Goal: Task Accomplishment & Management: Complete application form

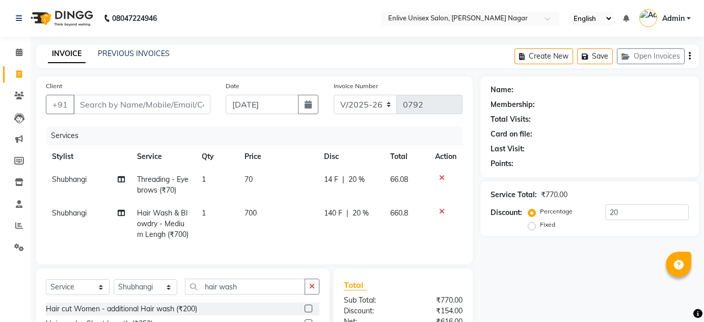
select select "145"
select select "service"
select select "26241"
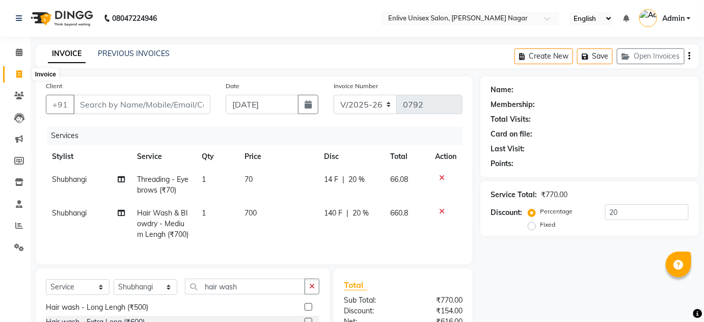
click at [24, 75] on span at bounding box center [19, 75] width 18 height 12
select select "service"
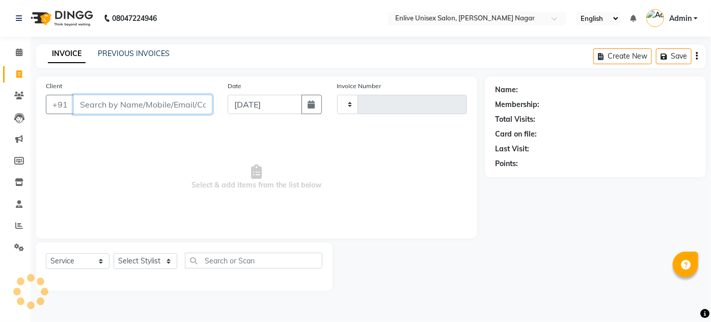
type input "0792"
select select "145"
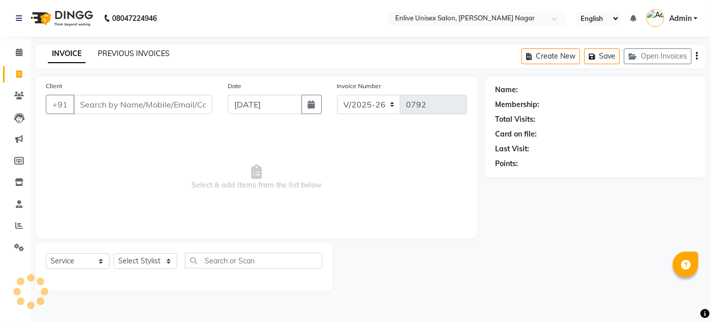
click at [144, 54] on link "PREVIOUS INVOICES" at bounding box center [134, 53] width 72 height 9
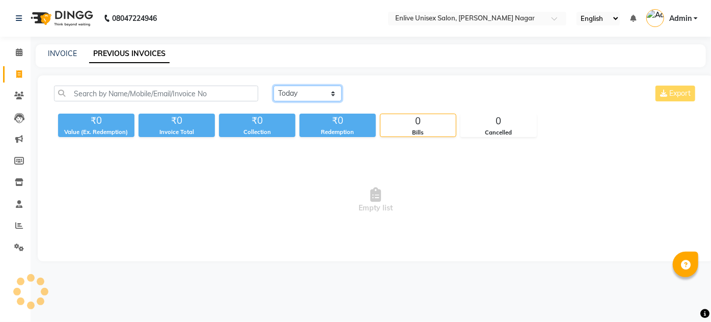
click at [326, 94] on select "[DATE] [DATE] Custom Range" at bounding box center [308, 94] width 68 height 16
select select "range"
click at [274, 86] on select "Today Yesterday Custom Range" at bounding box center [308, 94] width 68 height 16
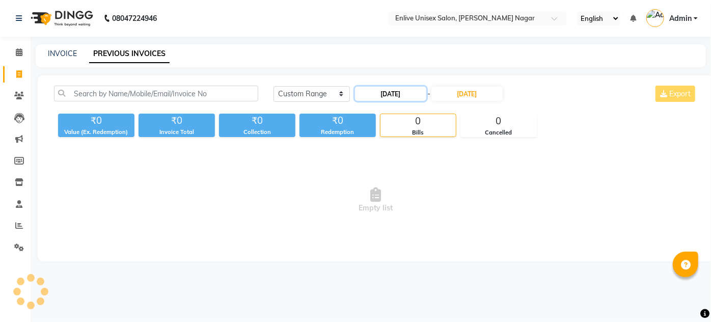
click at [400, 92] on input "[DATE]" at bounding box center [390, 94] width 71 height 14
select select "9"
select select "2025"
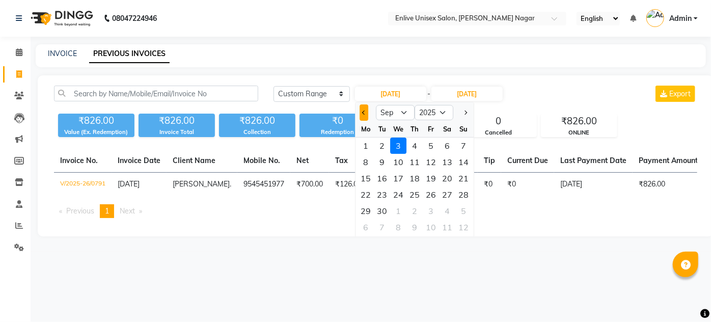
click at [364, 110] on button "Previous month" at bounding box center [364, 112] width 9 height 16
select select "8"
click at [434, 148] on div "1" at bounding box center [431, 146] width 16 height 16
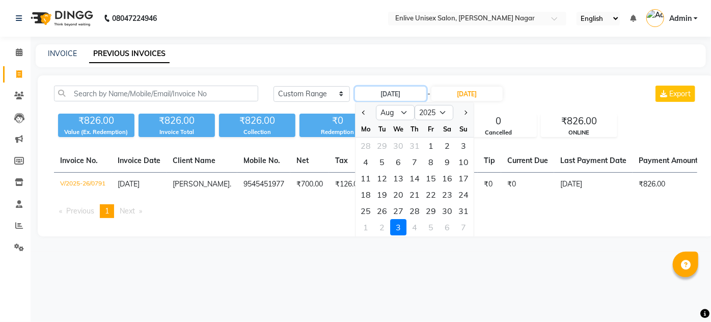
type input "01-08-2025"
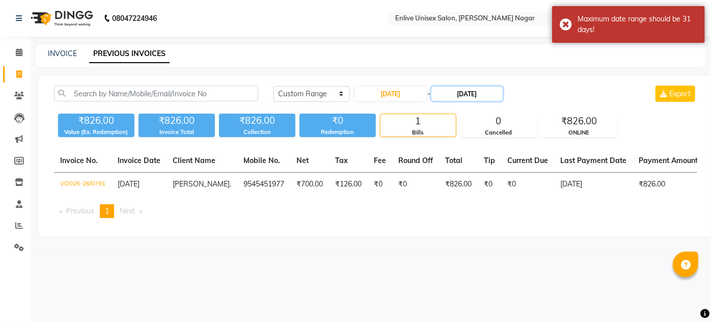
click at [461, 88] on input "[DATE]" at bounding box center [466, 94] width 71 height 14
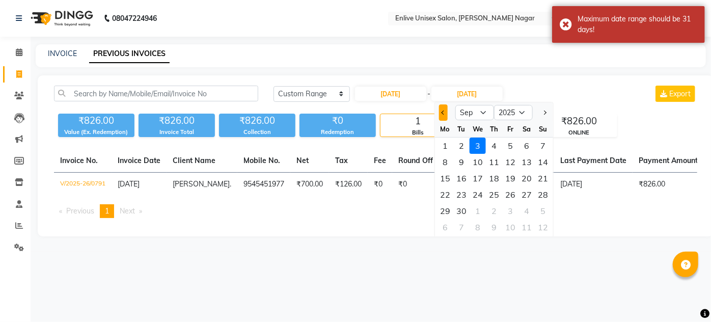
click at [439, 110] on button "Previous month" at bounding box center [443, 112] width 9 height 16
select select "8"
click at [548, 211] on div "31" at bounding box center [543, 211] width 16 height 16
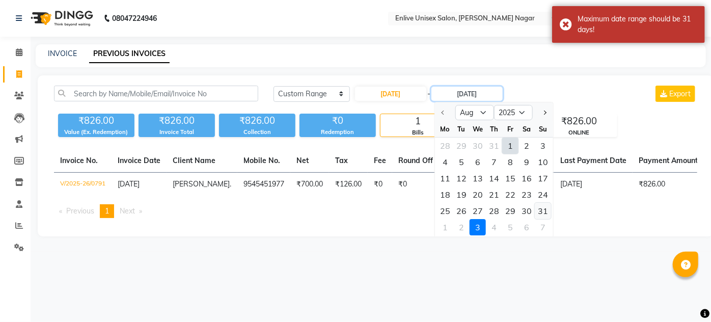
type input "31-08-2025"
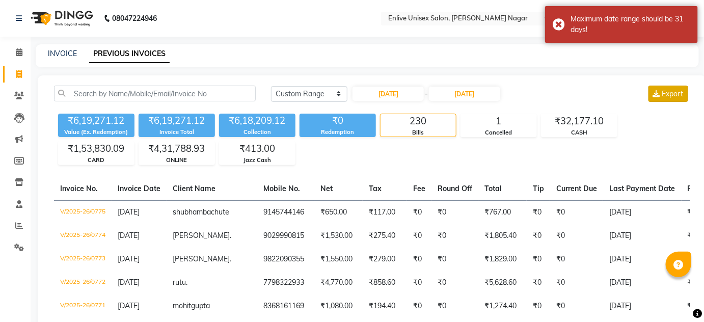
click at [661, 94] on button "Export" at bounding box center [669, 94] width 40 height 16
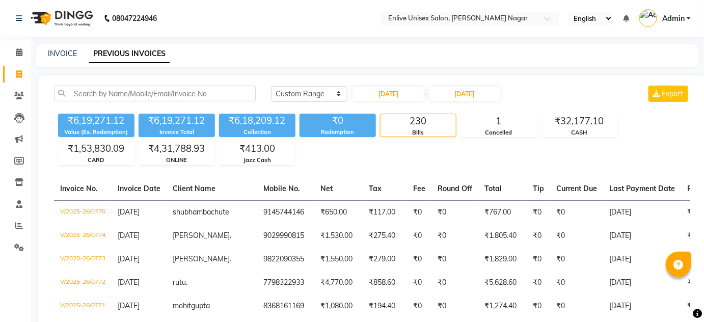
click at [24, 81] on link "Invoice" at bounding box center [15, 74] width 24 height 17
select select "service"
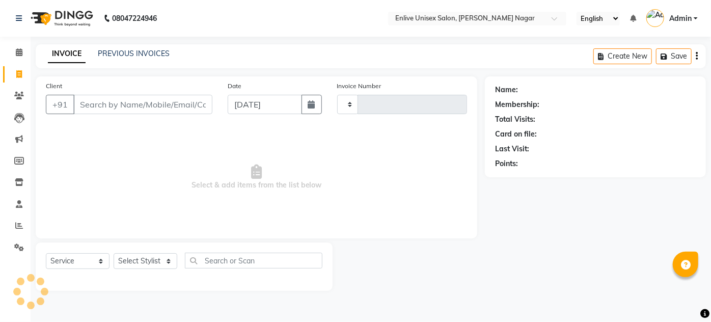
click at [34, 84] on div "Client +91 Date 03-09-2025 Invoice Number Select & add items from the list belo…" at bounding box center [256, 183] width 457 height 214
type input "0792"
select select "145"
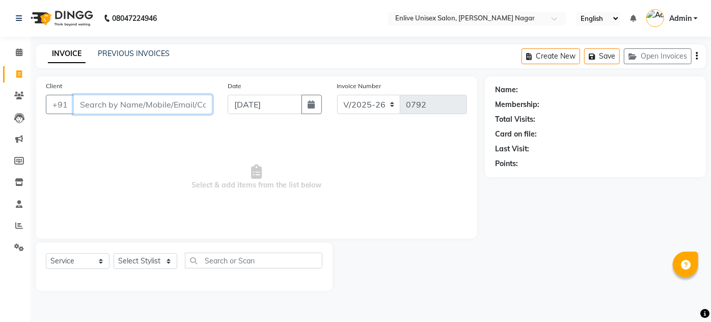
click at [125, 101] on input "Client" at bounding box center [142, 104] width 139 height 19
type input "6352180877"
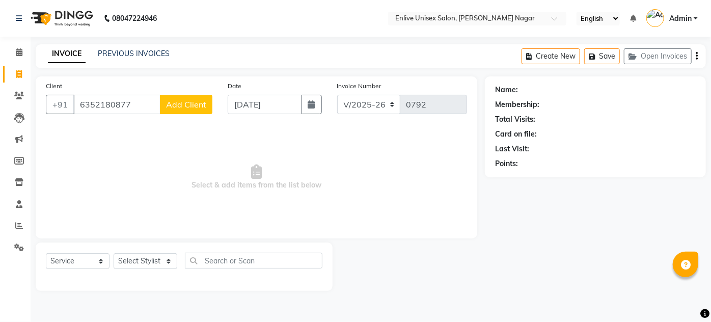
click at [190, 93] on div "Client +91 6352180877 Add Client" at bounding box center [129, 101] width 182 height 42
drag, startPoint x: 198, startPoint y: 118, endPoint x: 200, endPoint y: 107, distance: 10.4
click at [198, 115] on div "Client +91 6352180877 Add Client" at bounding box center [129, 101] width 182 height 42
click at [200, 107] on span "Add Client" at bounding box center [186, 104] width 40 height 10
select select "22"
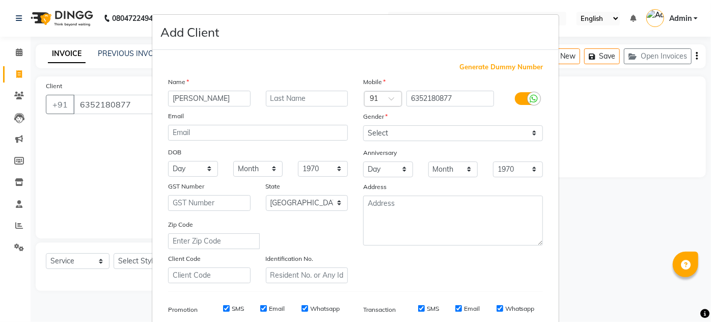
type input "[PERSON_NAME]"
click at [315, 100] on input "text" at bounding box center [307, 99] width 83 height 16
type input "."
click at [399, 137] on select "Select [DEMOGRAPHIC_DATA] [DEMOGRAPHIC_DATA] Other Prefer Not To Say" at bounding box center [453, 133] width 180 height 16
select select "[DEMOGRAPHIC_DATA]"
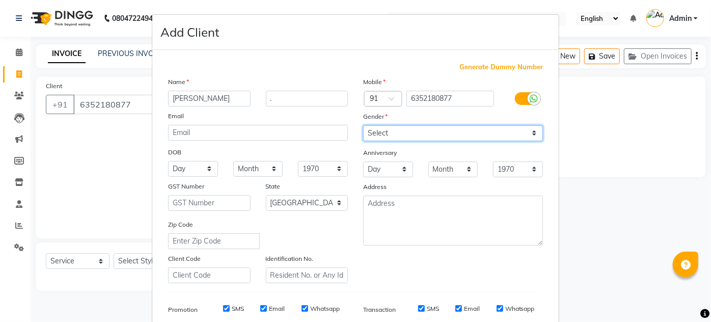
click at [363, 125] on select "Select [DEMOGRAPHIC_DATA] [DEMOGRAPHIC_DATA] Other Prefer Not To Say" at bounding box center [453, 133] width 180 height 16
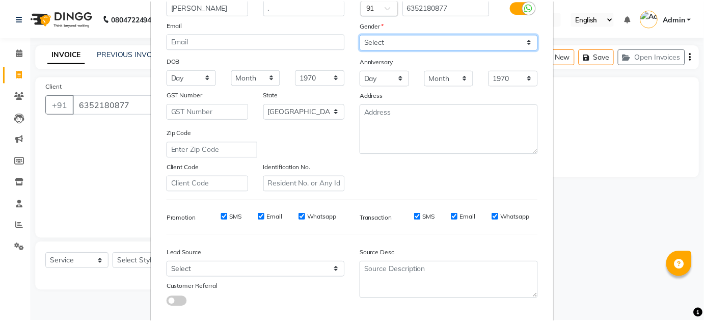
scroll to position [148, 0]
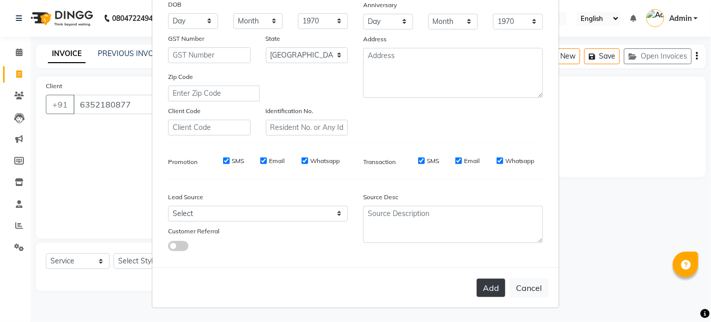
click at [491, 287] on button "Add" at bounding box center [491, 288] width 29 height 18
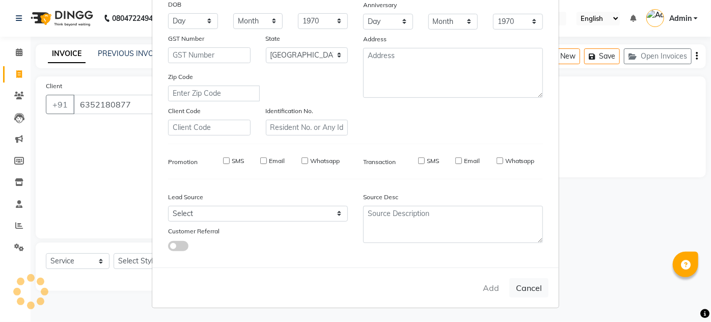
select select
select select "null"
select select
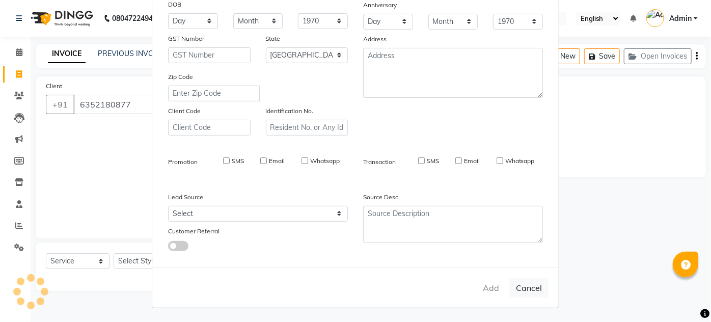
select select
checkbox input "false"
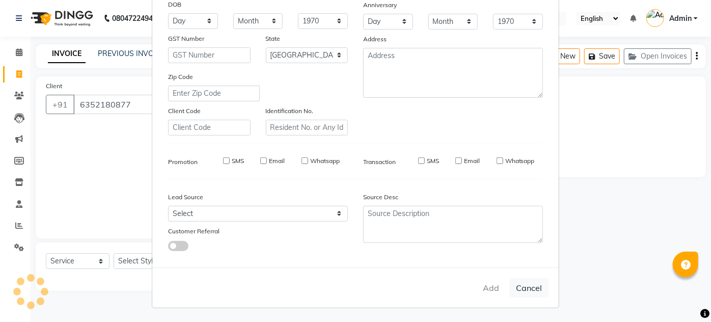
checkbox input "false"
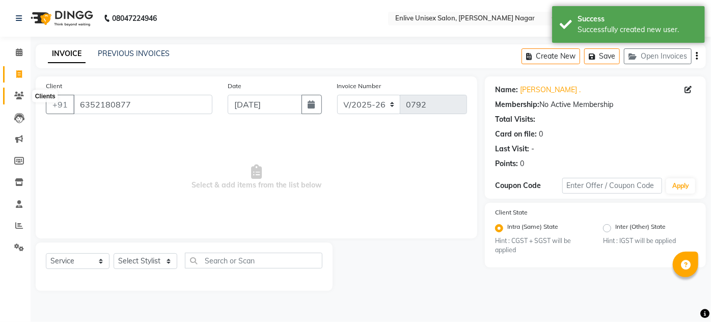
click at [20, 91] on span at bounding box center [19, 96] width 18 height 12
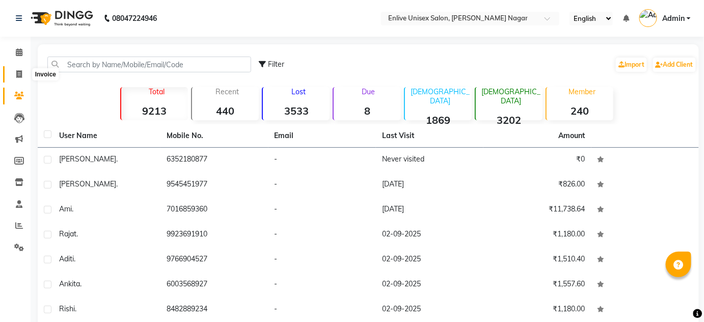
click at [21, 76] on icon at bounding box center [19, 74] width 6 height 8
select select "service"
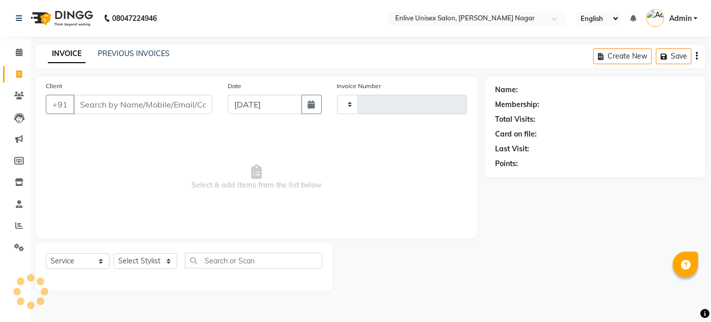
type input "0792"
select select "145"
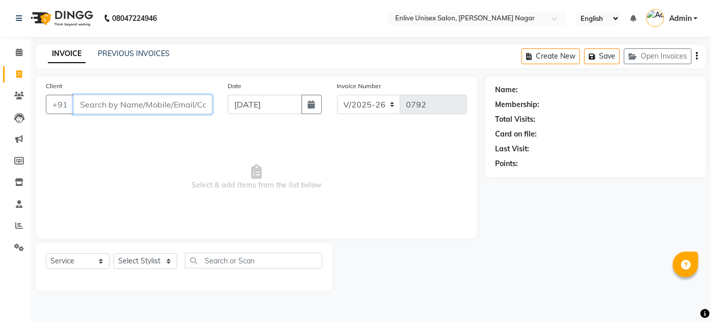
click at [134, 105] on input "Client" at bounding box center [142, 104] width 139 height 19
click at [112, 54] on link "PREVIOUS INVOICES" at bounding box center [134, 53] width 72 height 9
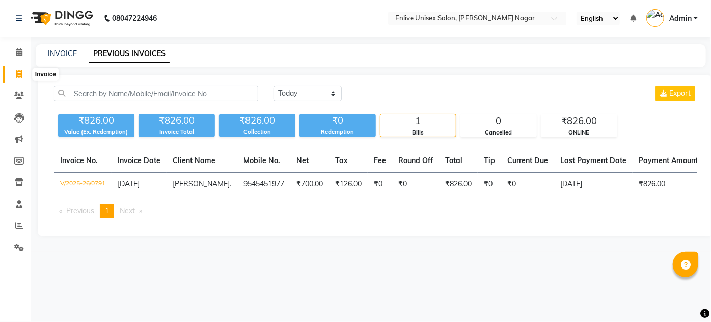
click at [16, 75] on icon at bounding box center [19, 74] width 6 height 8
select select "service"
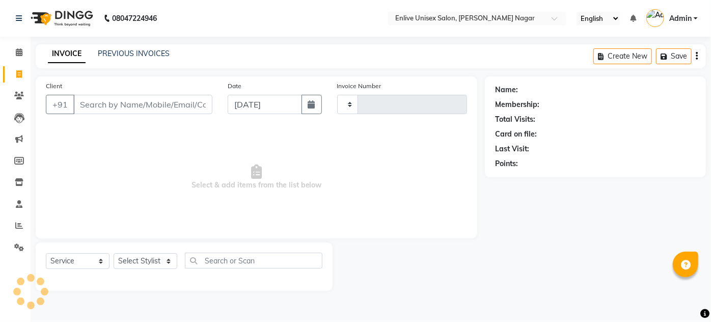
type input "0792"
select select "145"
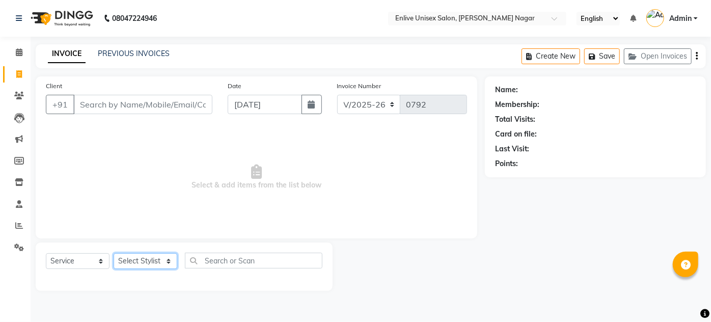
click at [140, 261] on select "Select Stylist [PERSON_NAME] [PERSON_NAME] Nitin Sir sameer [PERSON_NAME] [PERS…" at bounding box center [146, 261] width 64 height 16
click at [194, 229] on div "Client +91 Date 03-09-2025 Invoice Number V/2025 V/2025-26 0792 Select & add it…" at bounding box center [257, 157] width 442 height 162
click at [150, 105] on input "Client" at bounding box center [142, 104] width 139 height 19
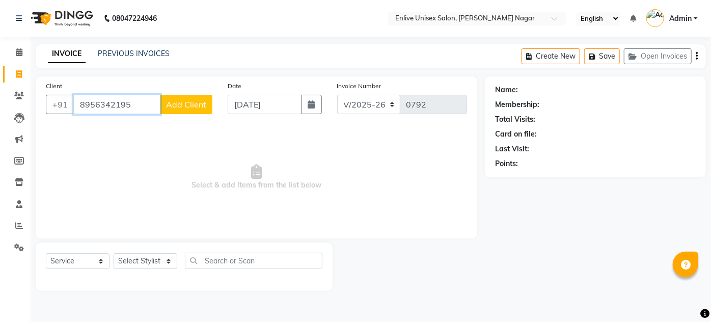
type input "8956342195"
click at [172, 107] on span "Add Client" at bounding box center [186, 104] width 40 height 10
select select "22"
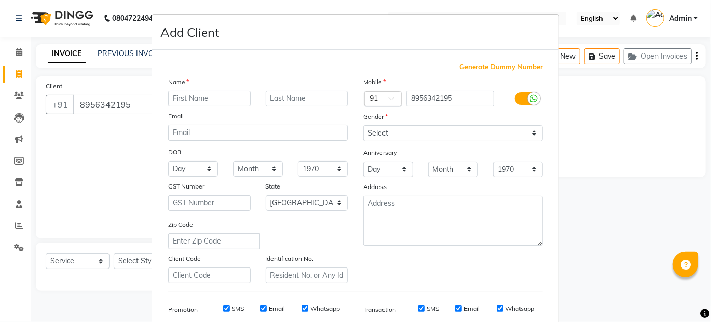
click at [179, 100] on input "text" at bounding box center [209, 99] width 83 height 16
type input "ruksar"
click at [311, 91] on input "text" at bounding box center [307, 99] width 83 height 16
type input "."
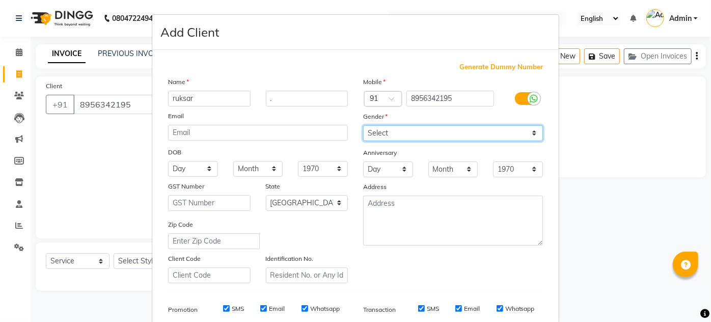
click at [382, 130] on select "Select [DEMOGRAPHIC_DATA] [DEMOGRAPHIC_DATA] Other Prefer Not To Say" at bounding box center [453, 133] width 180 height 16
select select "[DEMOGRAPHIC_DATA]"
click at [363, 125] on select "Select [DEMOGRAPHIC_DATA] [DEMOGRAPHIC_DATA] Other Prefer Not To Say" at bounding box center [453, 133] width 180 height 16
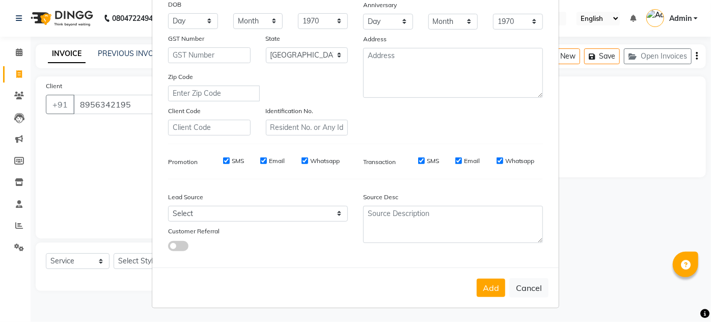
click at [488, 283] on button "Add" at bounding box center [491, 288] width 29 height 18
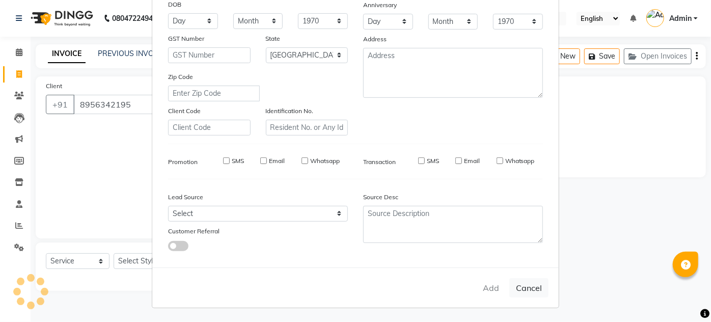
select select
select select "null"
select select
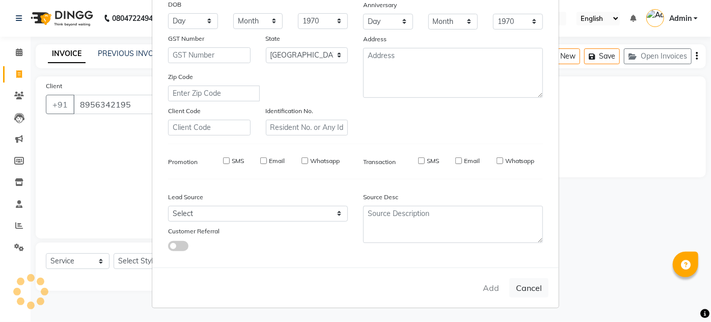
select select
checkbox input "false"
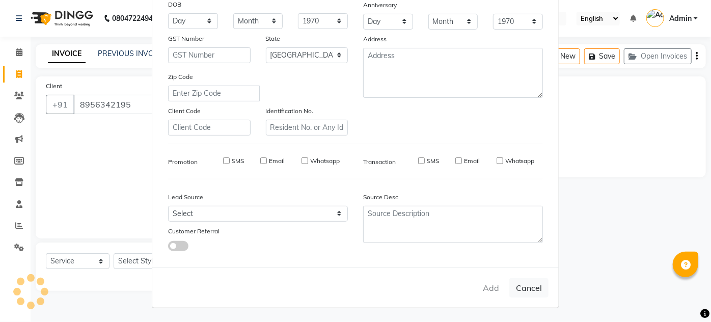
checkbox input "false"
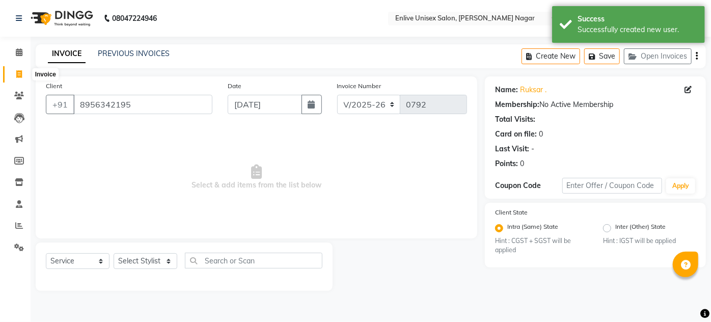
click at [17, 75] on icon at bounding box center [19, 74] width 6 height 8
select select "service"
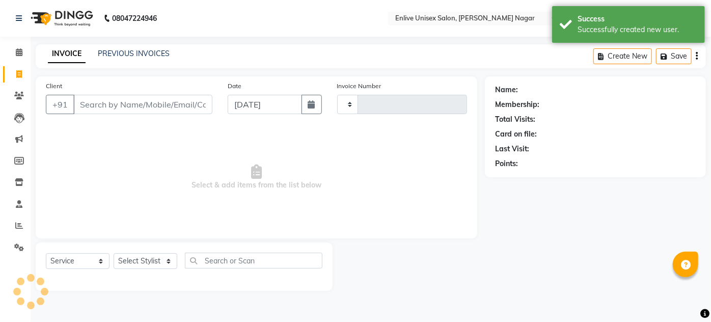
type input "0792"
select select "145"
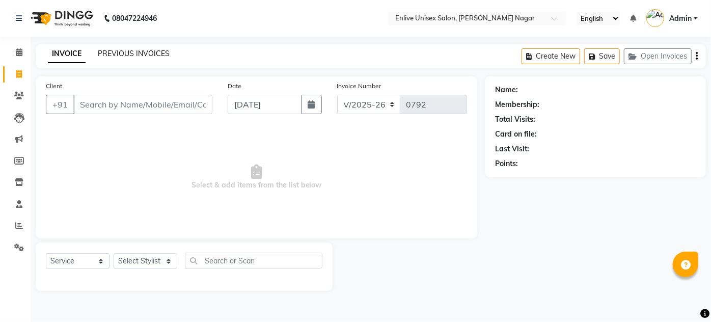
click at [123, 50] on link "PREVIOUS INVOICES" at bounding box center [134, 53] width 72 height 9
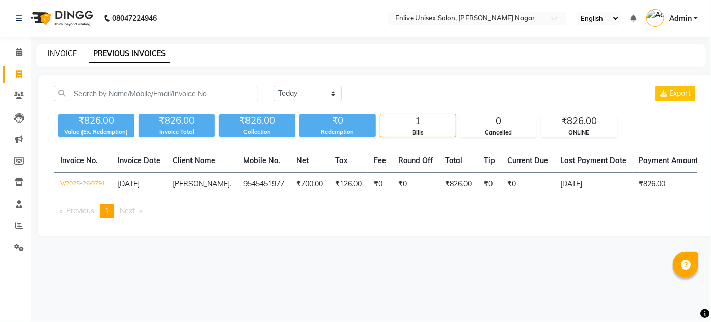
click at [56, 50] on link "INVOICE" at bounding box center [62, 53] width 29 height 9
select select "145"
select select "service"
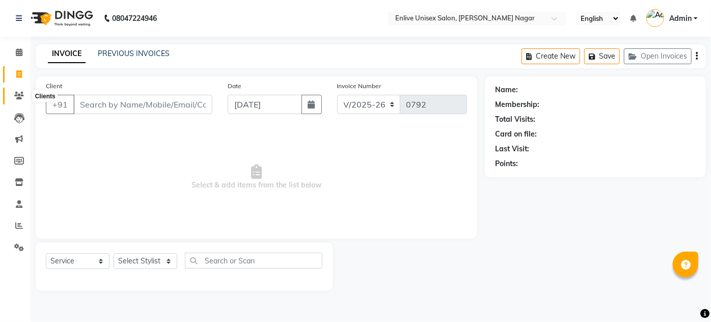
click at [13, 97] on span at bounding box center [19, 96] width 18 height 12
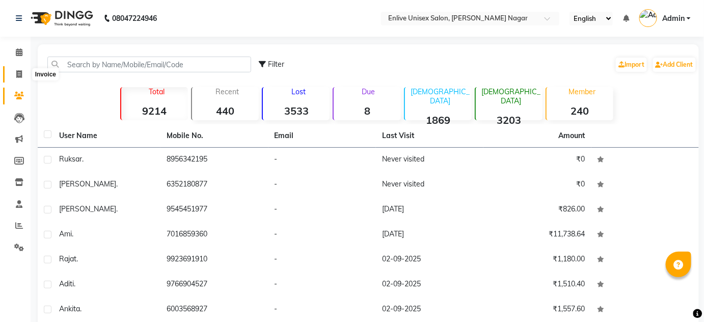
click at [19, 69] on span at bounding box center [19, 75] width 18 height 12
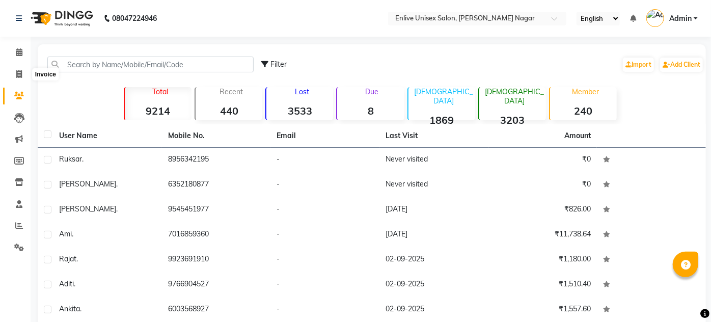
select select "145"
select select "service"
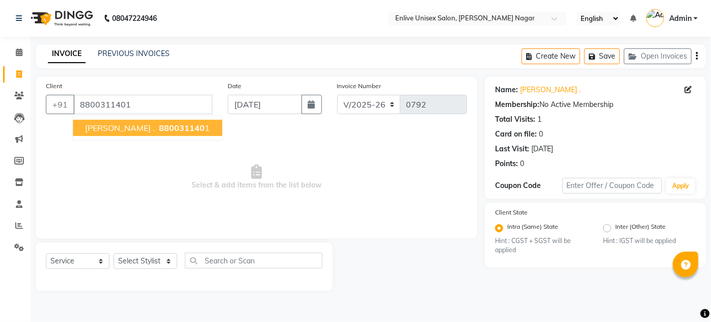
click at [159, 132] on span "880031140" at bounding box center [182, 128] width 46 height 10
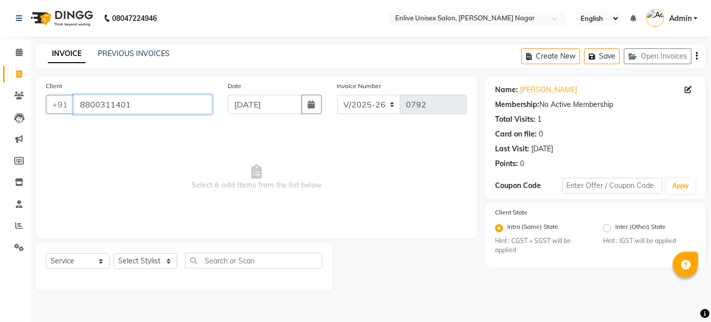
click at [131, 108] on input "8800311401" at bounding box center [142, 104] width 139 height 19
click at [165, 104] on input "8800311401" at bounding box center [142, 104] width 139 height 19
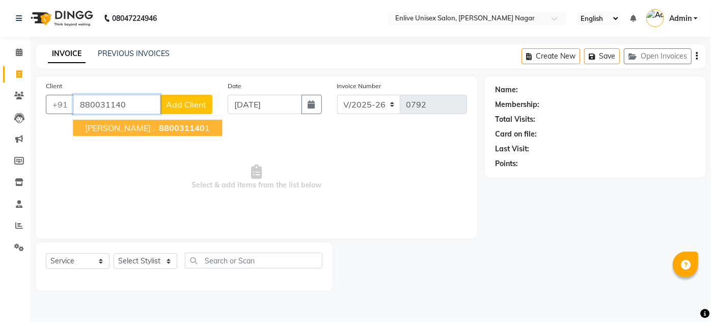
type input "8800311401"
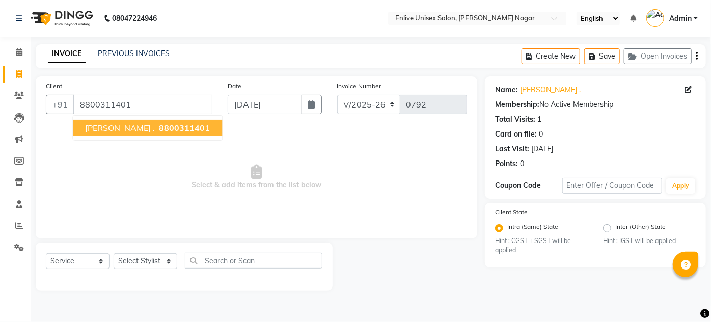
click at [150, 91] on div "Client +91 8800311401 nishiant . 880031140 1" at bounding box center [129, 101] width 182 height 42
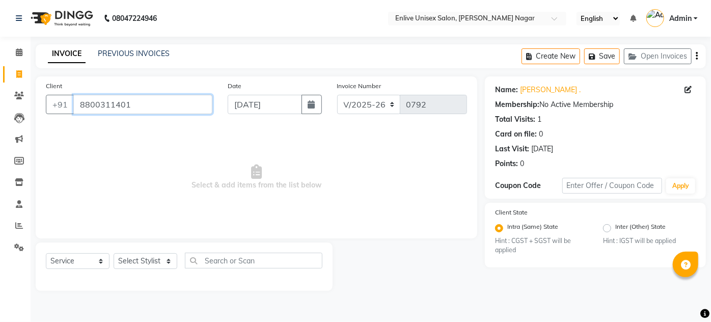
click at [148, 99] on input "8800311401" at bounding box center [142, 104] width 139 height 19
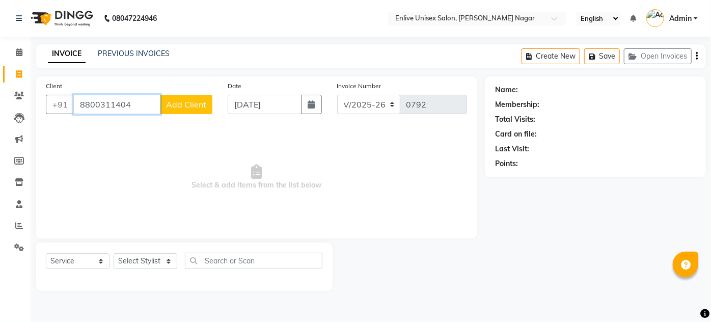
type input "8800311404"
click at [172, 107] on span "Add Client" at bounding box center [186, 104] width 40 height 10
select select "22"
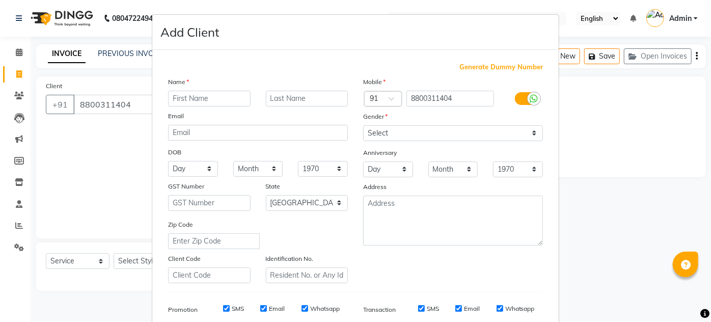
click at [182, 96] on input "text" at bounding box center [209, 99] width 83 height 16
type input "nishant"
click at [281, 103] on input "text" at bounding box center [307, 99] width 83 height 16
type input "."
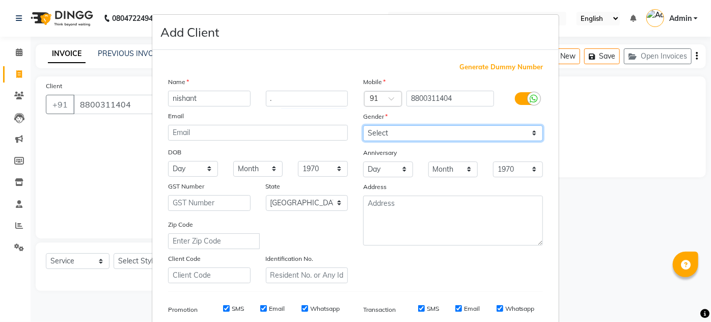
click at [372, 137] on select "Select [DEMOGRAPHIC_DATA] [DEMOGRAPHIC_DATA] Other Prefer Not To Say" at bounding box center [453, 133] width 180 height 16
select select "[DEMOGRAPHIC_DATA]"
click at [363, 125] on select "Select [DEMOGRAPHIC_DATA] [DEMOGRAPHIC_DATA] Other Prefer Not To Say" at bounding box center [453, 133] width 180 height 16
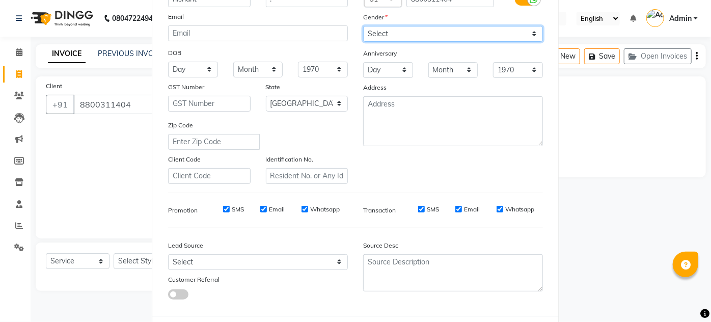
scroll to position [148, 0]
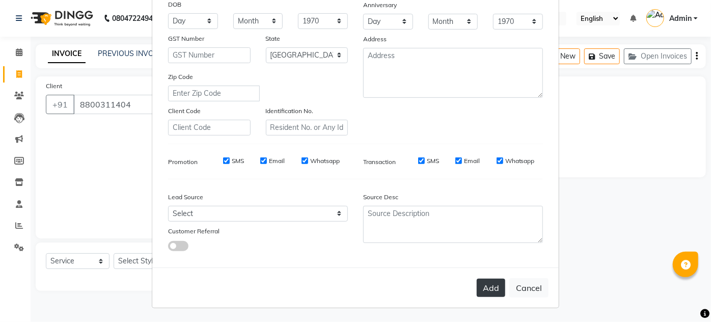
click at [483, 287] on button "Add" at bounding box center [491, 288] width 29 height 18
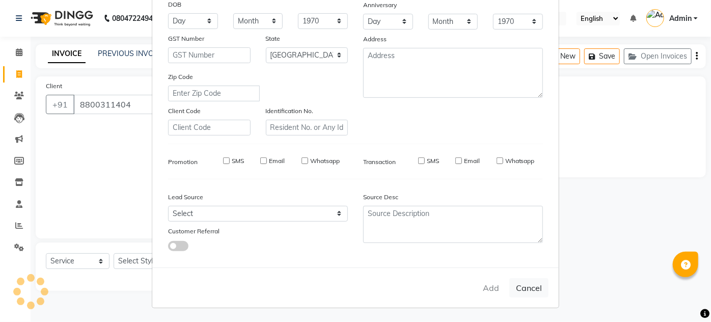
select select
select select "null"
select select
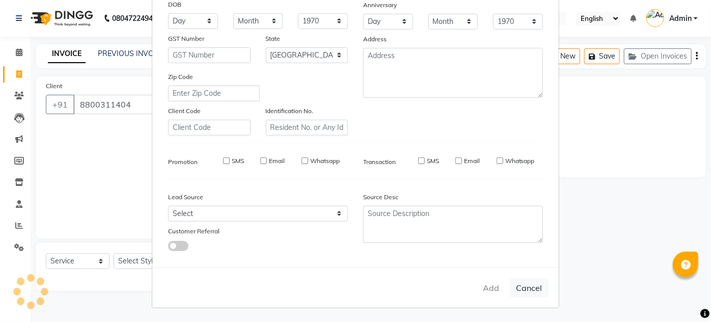
select select
checkbox input "false"
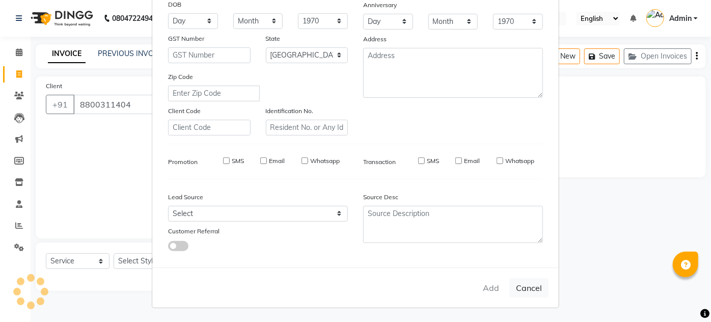
checkbox input "false"
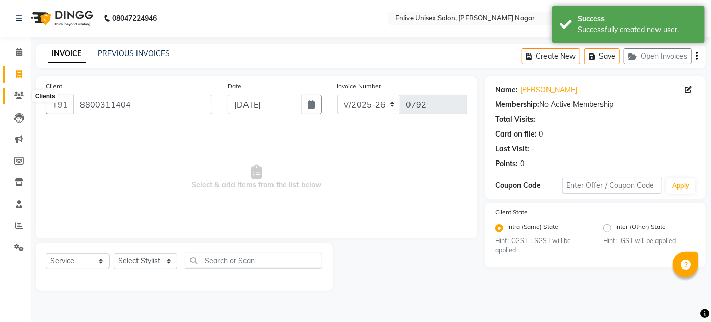
drag, startPoint x: 19, startPoint y: 96, endPoint x: 401, endPoint y: 43, distance: 386.2
click at [19, 96] on icon at bounding box center [19, 96] width 10 height 8
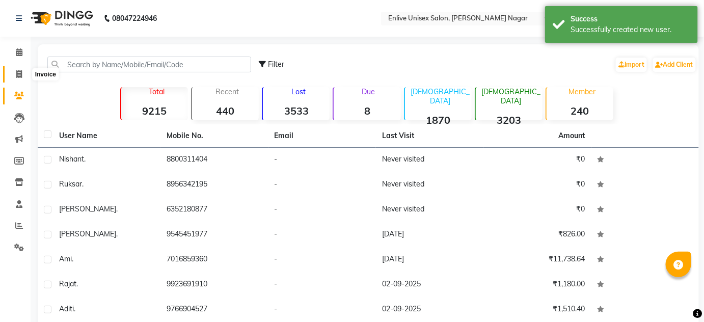
click at [13, 73] on span at bounding box center [19, 75] width 18 height 12
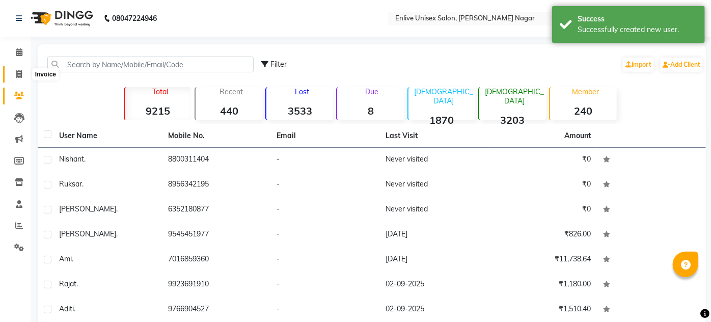
select select "145"
select select "service"
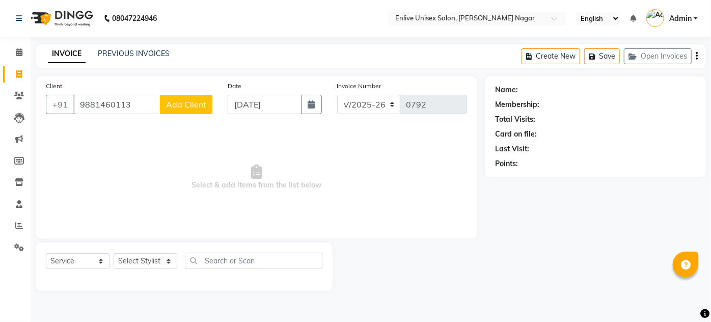
type input "9881460113"
click at [187, 99] on span "Add Client" at bounding box center [186, 104] width 40 height 10
select select "22"
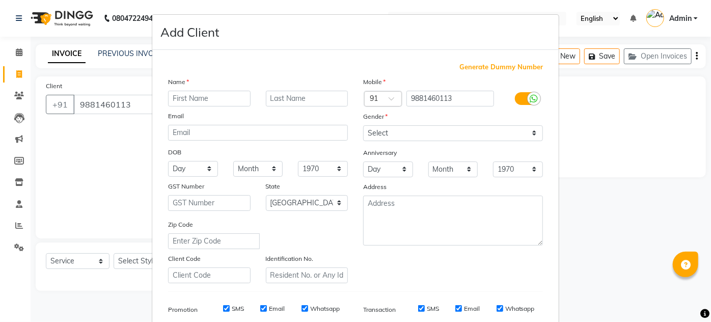
click at [206, 103] on input "text" at bounding box center [209, 99] width 83 height 16
type input "manohaar"
click at [275, 105] on input "text" at bounding box center [307, 99] width 83 height 16
type input "."
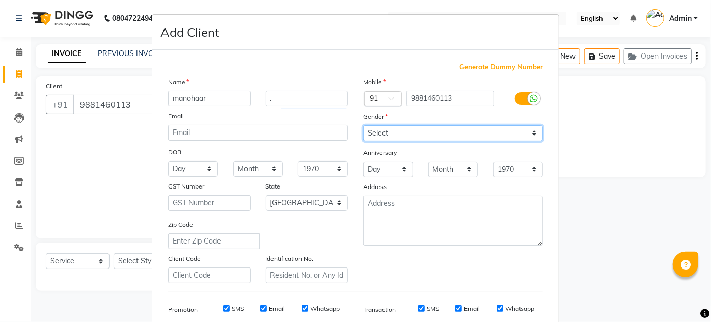
click at [381, 125] on select "Select [DEMOGRAPHIC_DATA] [DEMOGRAPHIC_DATA] Other Prefer Not To Say" at bounding box center [453, 133] width 180 height 16
select select "[DEMOGRAPHIC_DATA]"
click at [363, 125] on select "Select [DEMOGRAPHIC_DATA] [DEMOGRAPHIC_DATA] Other Prefer Not To Say" at bounding box center [453, 133] width 180 height 16
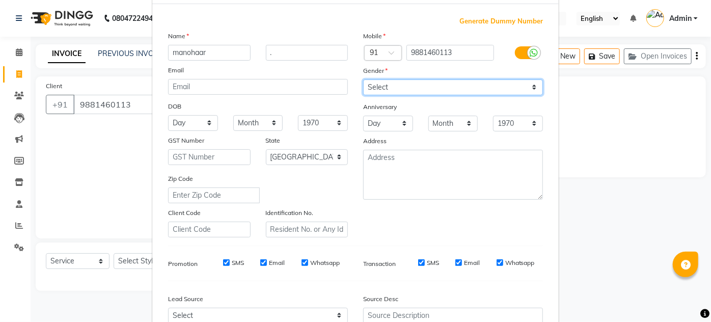
scroll to position [148, 0]
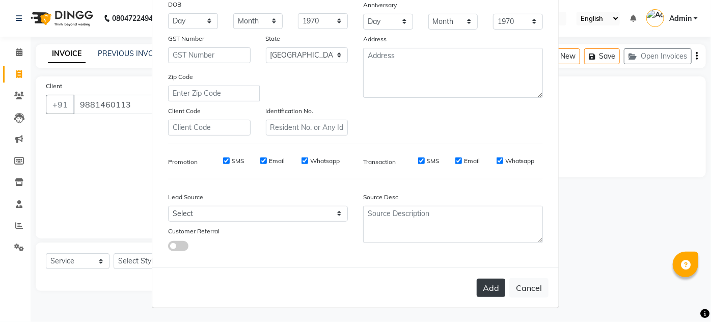
click at [486, 288] on button "Add" at bounding box center [491, 288] width 29 height 18
select select
select select "null"
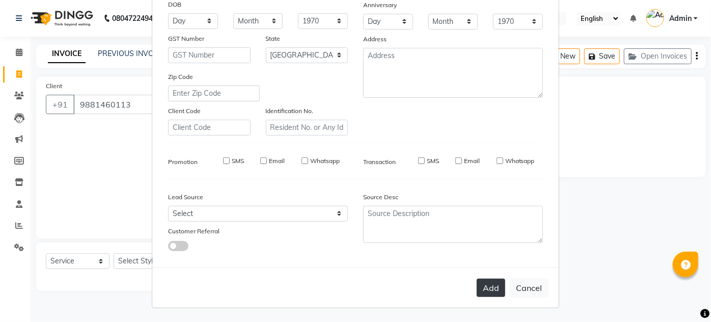
select select
checkbox input "false"
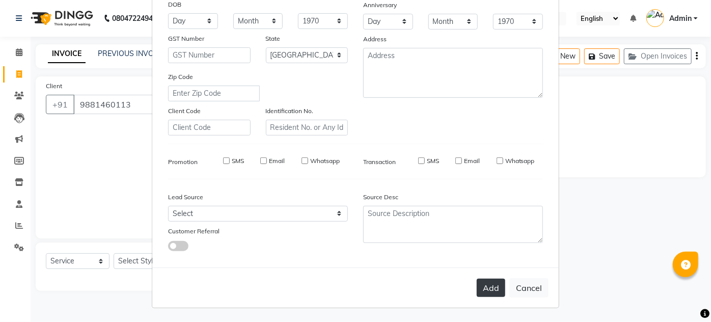
checkbox input "false"
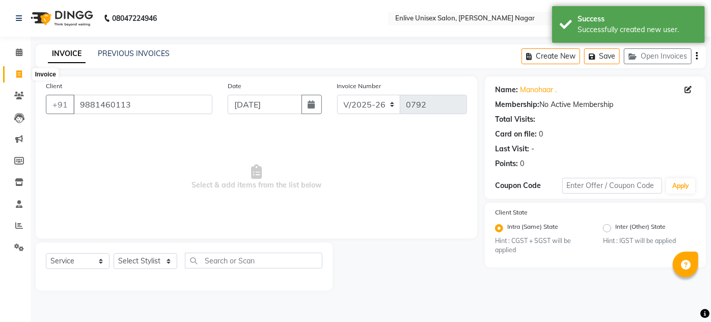
click at [19, 74] on icon at bounding box center [19, 74] width 6 height 8
select select "service"
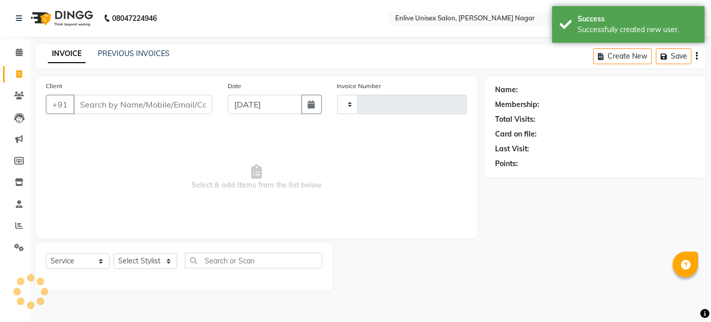
type input "0792"
select select "145"
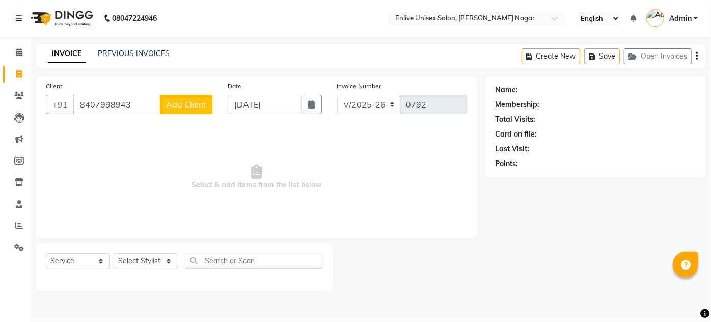
type input "8407998943"
click at [181, 98] on button "Add Client" at bounding box center [186, 104] width 52 height 19
select select "22"
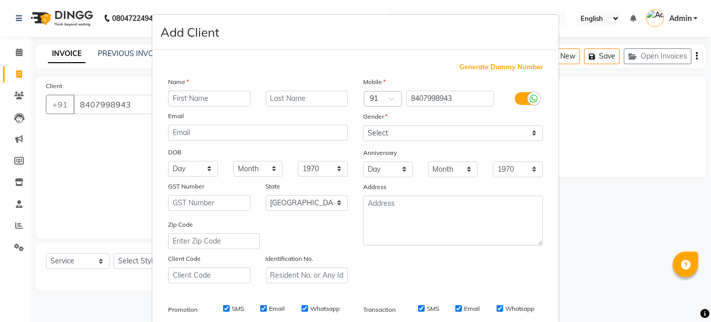
click at [187, 97] on input "text" at bounding box center [209, 99] width 83 height 16
type input "sneha"
click at [287, 97] on input "text" at bounding box center [307, 99] width 83 height 16
type input "."
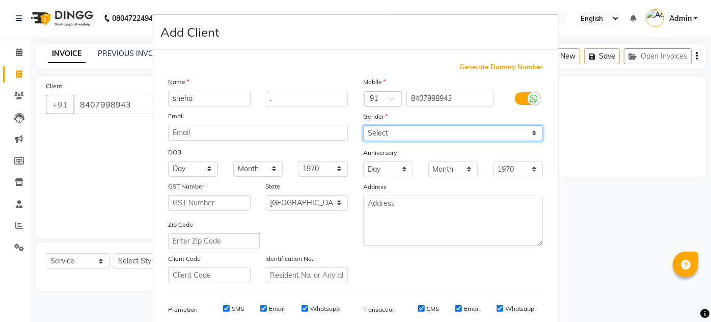
click at [448, 132] on select "Select [DEMOGRAPHIC_DATA] [DEMOGRAPHIC_DATA] Other Prefer Not To Say" at bounding box center [453, 133] width 180 height 16
select select "[DEMOGRAPHIC_DATA]"
click at [363, 125] on select "Select [DEMOGRAPHIC_DATA] [DEMOGRAPHIC_DATA] Other Prefer Not To Say" at bounding box center [453, 133] width 180 height 16
click at [485, 290] on div "Generate Dummy Number Name sneha . Email DOB Day 01 02 03 04 05 06 07 08 09 10 …" at bounding box center [355, 234] width 390 height 345
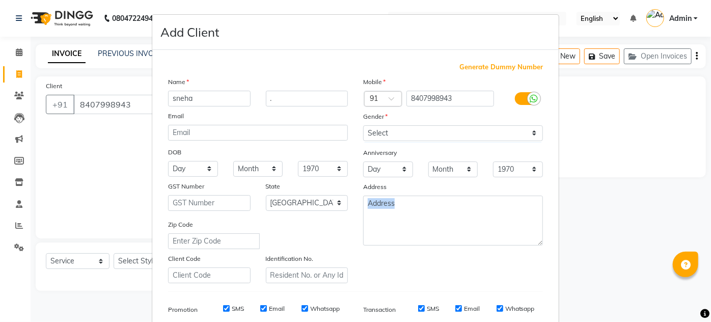
click at [485, 290] on div "Generate Dummy Number Name sneha . Email DOB Day 01 02 03 04 05 06 07 08 09 10 …" at bounding box center [355, 234] width 390 height 345
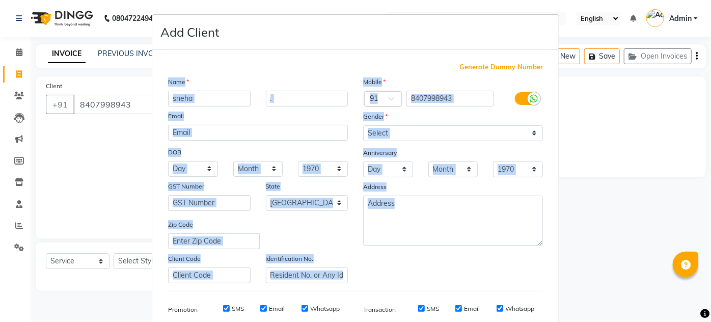
click at [485, 290] on div "Generate Dummy Number Name sneha . Email DOB Day 01 02 03 04 05 06 07 08 09 10 …" at bounding box center [355, 234] width 390 height 345
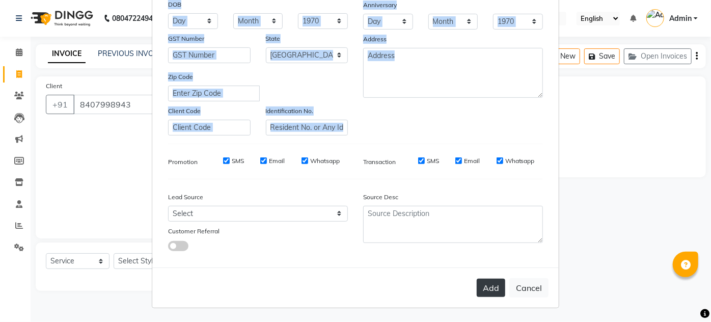
click at [498, 288] on button "Add" at bounding box center [491, 288] width 29 height 18
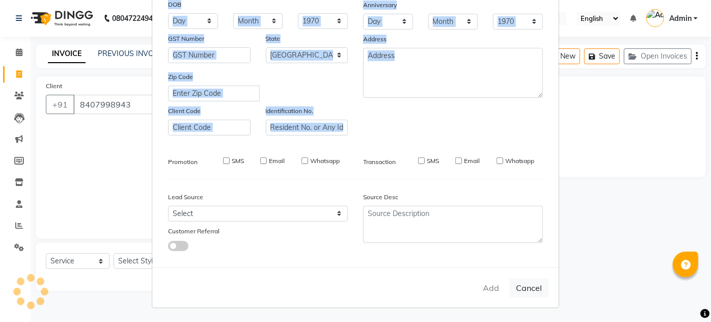
select select
select select "null"
select select
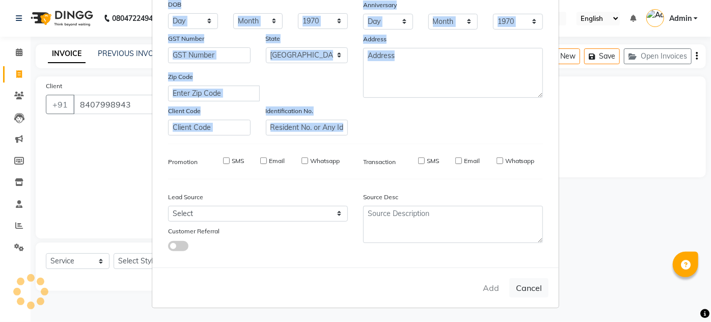
select select
checkbox input "false"
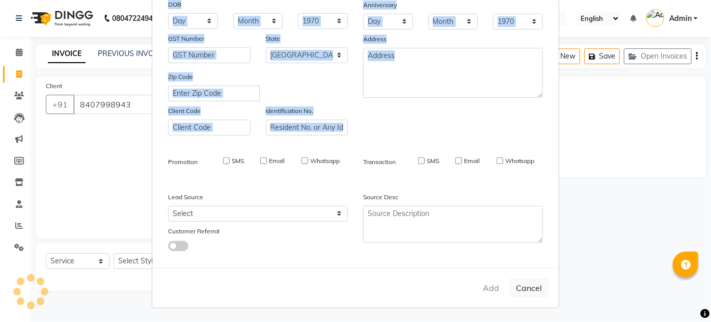
checkbox input "false"
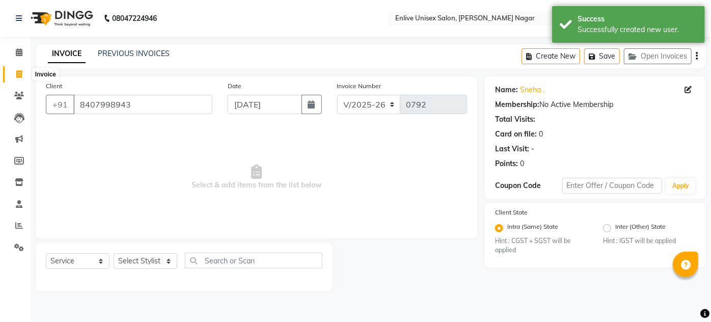
click at [20, 77] on icon at bounding box center [19, 74] width 6 height 8
select select "145"
select select "service"
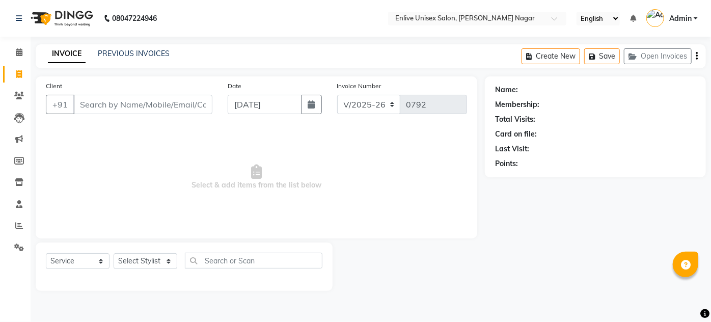
click at [129, 110] on input "Client" at bounding box center [142, 104] width 139 height 19
type input "9877346110"
click at [178, 110] on button "Add Client" at bounding box center [186, 104] width 52 height 19
select select "22"
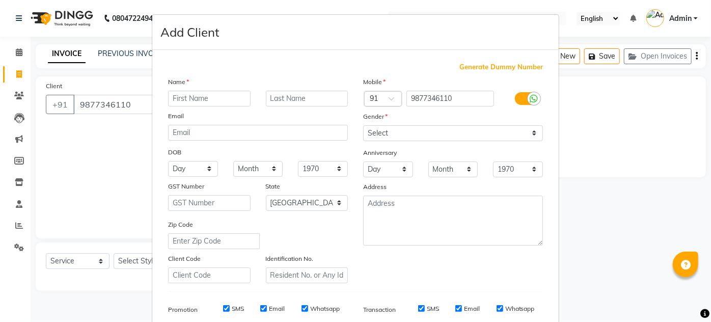
click at [192, 99] on input "text" at bounding box center [209, 99] width 83 height 16
type input "[PERSON_NAME]"
click at [267, 97] on input "text" at bounding box center [307, 99] width 83 height 16
type input "."
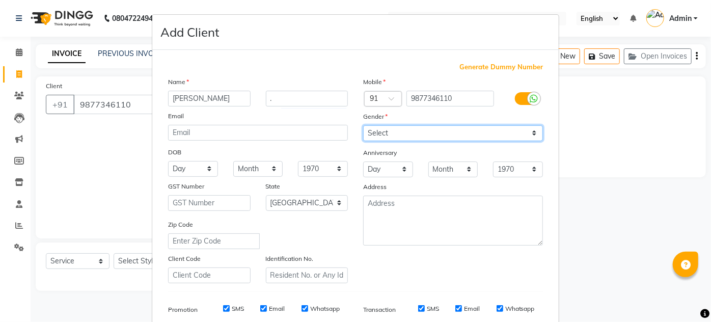
click at [384, 125] on select "Select [DEMOGRAPHIC_DATA] [DEMOGRAPHIC_DATA] Other Prefer Not To Say" at bounding box center [453, 133] width 180 height 16
select select "[DEMOGRAPHIC_DATA]"
click at [363, 125] on select "Select [DEMOGRAPHIC_DATA] [DEMOGRAPHIC_DATA] Other Prefer Not To Say" at bounding box center [453, 133] width 180 height 16
click at [426, 283] on div "Generate Dummy Number Name yashwant . Email DOB Day 01 02 03 04 05 06 07 08 09 …" at bounding box center [355, 234] width 390 height 345
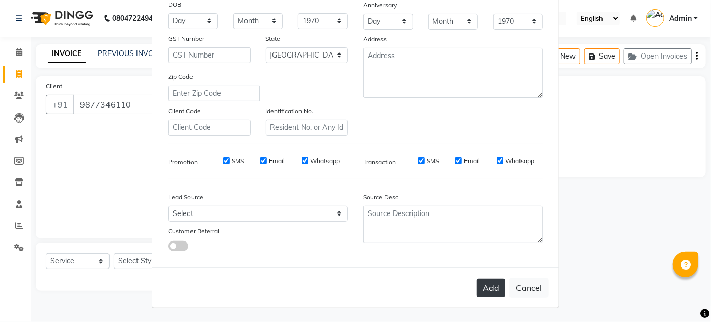
click at [491, 289] on button "Add" at bounding box center [491, 288] width 29 height 18
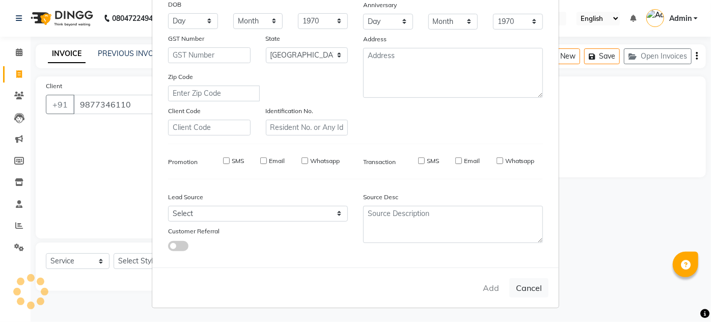
select select
select select "null"
select select
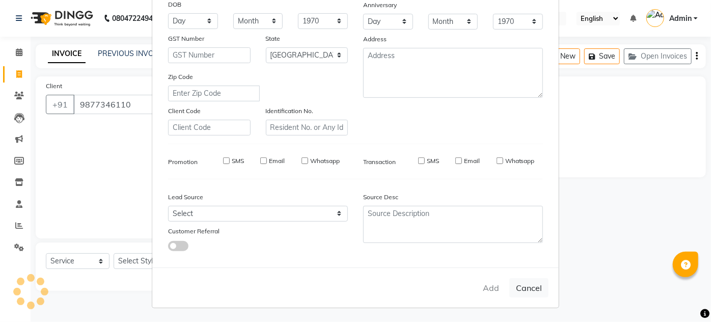
select select
checkbox input "false"
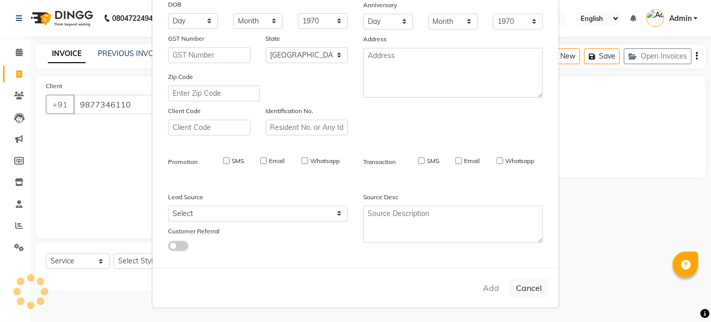
checkbox input "false"
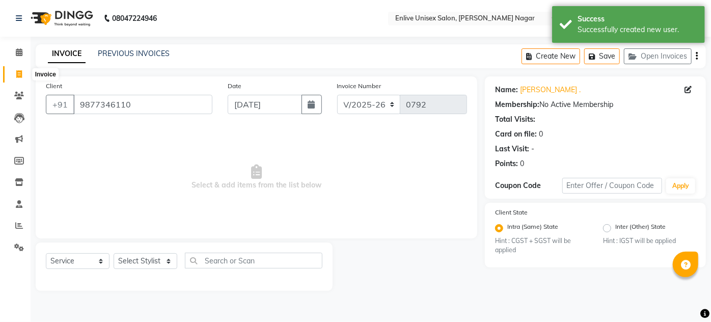
click at [19, 71] on icon at bounding box center [19, 74] width 6 height 8
select select "service"
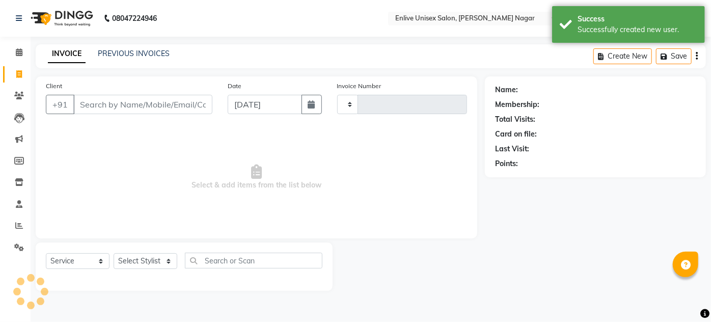
type input "0792"
select select "145"
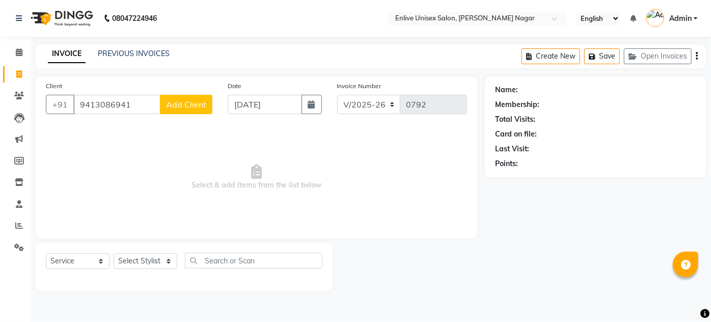
type input "9413086941"
click at [186, 106] on span "Add Client" at bounding box center [186, 104] width 40 height 10
select select "22"
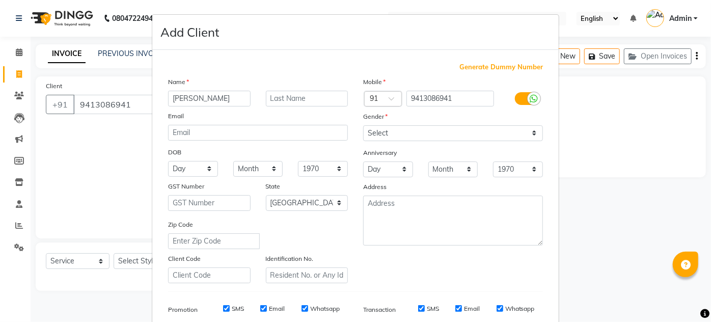
type input "[PERSON_NAME]"
click at [294, 91] on input "text" at bounding box center [307, 99] width 83 height 16
type input "."
click at [427, 137] on select "Select [DEMOGRAPHIC_DATA] [DEMOGRAPHIC_DATA] Other Prefer Not To Say" at bounding box center [453, 133] width 180 height 16
select select "[DEMOGRAPHIC_DATA]"
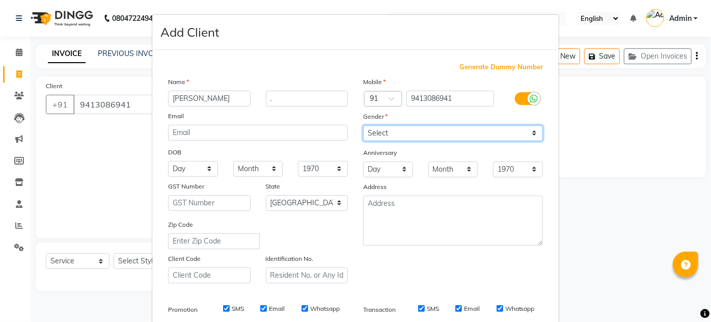
click at [363, 125] on select "Select [DEMOGRAPHIC_DATA] [DEMOGRAPHIC_DATA] Other Prefer Not To Say" at bounding box center [453, 133] width 180 height 16
click at [431, 249] on div "Mobile Country Code × 91 9413086941 Gender Select Male Female Other Prefer Not …" at bounding box center [453, 179] width 195 height 207
drag, startPoint x: 431, startPoint y: 249, endPoint x: 439, endPoint y: 257, distance: 11.5
click at [439, 257] on div "Mobile Country Code × 91 9413086941 Gender Select Male Female Other Prefer Not …" at bounding box center [453, 179] width 195 height 207
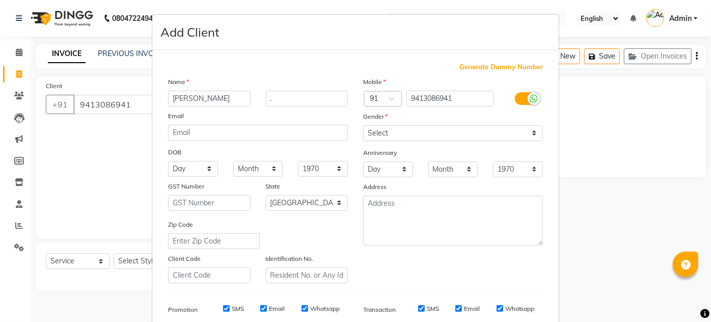
click at [439, 257] on div "Mobile Country Code × 91 9413086941 Gender Select Male Female Other Prefer Not …" at bounding box center [453, 179] width 195 height 207
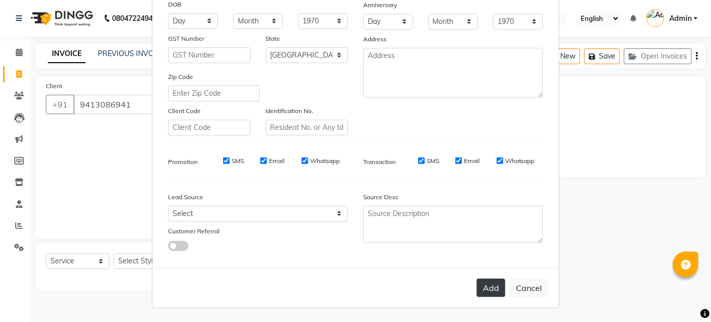
click at [497, 282] on button "Add" at bounding box center [491, 288] width 29 height 18
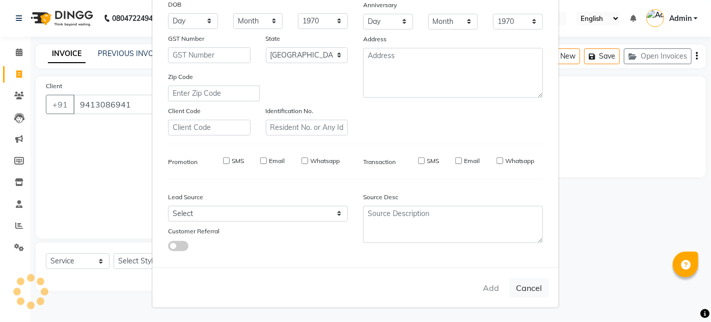
select select
select select "null"
select select
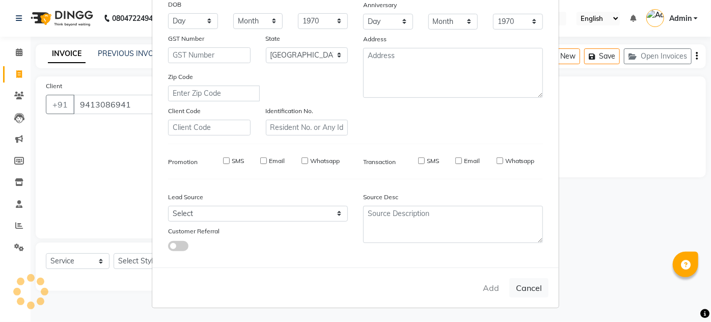
select select
checkbox input "false"
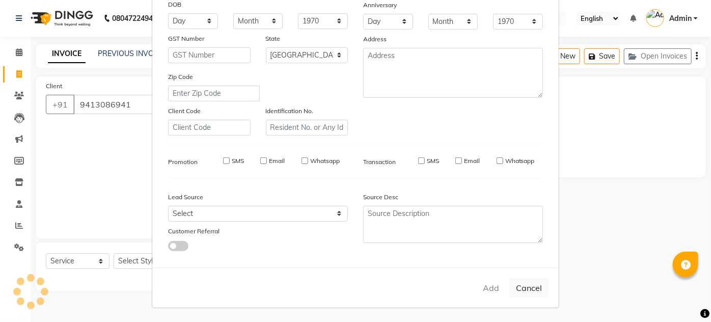
checkbox input "false"
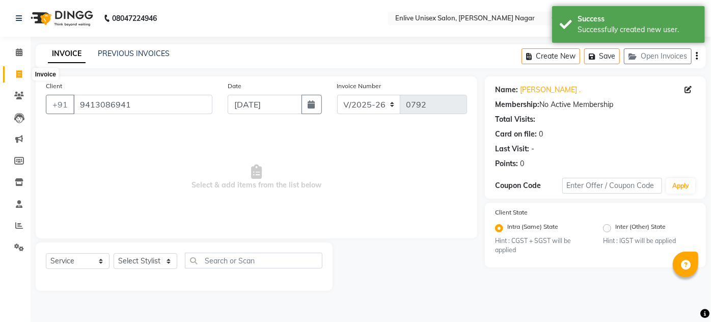
click at [15, 78] on span at bounding box center [19, 75] width 18 height 12
select select "service"
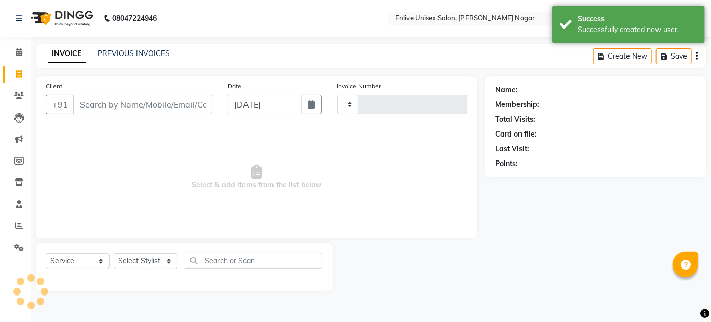
type input "0792"
select select "145"
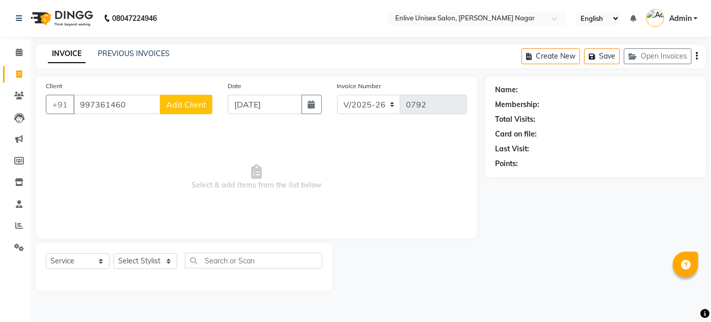
type input "997361460"
drag, startPoint x: 202, startPoint y: 95, endPoint x: 194, endPoint y: 97, distance: 8.9
click at [194, 97] on button "Add Client" at bounding box center [186, 104] width 52 height 19
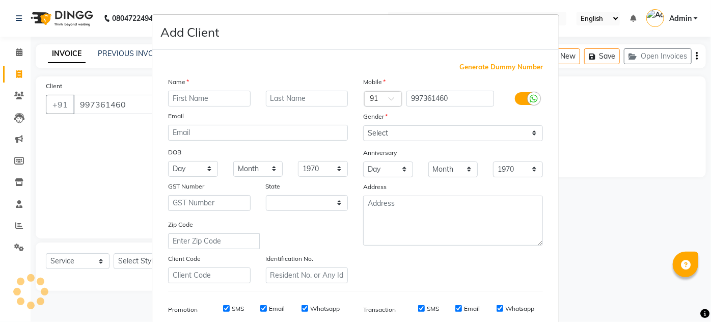
select select "22"
type input "hembala"
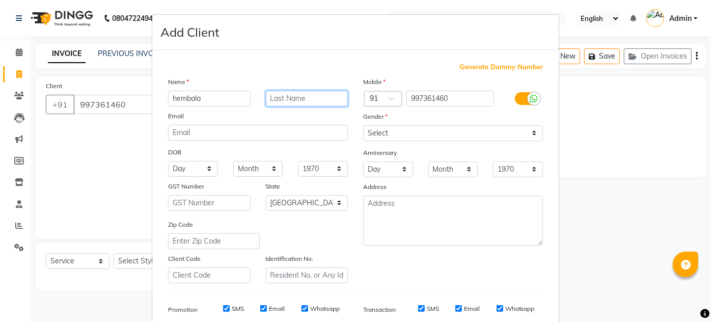
click at [282, 101] on input "text" at bounding box center [307, 99] width 83 height 16
type input "."
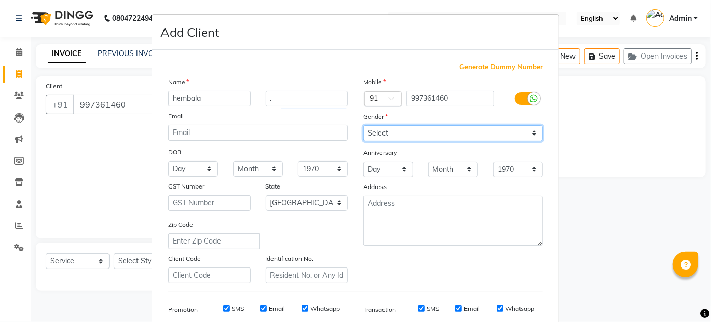
click at [369, 134] on select "Select [DEMOGRAPHIC_DATA] [DEMOGRAPHIC_DATA] Other Prefer Not To Say" at bounding box center [453, 133] width 180 height 16
select select "[DEMOGRAPHIC_DATA]"
click at [363, 125] on select "Select [DEMOGRAPHIC_DATA] [DEMOGRAPHIC_DATA] Other Prefer Not To Say" at bounding box center [453, 133] width 180 height 16
click at [398, 269] on div "Mobile Country Code × 91 997361460 Gender Select Male Female Other Prefer Not T…" at bounding box center [453, 179] width 195 height 207
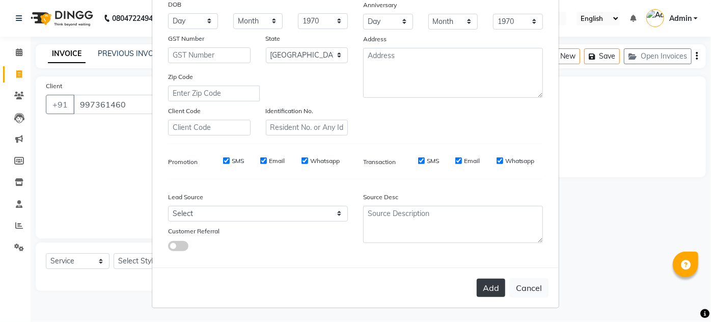
click at [494, 288] on button "Add" at bounding box center [491, 288] width 29 height 18
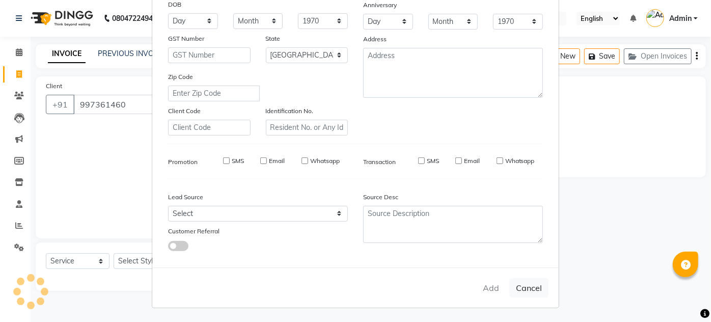
select select
select select "null"
select select
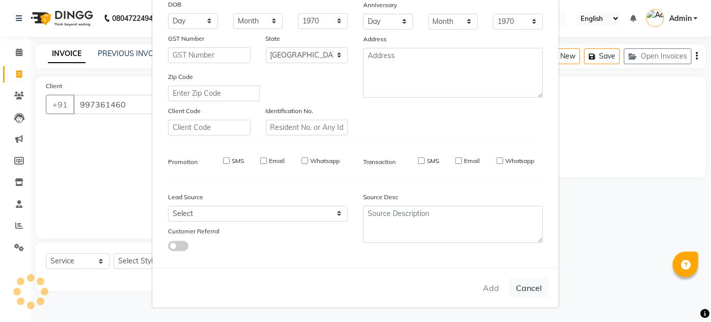
select select
checkbox input "false"
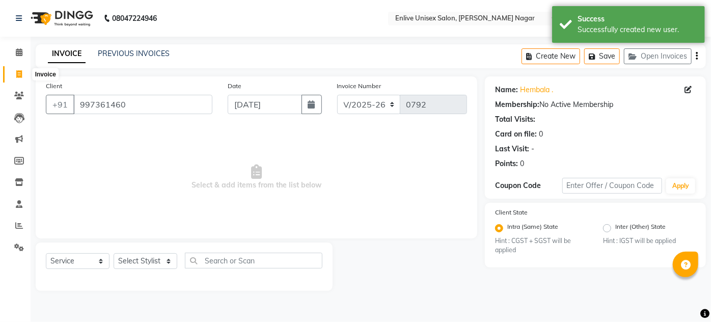
click at [22, 77] on span at bounding box center [19, 75] width 18 height 12
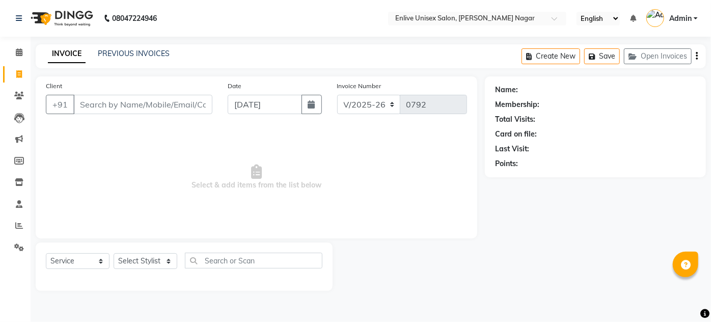
click at [164, 101] on input "Client" at bounding box center [142, 104] width 139 height 19
click at [172, 98] on button "Add Client" at bounding box center [186, 104] width 52 height 19
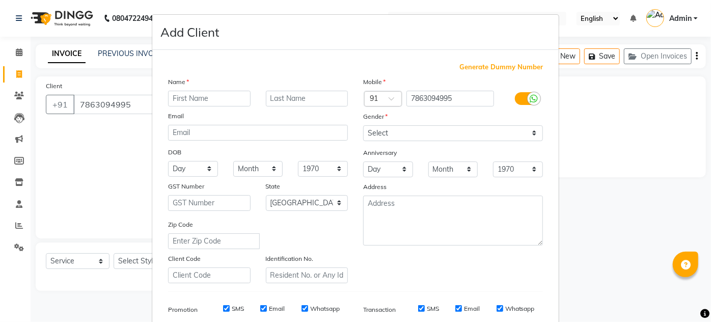
click at [235, 91] on input "text" at bounding box center [209, 99] width 83 height 16
click at [269, 101] on input "text" at bounding box center [307, 99] width 83 height 16
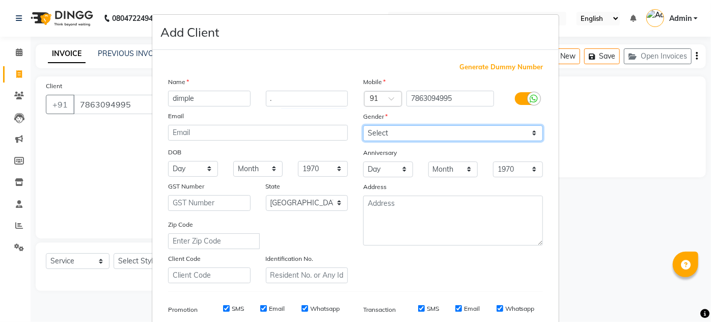
click at [372, 137] on select "Select [DEMOGRAPHIC_DATA] [DEMOGRAPHIC_DATA] Other Prefer Not To Say" at bounding box center [453, 133] width 180 height 16
click at [363, 125] on select "Select [DEMOGRAPHIC_DATA] [DEMOGRAPHIC_DATA] Other Prefer Not To Say" at bounding box center [453, 133] width 180 height 16
click at [414, 274] on div "Mobile Country Code × 91 7863094995 Gender Select Male Female Other Prefer Not …" at bounding box center [453, 179] width 195 height 207
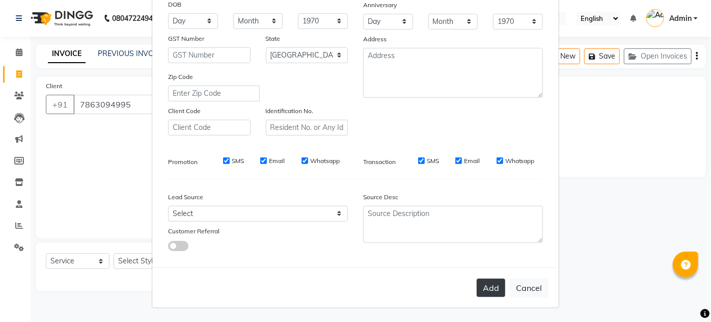
click at [484, 291] on button "Add" at bounding box center [491, 288] width 29 height 18
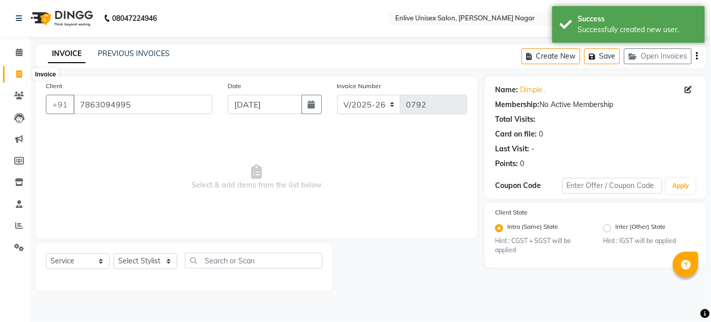
click at [17, 79] on span at bounding box center [19, 75] width 18 height 12
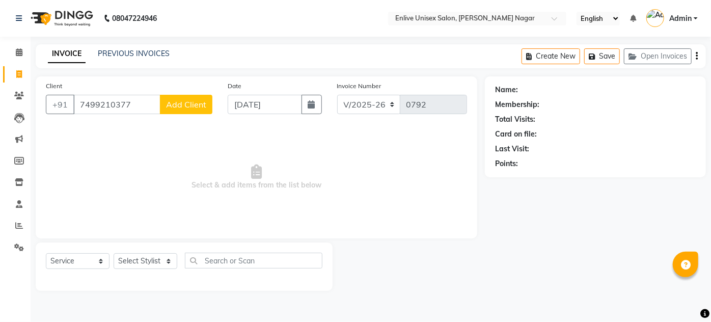
click at [172, 96] on button "Add Client" at bounding box center [186, 104] width 52 height 19
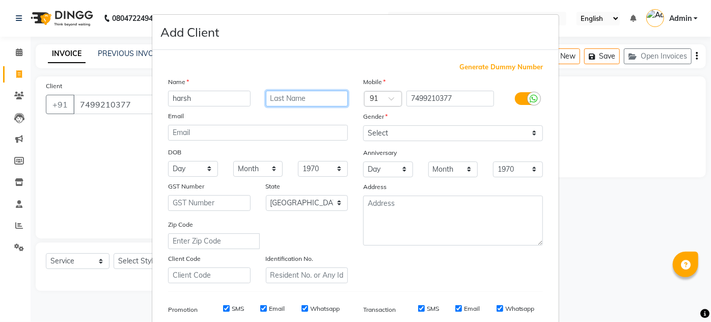
click at [280, 95] on input "text" at bounding box center [307, 99] width 83 height 16
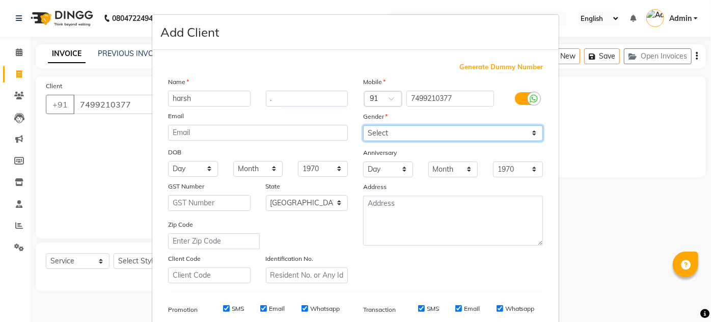
click at [385, 130] on select "Select [DEMOGRAPHIC_DATA] [DEMOGRAPHIC_DATA] Other Prefer Not To Say" at bounding box center [453, 133] width 180 height 16
click at [363, 125] on select "Select [DEMOGRAPHIC_DATA] [DEMOGRAPHIC_DATA] Other Prefer Not To Say" at bounding box center [453, 133] width 180 height 16
click at [402, 245] on div "Mobile Country Code × 91 7499210377 Gender Select Male Female Other Prefer Not …" at bounding box center [453, 179] width 195 height 207
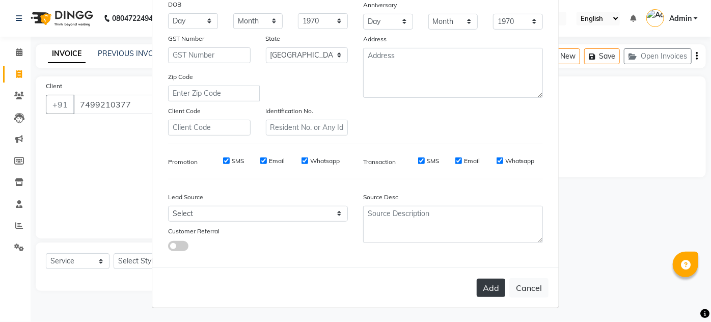
click at [477, 287] on button "Add" at bounding box center [491, 288] width 29 height 18
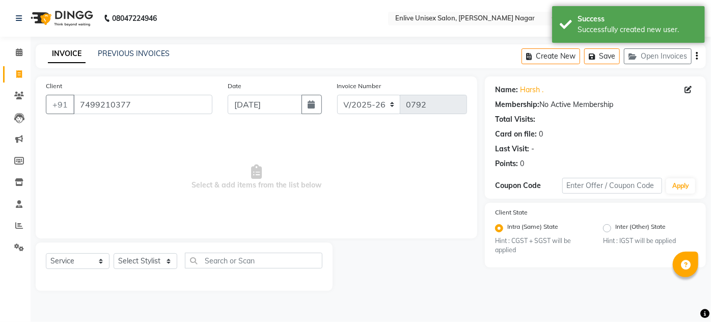
click at [477, 287] on div at bounding box center [409, 266] width 152 height 48
click at [341, 95] on select "V/2025 V/2025-26" at bounding box center [369, 104] width 64 height 19
click at [22, 77] on span at bounding box center [19, 75] width 18 height 12
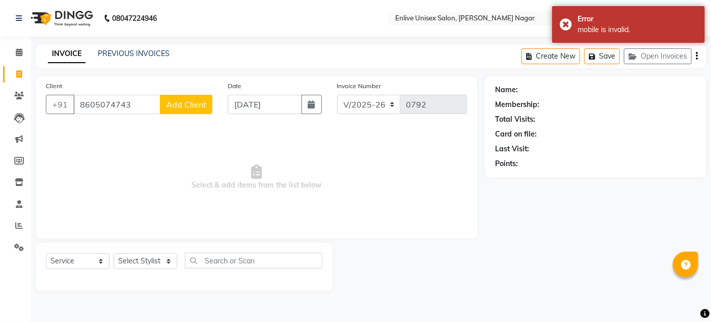
click at [192, 106] on span "Add Client" at bounding box center [186, 104] width 40 height 10
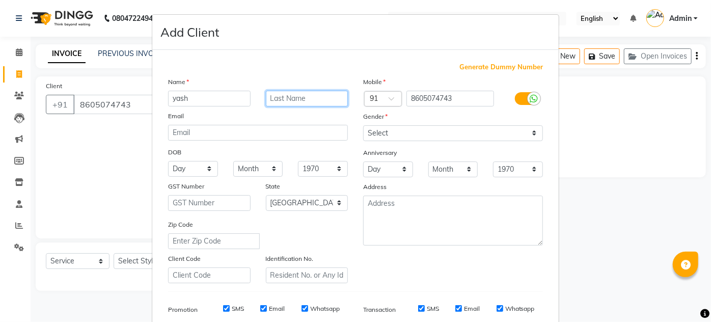
click at [271, 96] on input "text" at bounding box center [307, 99] width 83 height 16
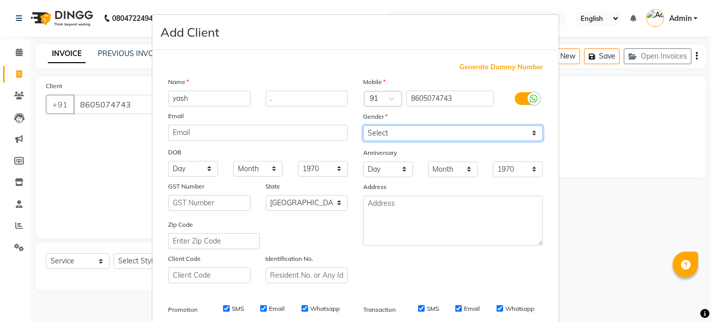
click at [395, 127] on select "Select [DEMOGRAPHIC_DATA] [DEMOGRAPHIC_DATA] Other Prefer Not To Say" at bounding box center [453, 133] width 180 height 16
click at [363, 125] on select "Select [DEMOGRAPHIC_DATA] [DEMOGRAPHIC_DATA] Other Prefer Not To Say" at bounding box center [453, 133] width 180 height 16
click at [409, 277] on div "Mobile Country Code × 91 8605074743 Gender Select Male Female Other Prefer Not …" at bounding box center [453, 179] width 195 height 207
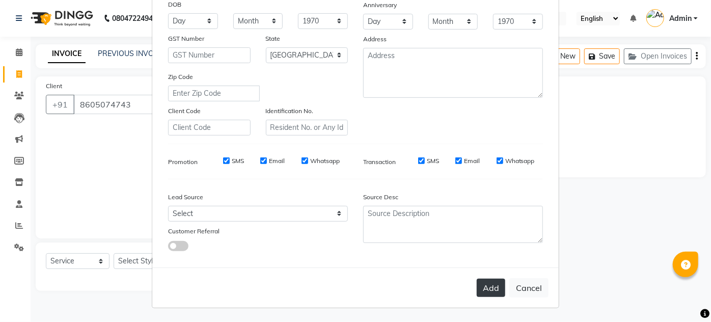
click at [488, 289] on button "Add" at bounding box center [491, 288] width 29 height 18
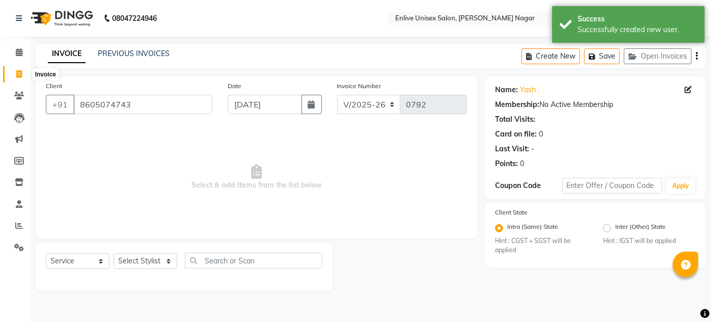
click at [20, 70] on span at bounding box center [19, 75] width 18 height 12
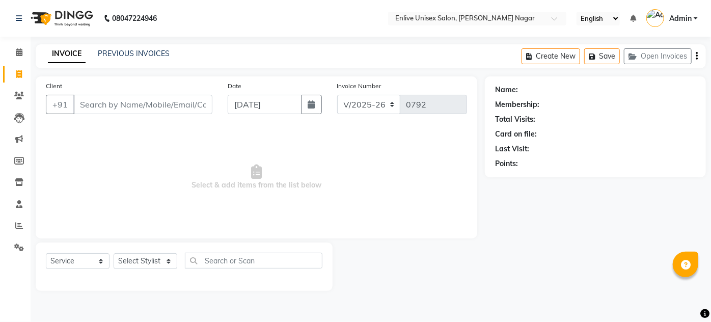
click at [361, 42] on div "08047224946 Select Location × Enlive Unisex Salon, Viman Nagar English ENGLISH …" at bounding box center [355, 161] width 711 height 322
click at [193, 102] on input "Client" at bounding box center [142, 104] width 139 height 19
click at [194, 103] on span "Add Client" at bounding box center [186, 104] width 40 height 10
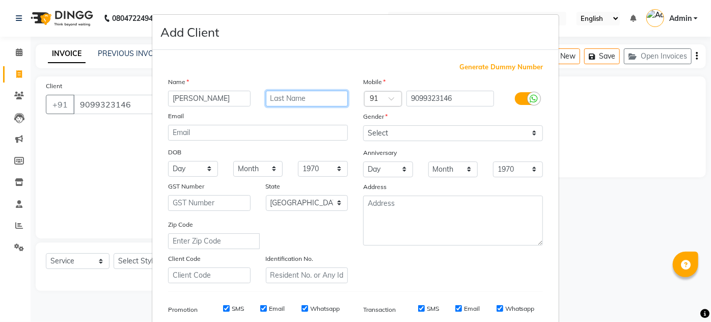
click at [281, 91] on input "text" at bounding box center [307, 99] width 83 height 16
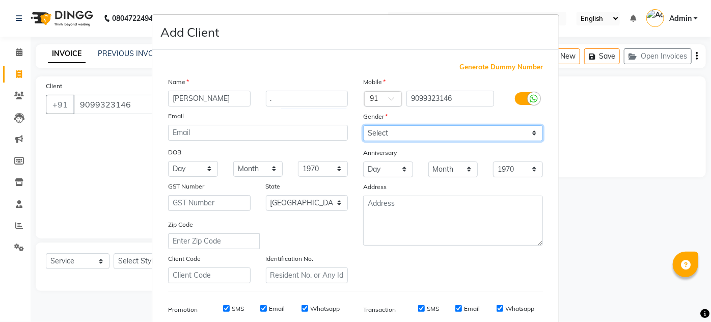
click at [404, 131] on select "Select [DEMOGRAPHIC_DATA] [DEMOGRAPHIC_DATA] Other Prefer Not To Say" at bounding box center [453, 133] width 180 height 16
click at [363, 125] on select "Select [DEMOGRAPHIC_DATA] [DEMOGRAPHIC_DATA] Other Prefer Not To Say" at bounding box center [453, 133] width 180 height 16
click at [455, 269] on div "Mobile Country Code × 91 9099323146 Gender Select Male Female Other Prefer Not …" at bounding box center [453, 179] width 195 height 207
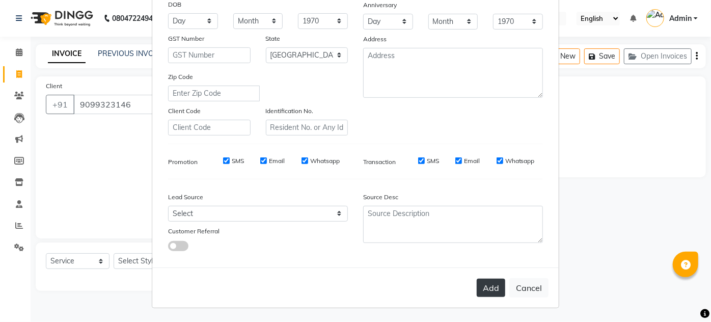
click at [494, 283] on button "Add" at bounding box center [491, 288] width 29 height 18
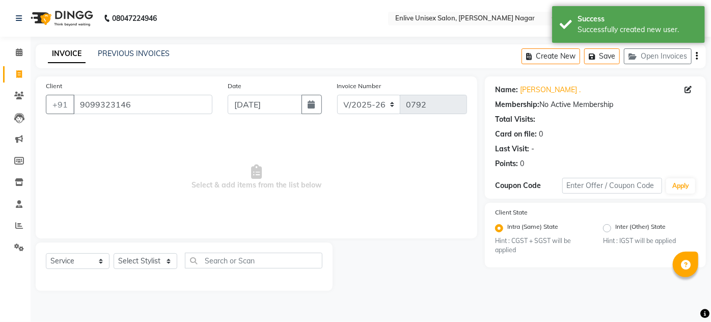
click at [271, 217] on span "Select & add items from the list below" at bounding box center [256, 177] width 421 height 102
click at [15, 71] on span at bounding box center [19, 75] width 18 height 12
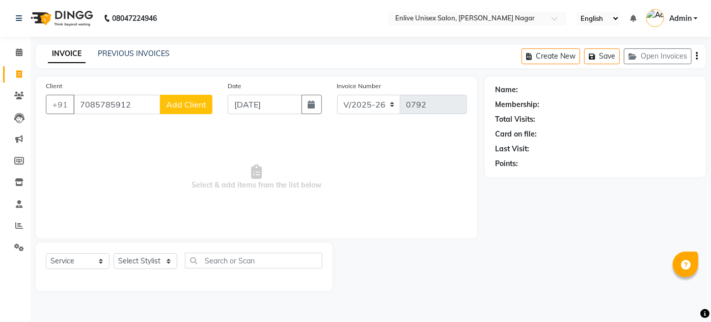
click at [190, 96] on button "Add Client" at bounding box center [186, 104] width 52 height 19
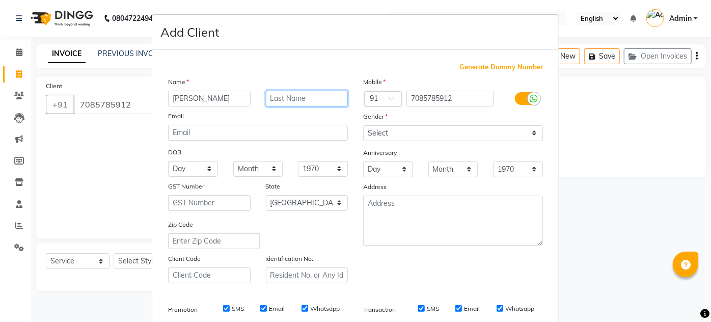
click at [278, 101] on input "text" at bounding box center [307, 99] width 83 height 16
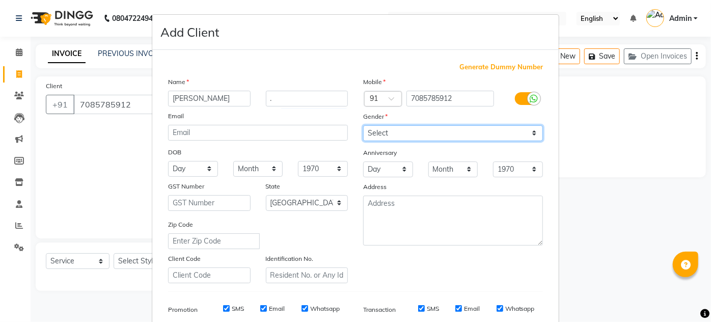
click at [372, 134] on select "Select [DEMOGRAPHIC_DATA] [DEMOGRAPHIC_DATA] Other Prefer Not To Say" at bounding box center [453, 133] width 180 height 16
click at [363, 125] on select "Select [DEMOGRAPHIC_DATA] [DEMOGRAPHIC_DATA] Other Prefer Not To Say" at bounding box center [453, 133] width 180 height 16
click at [394, 263] on div "Mobile Country Code × 91 7085785912 Gender Select Male Female Other Prefer Not …" at bounding box center [453, 179] width 195 height 207
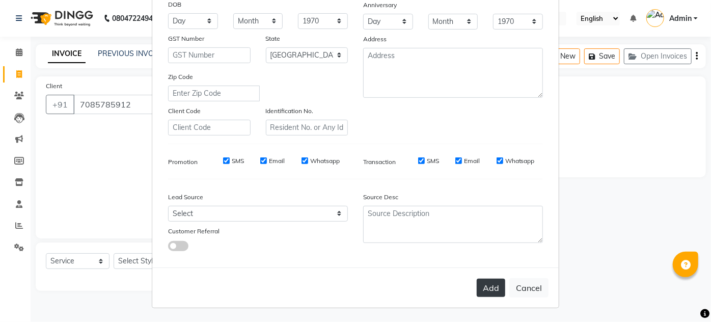
click at [485, 283] on button "Add" at bounding box center [491, 288] width 29 height 18
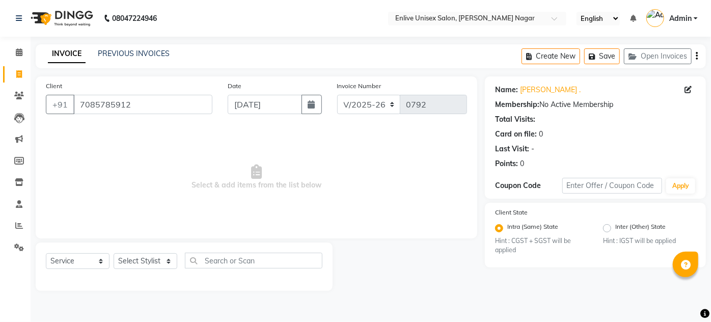
click at [401, 257] on div at bounding box center [409, 266] width 152 height 48
click at [154, 103] on input "7085785912" at bounding box center [142, 104] width 139 height 19
click at [172, 105] on input "7085785912" at bounding box center [142, 104] width 139 height 19
click at [22, 74] on span at bounding box center [19, 75] width 18 height 12
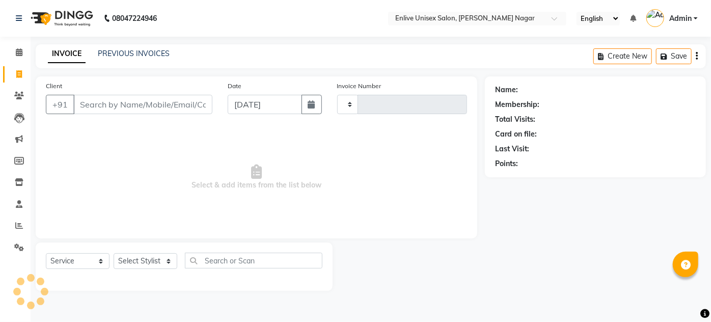
click at [386, 125] on div "Client +91 Date 03-09-2025 Invoice Number Select & add items from the list below" at bounding box center [257, 157] width 442 height 162
click at [167, 107] on input "Client" at bounding box center [142, 104] width 139 height 19
click at [155, 265] on select "Select Stylist" at bounding box center [146, 261] width 64 height 16
click at [155, 259] on select "Select Stylist" at bounding box center [146, 261] width 64 height 16
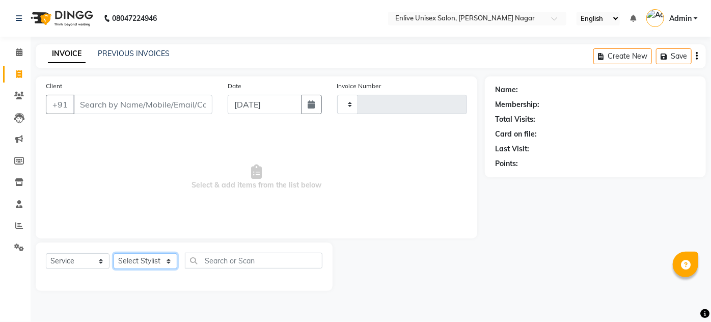
click at [155, 259] on select "Select Stylist" at bounding box center [146, 261] width 64 height 16
click at [159, 263] on select "Select Stylist" at bounding box center [146, 261] width 64 height 16
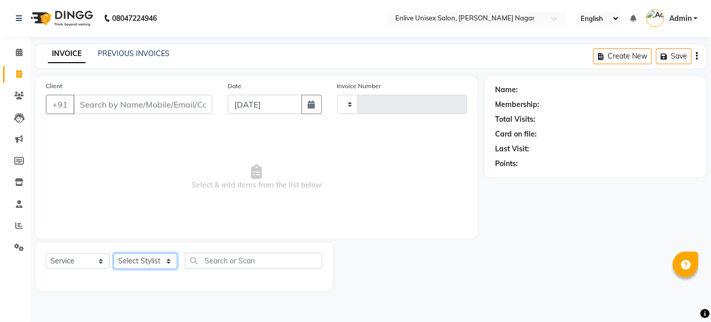
click at [159, 263] on select "Select Stylist" at bounding box center [146, 261] width 64 height 16
click at [149, 262] on select "Select Stylist" at bounding box center [146, 261] width 64 height 16
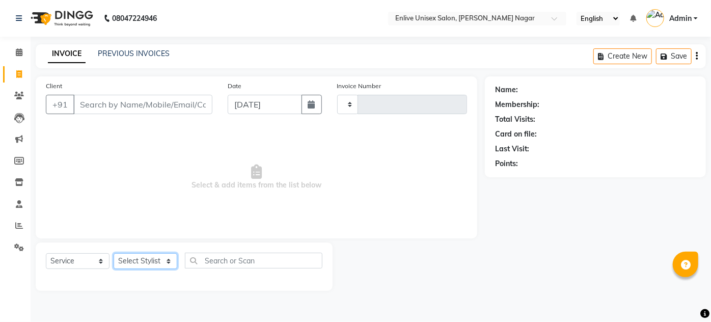
click at [149, 261] on select "Select Stylist" at bounding box center [146, 261] width 64 height 16
click at [172, 243] on div "Select Service Product Membership Package Voucher Prepaid Gift Card Select Styl…" at bounding box center [184, 266] width 297 height 48
click at [373, 218] on span "Select & add items from the list below" at bounding box center [256, 177] width 421 height 102
click at [164, 257] on select "Select Stylist" at bounding box center [146, 261] width 64 height 16
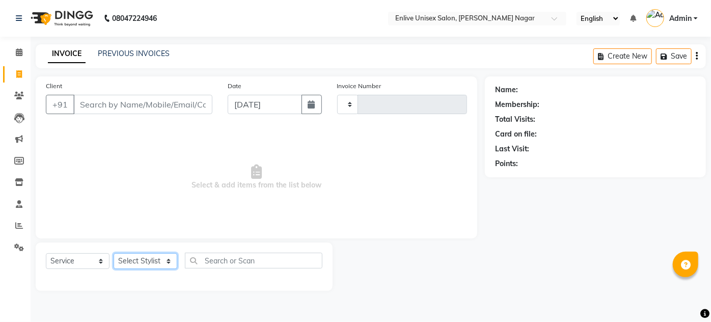
click at [164, 256] on select "Select Stylist" at bounding box center [146, 261] width 64 height 16
click at [164, 259] on select "Select Stylist" at bounding box center [146, 261] width 64 height 16
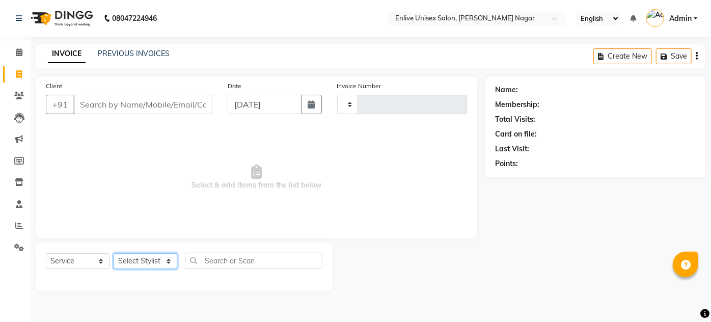
click at [164, 260] on select "Select Stylist" at bounding box center [146, 261] width 64 height 16
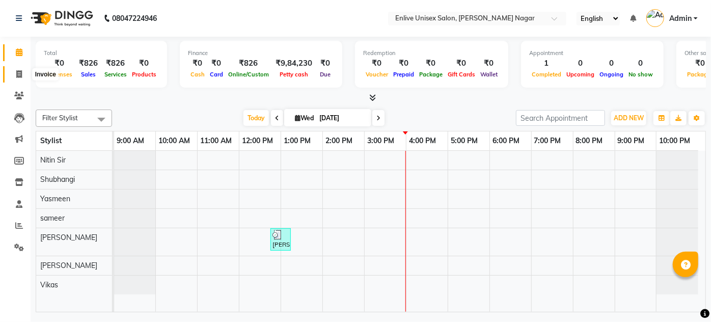
click at [16, 76] on icon at bounding box center [19, 74] width 6 height 8
select select "service"
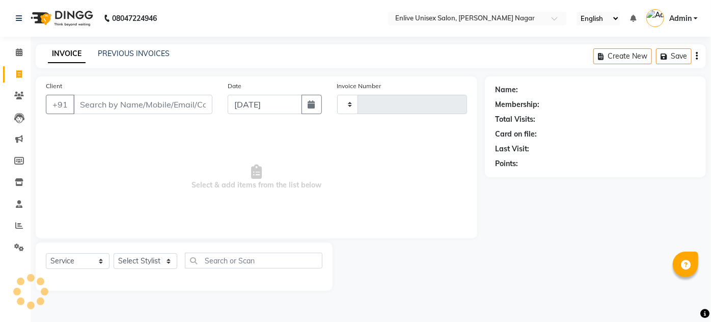
type input "0792"
select select "145"
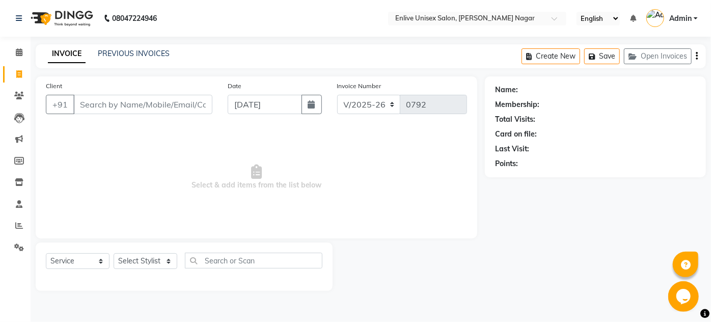
click at [134, 59] on div "PREVIOUS INVOICES" at bounding box center [134, 53] width 72 height 11
click at [117, 49] on link "PREVIOUS INVOICES" at bounding box center [134, 53] width 72 height 9
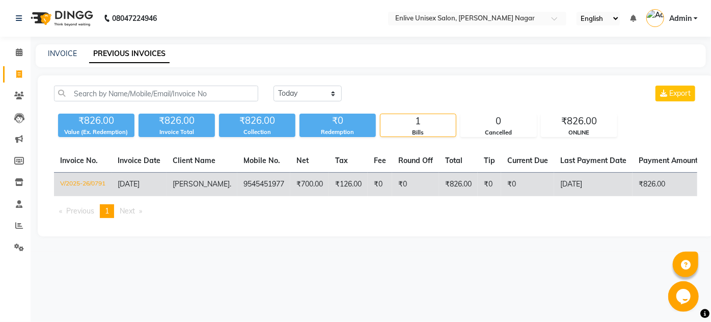
click at [195, 183] on span "[PERSON_NAME]" at bounding box center [201, 183] width 57 height 9
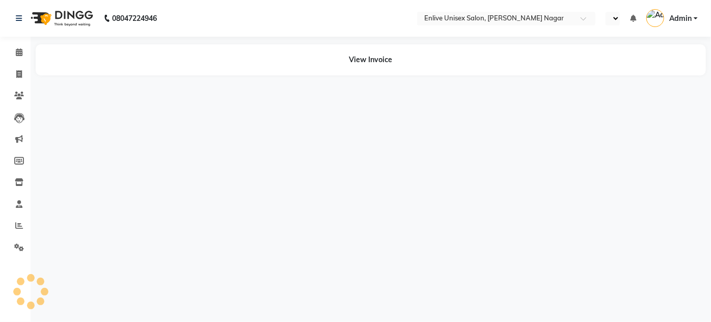
select select "en"
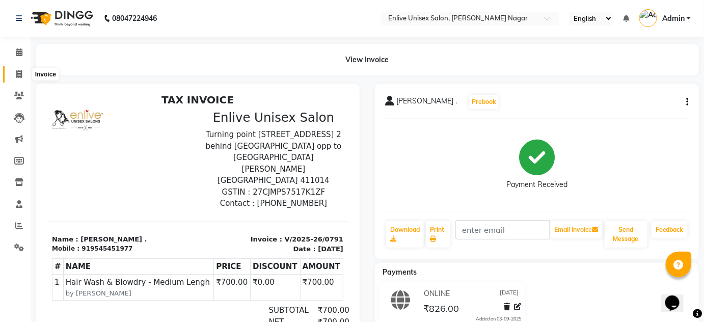
click at [20, 74] on icon at bounding box center [19, 74] width 6 height 8
select select "service"
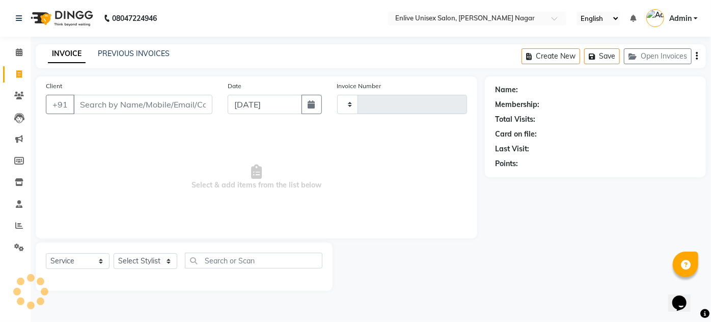
type input "0792"
select select "145"
click at [167, 51] on link "PREVIOUS INVOICES" at bounding box center [134, 53] width 72 height 9
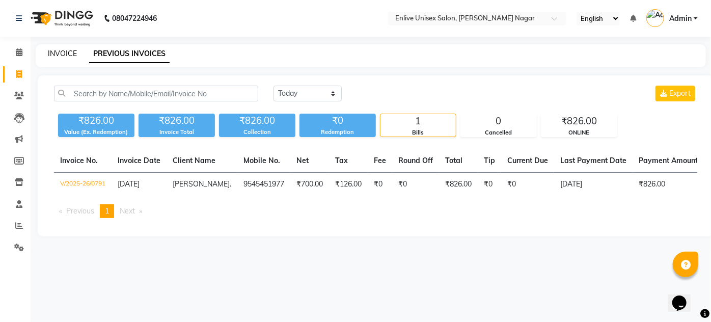
click at [58, 50] on link "INVOICE" at bounding box center [62, 53] width 29 height 9
select select "service"
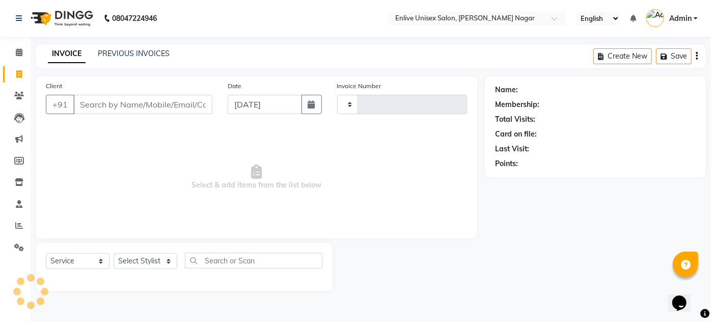
type input "0792"
select select "145"
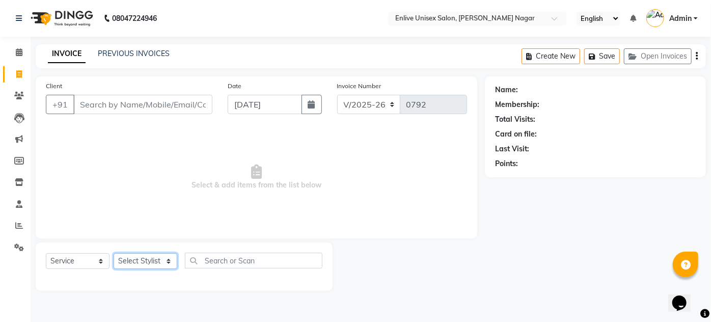
click at [155, 260] on select "Select Stylist" at bounding box center [146, 261] width 64 height 16
click at [198, 230] on div "Client +91 Date 03-09-2025 Invoice Number V/2025 V/2025-26 0792 Select & add it…" at bounding box center [257, 157] width 442 height 162
click at [104, 105] on input "Client" at bounding box center [142, 104] width 139 height 19
click at [88, 99] on input "Client" at bounding box center [142, 104] width 139 height 19
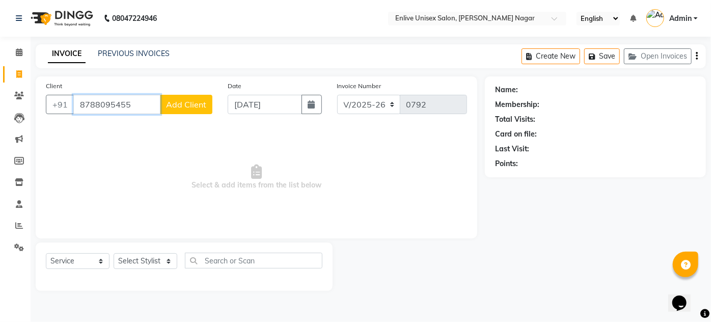
type input "8788095455"
click at [176, 97] on button "Add Client" at bounding box center [186, 104] width 52 height 19
select select "22"
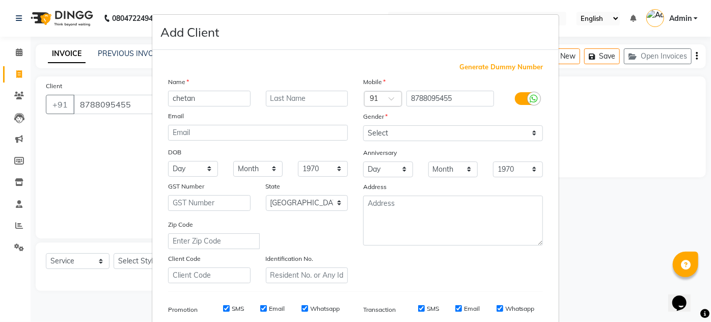
type input "chetan"
click at [300, 98] on input "text" at bounding box center [307, 99] width 83 height 16
type input "."
click at [390, 133] on select "Select [DEMOGRAPHIC_DATA] [DEMOGRAPHIC_DATA] Other Prefer Not To Say" at bounding box center [453, 133] width 180 height 16
select select "[DEMOGRAPHIC_DATA]"
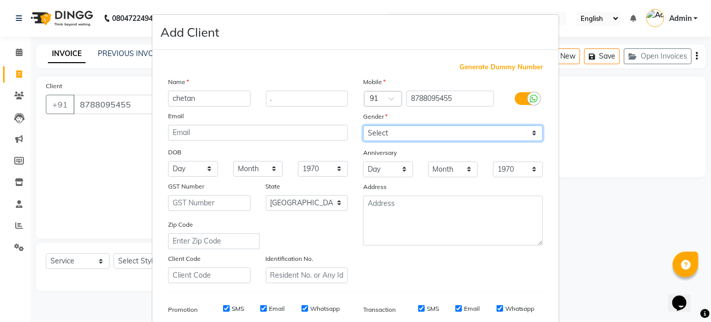
click at [363, 125] on select "Select [DEMOGRAPHIC_DATA] [DEMOGRAPHIC_DATA] Other Prefer Not To Say" at bounding box center [453, 133] width 180 height 16
click at [425, 282] on div "Mobile Country Code × 91 8788095455 Gender Select Male Female Other Prefer Not …" at bounding box center [453, 179] width 195 height 207
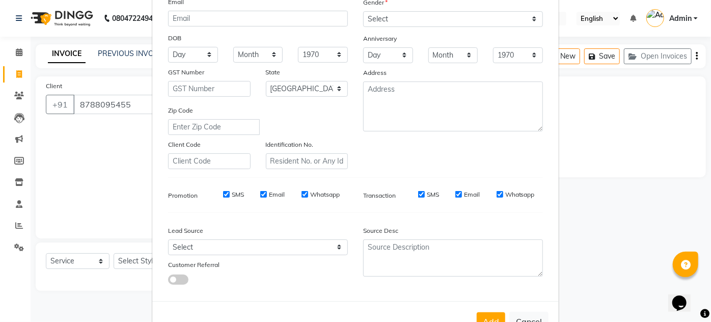
scroll to position [148, 0]
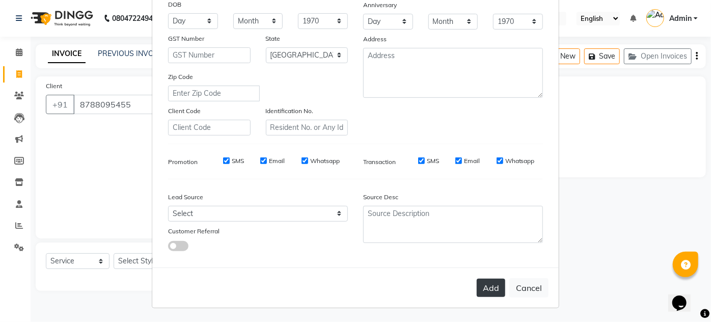
click at [478, 293] on button "Add" at bounding box center [491, 288] width 29 height 18
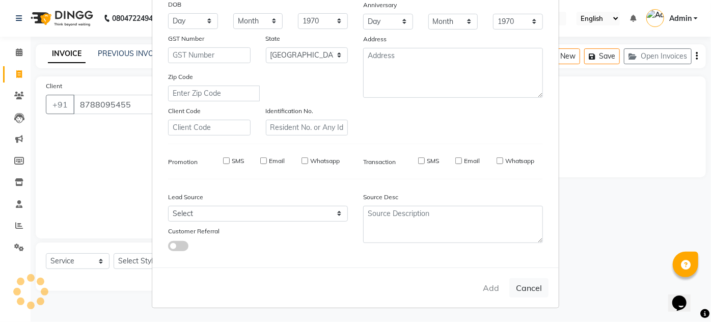
select select
select select "null"
select select
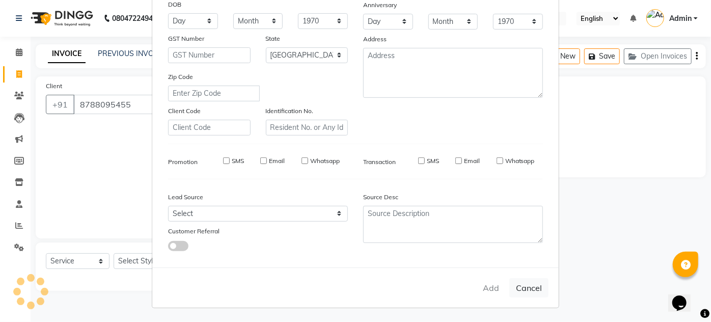
select select
checkbox input "false"
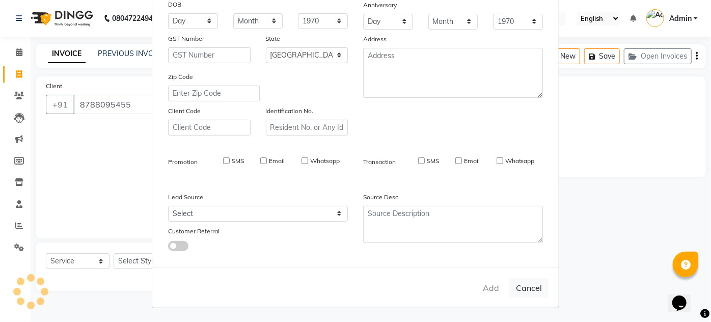
checkbox input "false"
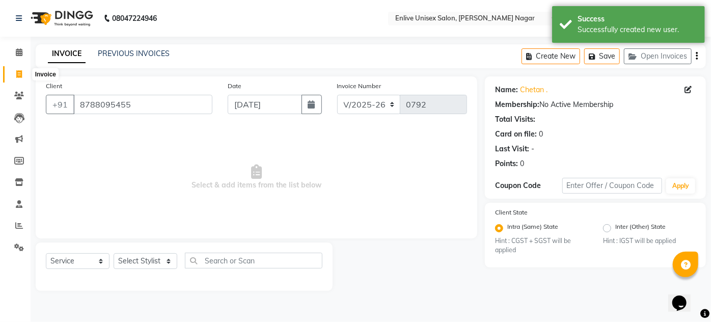
click at [13, 70] on span at bounding box center [19, 75] width 18 height 12
select select "service"
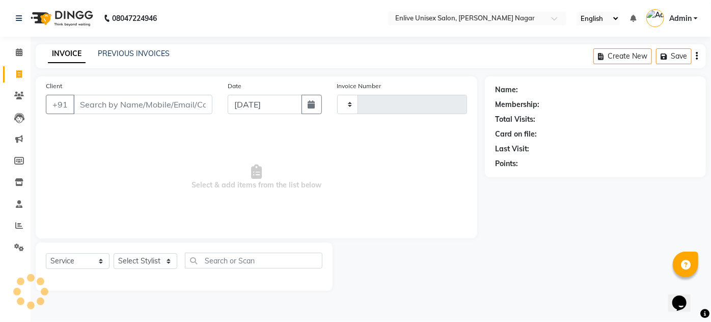
type input "0792"
select select "145"
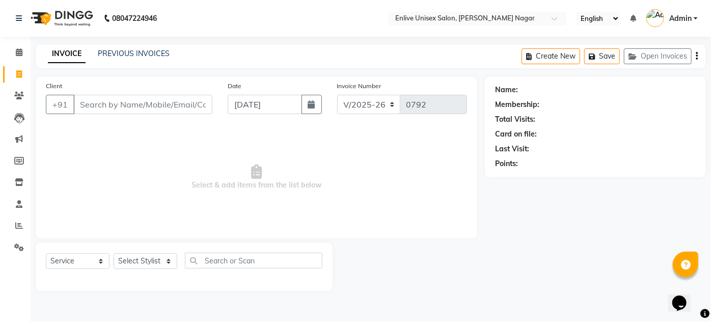
click at [145, 101] on input "Client" at bounding box center [142, 104] width 139 height 19
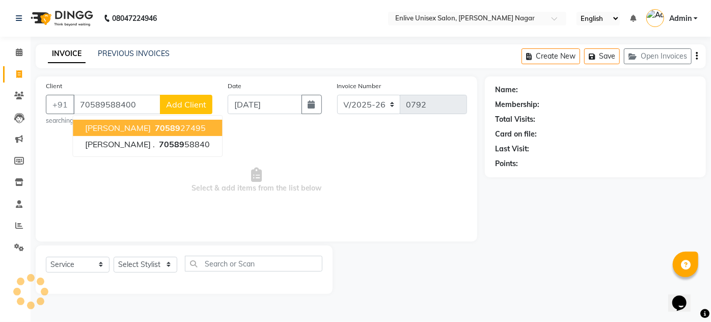
type input "70589588400"
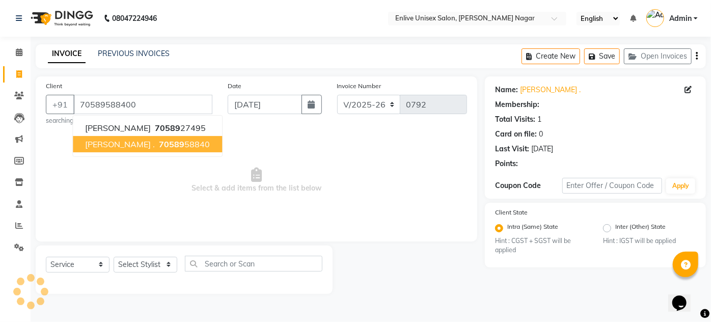
select select "1: Object"
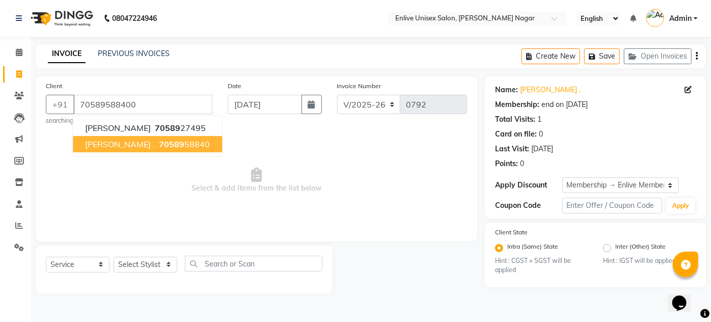
click at [99, 139] on span "renu ." at bounding box center [120, 144] width 70 height 10
type input "7058958840"
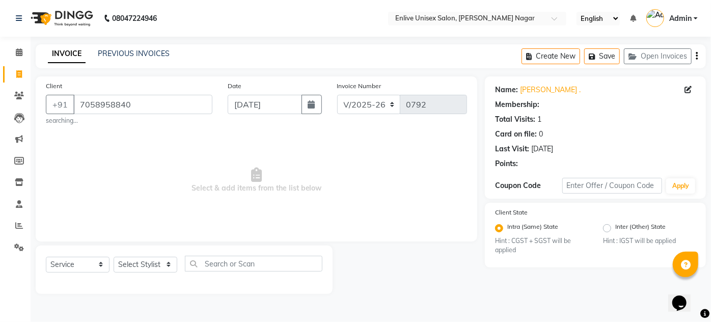
select select "1: Object"
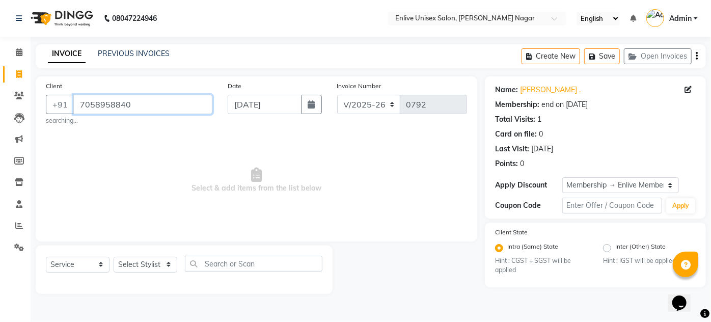
click at [180, 97] on input "7058958840" at bounding box center [142, 104] width 139 height 19
click at [18, 67] on link "Invoice" at bounding box center [15, 74] width 24 height 17
select select "service"
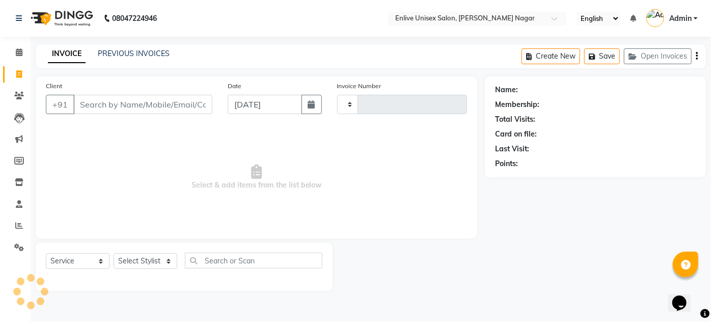
type input "0792"
select select "145"
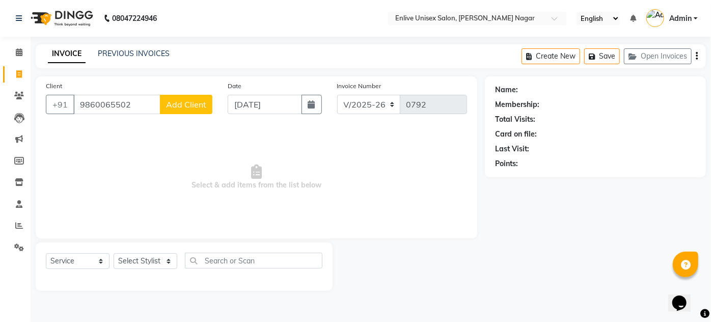
type input "9860065502"
click at [172, 105] on span "Add Client" at bounding box center [186, 104] width 40 height 10
select select "22"
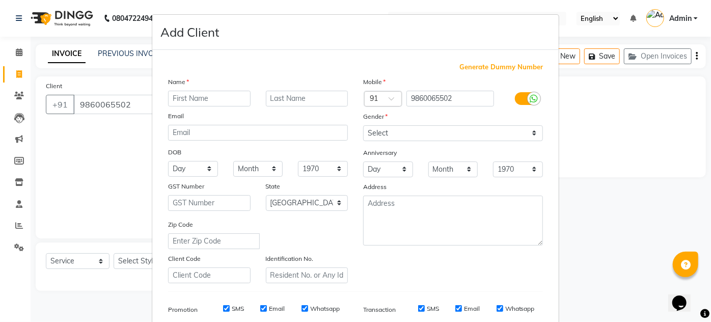
click at [233, 98] on input "text" at bounding box center [209, 99] width 83 height 16
type input "gaazhawale"
click at [340, 96] on input "text" at bounding box center [307, 99] width 83 height 16
type input "."
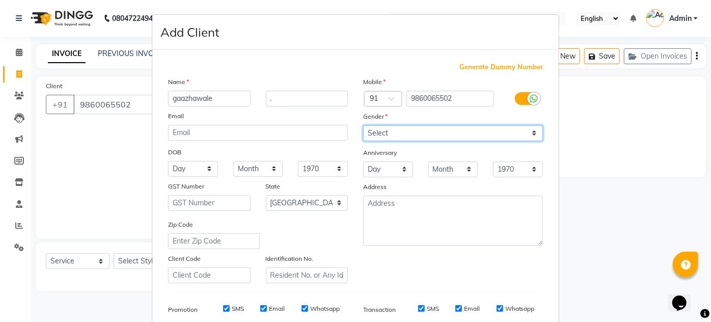
click at [393, 128] on select "Select [DEMOGRAPHIC_DATA] [DEMOGRAPHIC_DATA] Other Prefer Not To Say" at bounding box center [453, 133] width 180 height 16
select select "[DEMOGRAPHIC_DATA]"
click at [363, 125] on select "Select [DEMOGRAPHIC_DATA] [DEMOGRAPHIC_DATA] Other Prefer Not To Say" at bounding box center [453, 133] width 180 height 16
click at [398, 260] on div "Mobile Country Code × 91 9860065502 Gender Select Male Female Other Prefer Not …" at bounding box center [453, 179] width 195 height 207
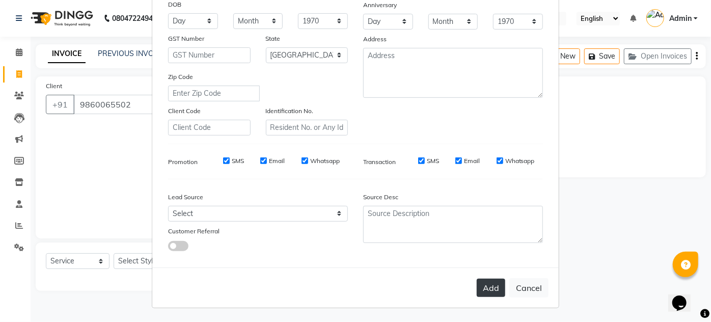
click at [483, 283] on button "Add" at bounding box center [491, 288] width 29 height 18
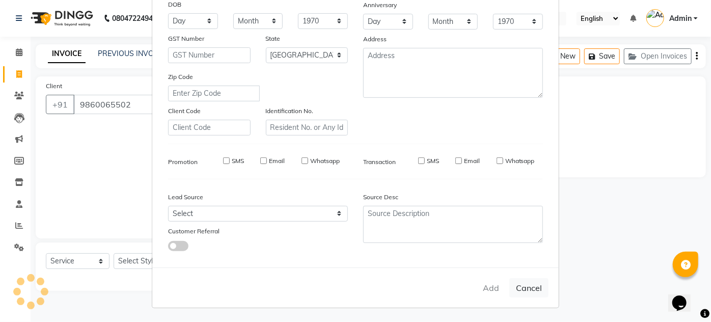
select select
select select "null"
select select
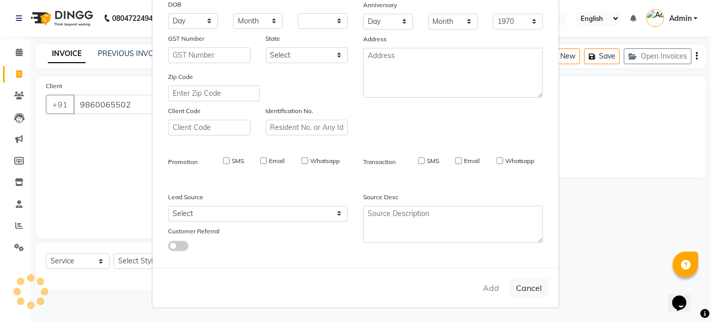
select select
checkbox input "false"
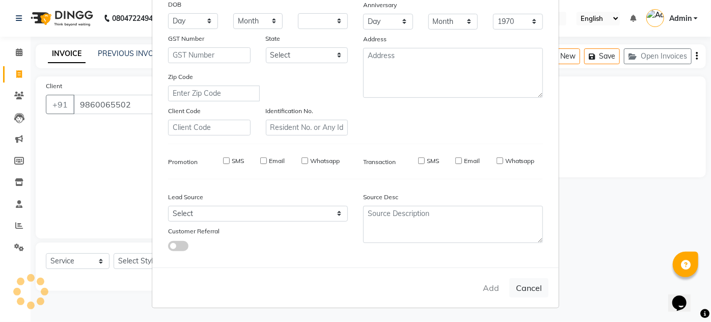
checkbox input "false"
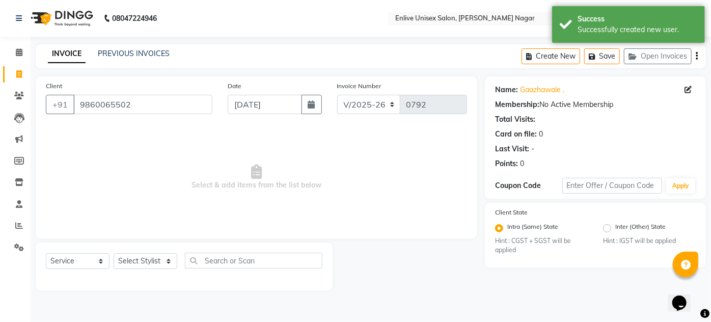
click at [198, 212] on span "Select & add items from the list below" at bounding box center [256, 177] width 421 height 102
click at [21, 69] on span at bounding box center [19, 75] width 18 height 12
select select "service"
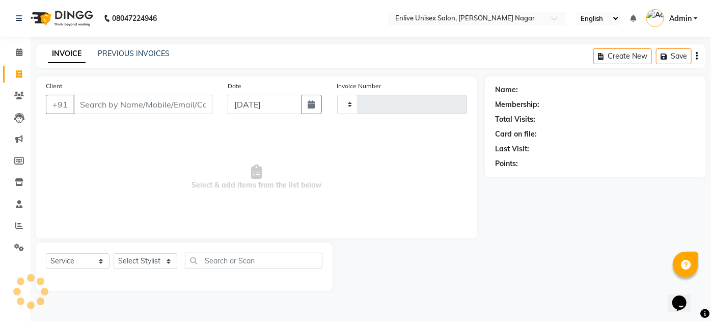
type input "0792"
select select "145"
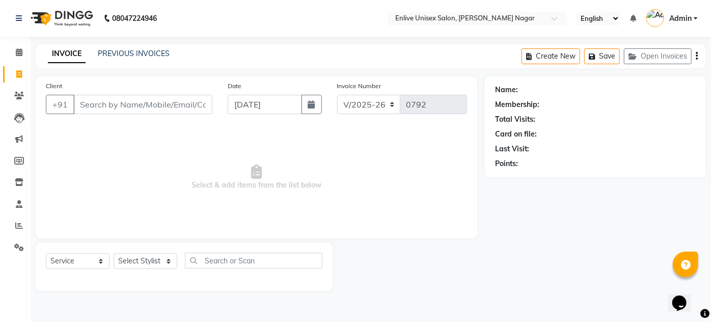
click at [87, 102] on input "Client" at bounding box center [142, 104] width 139 height 19
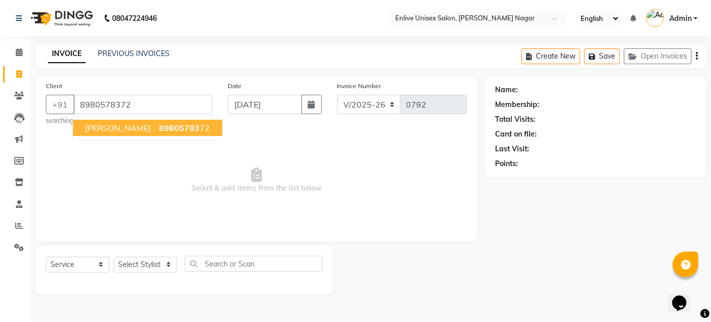
type input "8980578372"
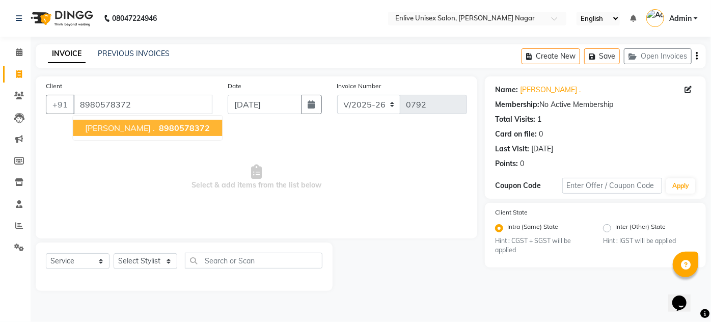
click at [159, 127] on span "8980578372" at bounding box center [184, 128] width 51 height 10
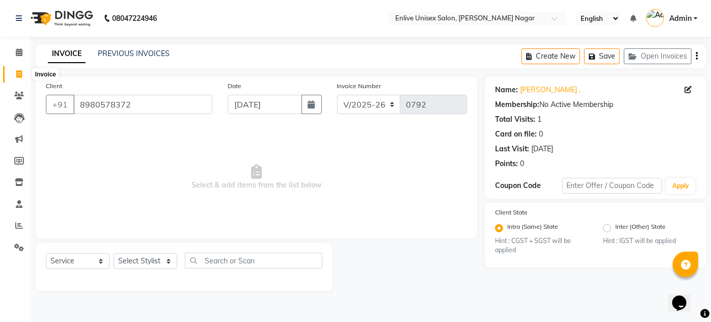
click at [20, 70] on span at bounding box center [19, 75] width 18 height 12
select select "service"
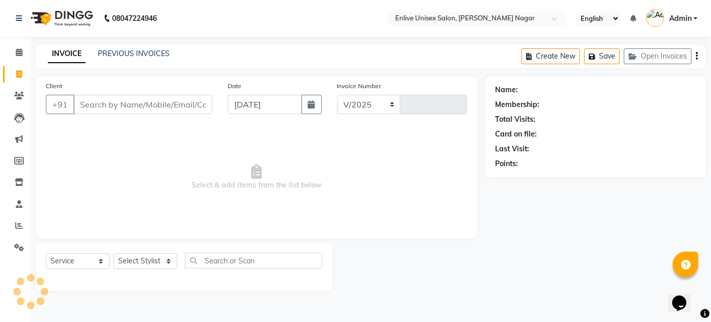
select select "145"
type input "0792"
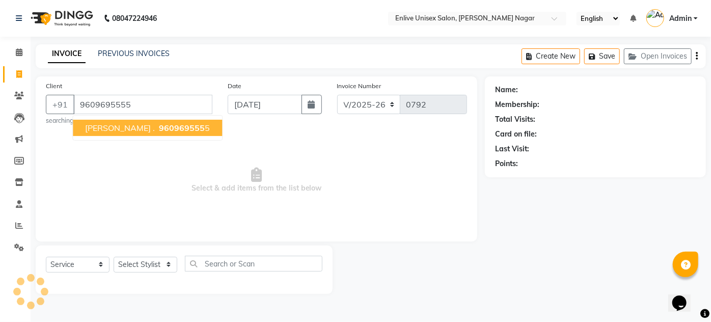
type input "9609695555"
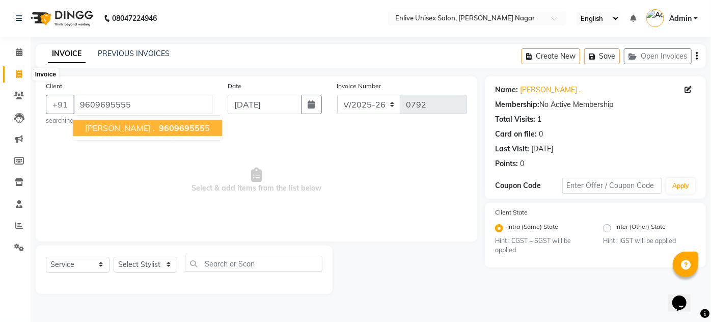
click at [16, 78] on icon at bounding box center [19, 74] width 6 height 8
select select "service"
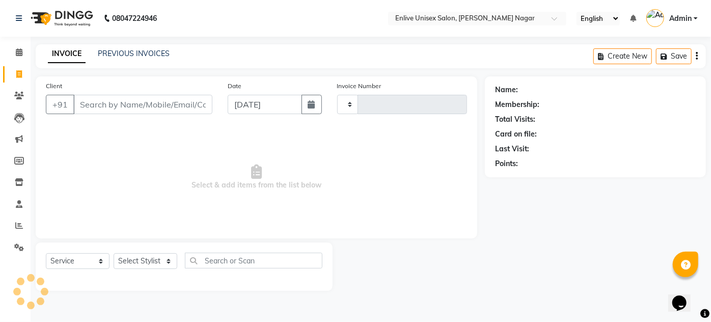
type input "0792"
select select "145"
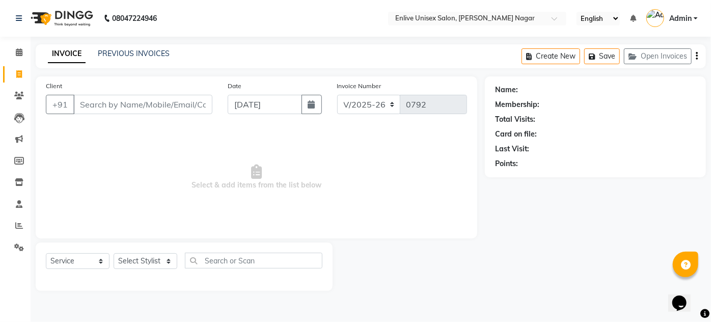
click at [176, 43] on div "08047224946 Select Location × Enlive Unisex Salon, Viman Nagar English ENGLISH …" at bounding box center [355, 161] width 711 height 322
click at [125, 106] on input "Client" at bounding box center [142, 104] width 139 height 19
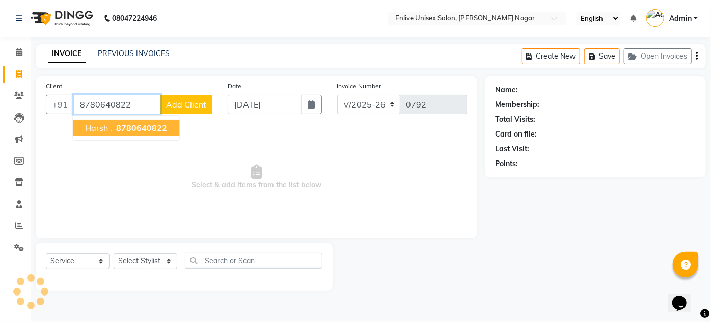
type input "8780640822"
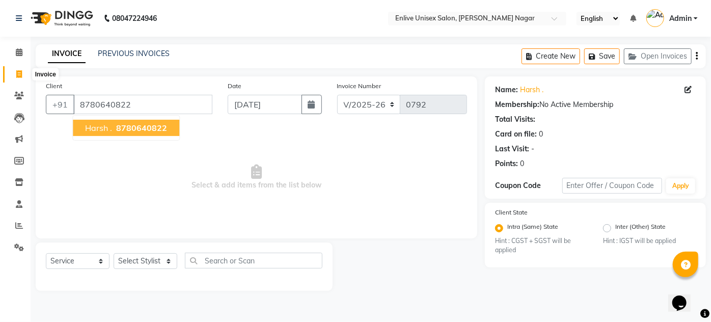
click at [20, 72] on icon at bounding box center [19, 74] width 6 height 8
select select "service"
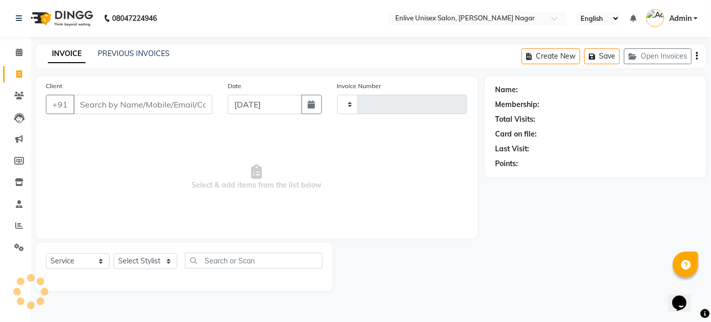
type input "0792"
select select "145"
click at [163, 107] on input "Client" at bounding box center [142, 104] width 139 height 19
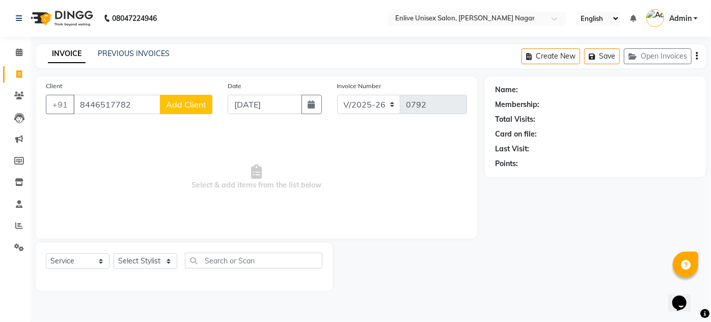
type input "8446517782"
click at [163, 107] on button "Add Client" at bounding box center [186, 104] width 52 height 19
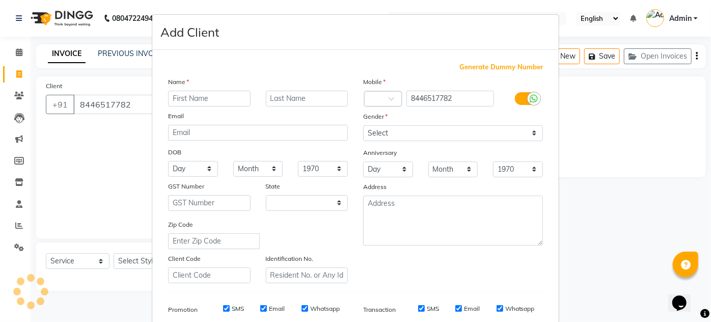
select select "22"
click at [186, 88] on div "Name" at bounding box center [176, 83] width 33 height 14
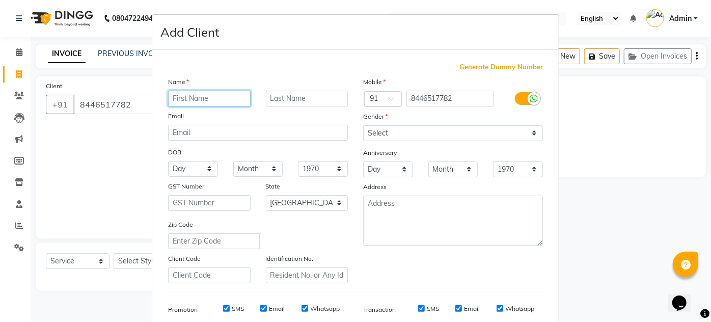
click at [188, 101] on input "text" at bounding box center [209, 99] width 83 height 16
type input "[PERSON_NAME]"
click at [302, 99] on input "text" at bounding box center [307, 99] width 83 height 16
type input "."
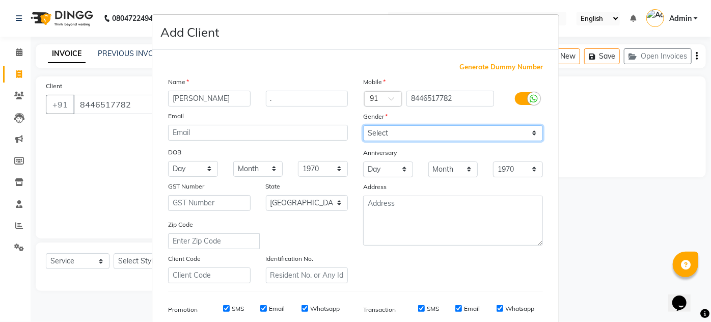
click at [392, 136] on select "Select [DEMOGRAPHIC_DATA] [DEMOGRAPHIC_DATA] Other Prefer Not To Say" at bounding box center [453, 133] width 180 height 16
select select "[DEMOGRAPHIC_DATA]"
click at [363, 125] on select "Select [DEMOGRAPHIC_DATA] [DEMOGRAPHIC_DATA] Other Prefer Not To Say" at bounding box center [453, 133] width 180 height 16
click at [459, 281] on div "Mobile Country Code × 91 8446517782 Gender Select Male Female Other Prefer Not …" at bounding box center [453, 179] width 195 height 207
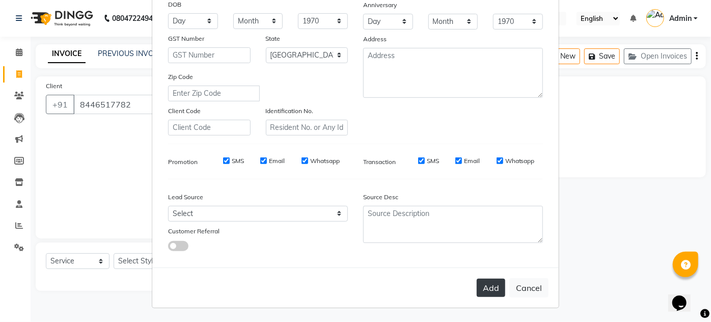
click at [500, 291] on button "Add" at bounding box center [491, 288] width 29 height 18
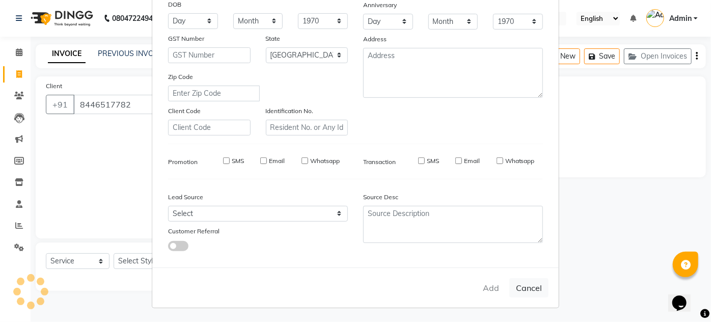
select select
select select "null"
select select
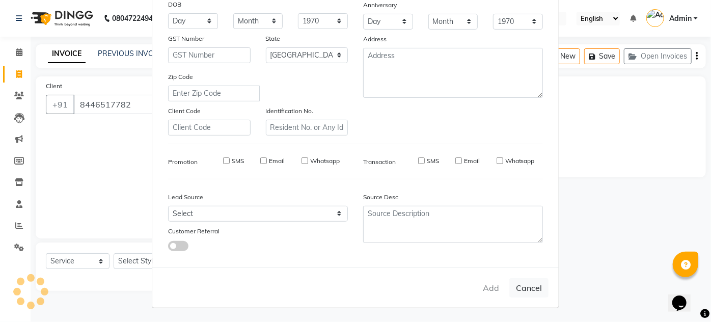
select select
checkbox input "false"
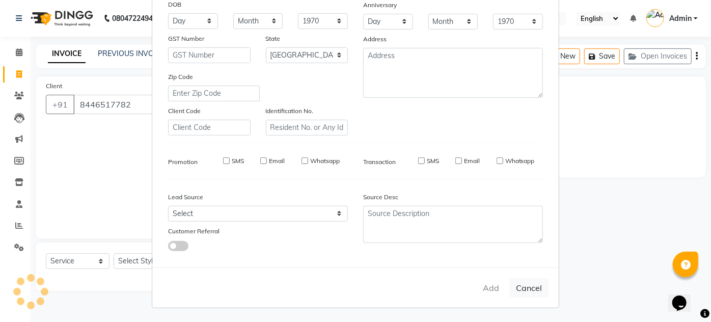
checkbox input "false"
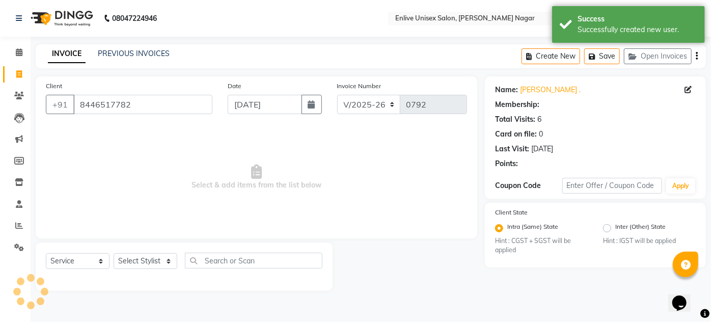
select select "1: Object"
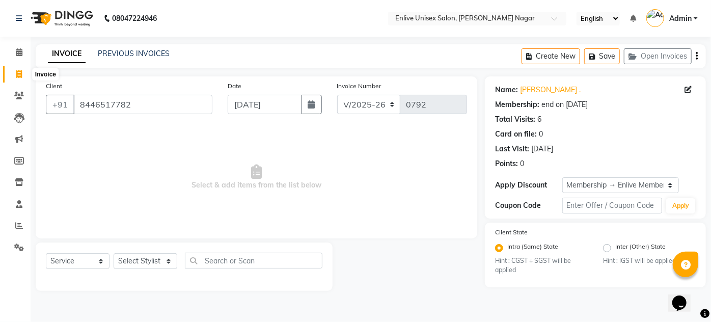
click at [21, 77] on icon at bounding box center [19, 74] width 6 height 8
select select "service"
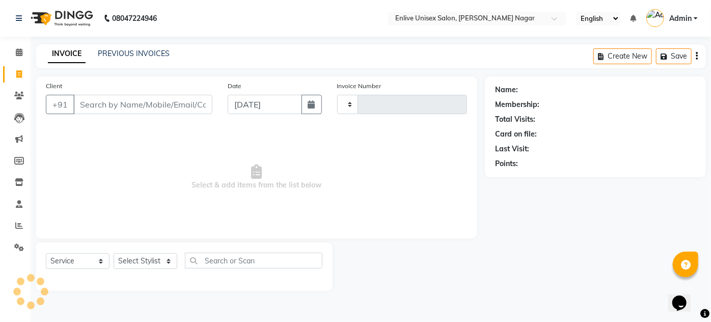
click at [166, 99] on input "Client" at bounding box center [142, 104] width 139 height 19
type input "827"
type input "0792"
select select "145"
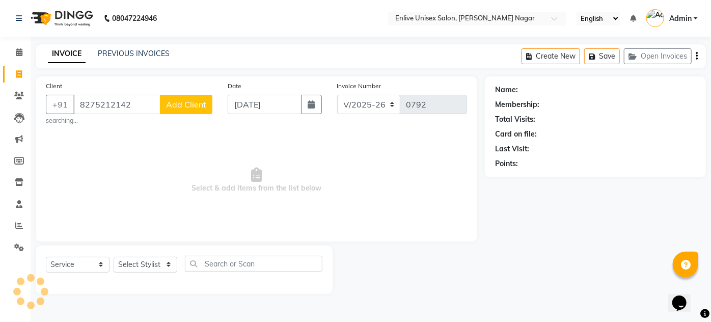
type input "8275212142"
click at [195, 107] on span "Add Client" at bounding box center [186, 104] width 40 height 10
select select
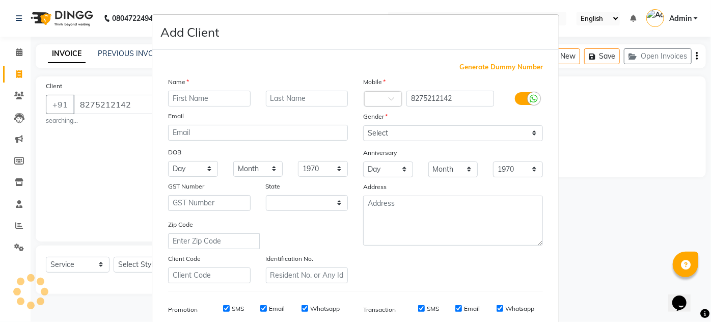
click at [190, 91] on input "text" at bounding box center [209, 99] width 83 height 16
type input "nee"
select select "22"
type input "[PERSON_NAME]"
click at [287, 93] on input "text" at bounding box center [307, 99] width 83 height 16
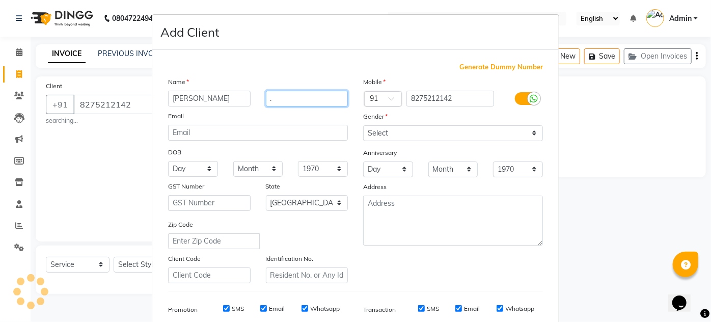
type input "."
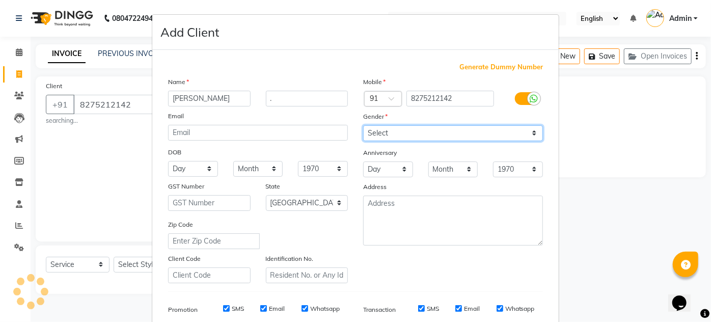
click at [373, 125] on select "Select [DEMOGRAPHIC_DATA] [DEMOGRAPHIC_DATA] Other Prefer Not To Say" at bounding box center [453, 133] width 180 height 16
select select "[DEMOGRAPHIC_DATA]"
click at [363, 125] on select "Select [DEMOGRAPHIC_DATA] [DEMOGRAPHIC_DATA] Other Prefer Not To Say" at bounding box center [453, 133] width 180 height 16
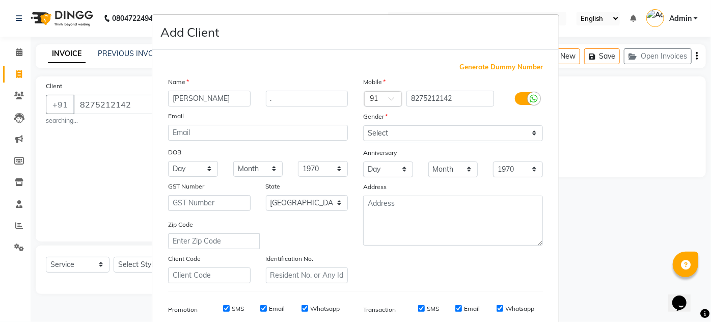
click at [422, 256] on div "Mobile Country Code × 91 8275212142 Gender Select Male Female Other Prefer Not …" at bounding box center [453, 179] width 195 height 207
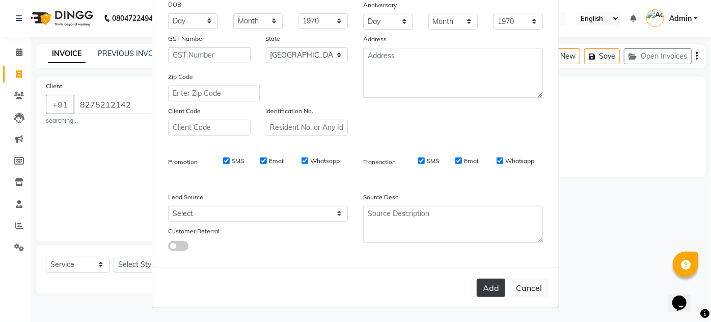
click at [482, 288] on button "Add" at bounding box center [491, 288] width 29 height 18
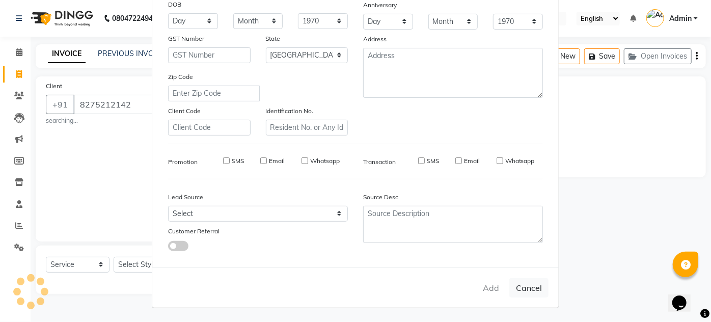
select select
select select "null"
select select
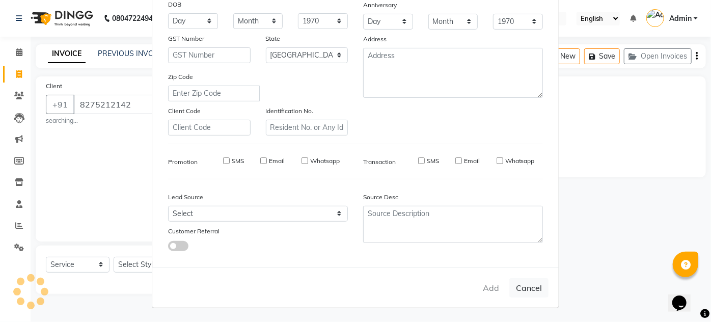
select select
checkbox input "false"
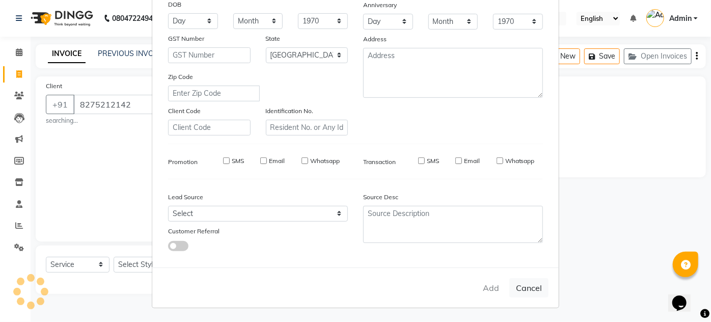
checkbox input "false"
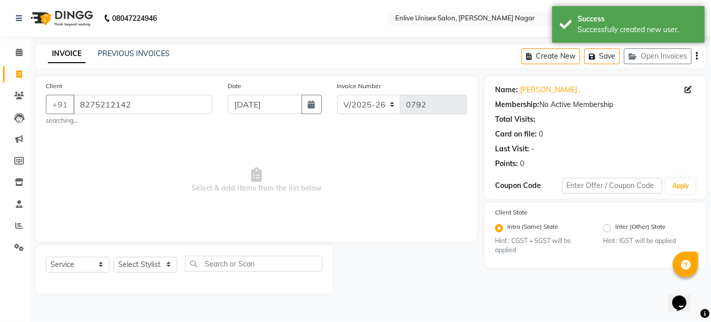
click at [317, 184] on span "Select & add items from the list below" at bounding box center [256, 180] width 421 height 102
click at [220, 184] on span "Select & add items from the list below" at bounding box center [256, 180] width 421 height 102
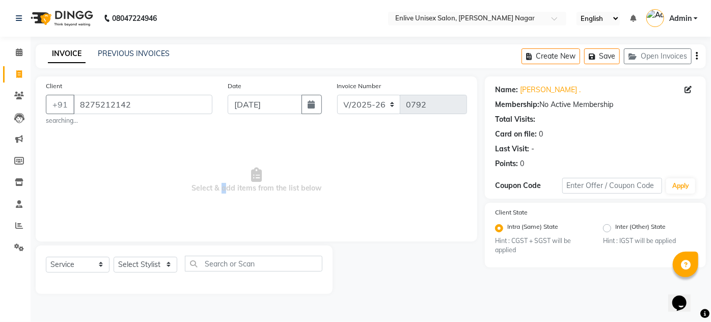
click at [220, 184] on span "Select & add items from the list below" at bounding box center [256, 180] width 421 height 102
click at [298, 159] on span "Select & add items from the list below" at bounding box center [256, 180] width 421 height 102
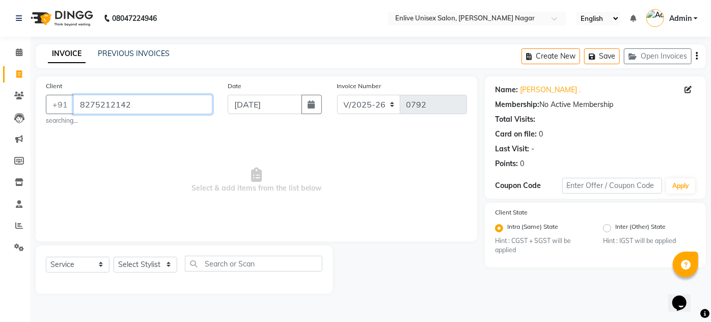
click at [144, 99] on input "8275212142" at bounding box center [142, 104] width 139 height 19
click at [143, 104] on input "8275212142" at bounding box center [142, 104] width 139 height 19
click at [18, 75] on icon at bounding box center [19, 74] width 6 height 8
select select "service"
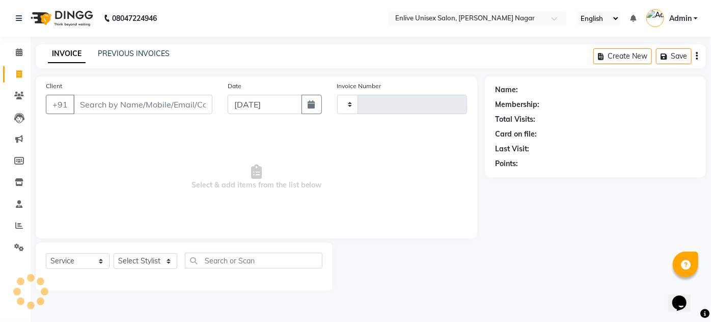
type input "0792"
select select "145"
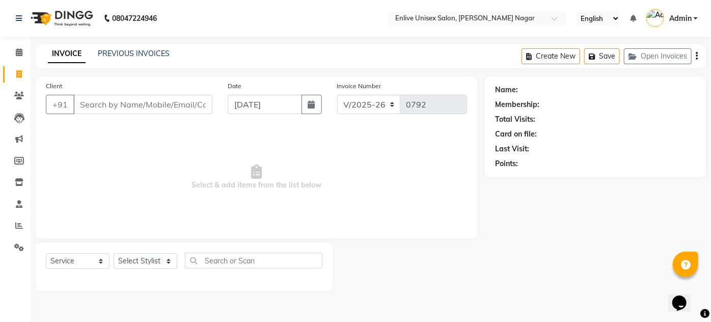
click at [494, 208] on div "Name: Membership: Total Visits: Card on file: Last Visit: Points:" at bounding box center [599, 183] width 229 height 214
click at [452, 176] on span "Select & add items from the list below" at bounding box center [256, 177] width 421 height 102
drag, startPoint x: 502, startPoint y: 149, endPoint x: 551, endPoint y: 153, distance: 49.6
click at [551, 153] on div "Last Visit:" at bounding box center [595, 149] width 201 height 11
click at [528, 214] on div "Name: Membership: Total Visits: Card on file: Last Visit: Points:" at bounding box center [599, 183] width 229 height 214
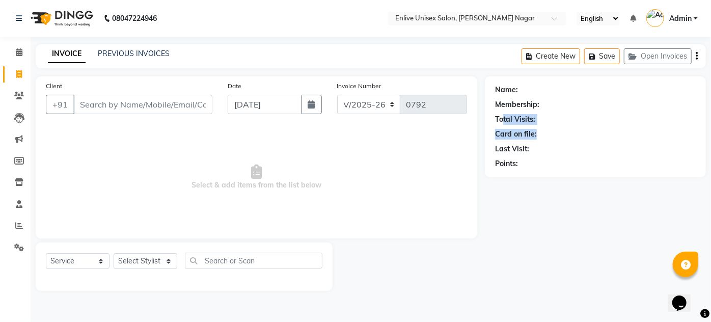
drag, startPoint x: 502, startPoint y: 118, endPoint x: 551, endPoint y: 161, distance: 64.9
click at [555, 126] on div "Name: Membership: Total Visits: Card on file: Last Visit: Points:" at bounding box center [595, 124] width 201 height 89
click at [500, 276] on div "Name: Membership: Total Visits: Card on file: Last Visit: Points:" at bounding box center [599, 183] width 229 height 214
drag, startPoint x: 492, startPoint y: 99, endPoint x: 523, endPoint y: 191, distance: 96.3
click at [538, 112] on div "Name: Membership: Total Visits: Card on file: Last Visit: Points:" at bounding box center [595, 126] width 221 height 101
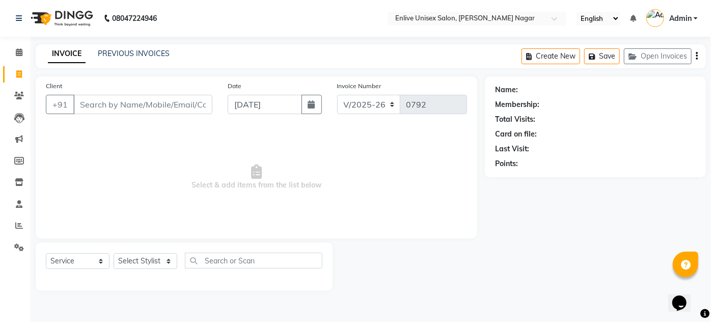
click at [460, 285] on div at bounding box center [409, 266] width 152 height 48
click at [114, 112] on input "Client" at bounding box center [142, 104] width 139 height 19
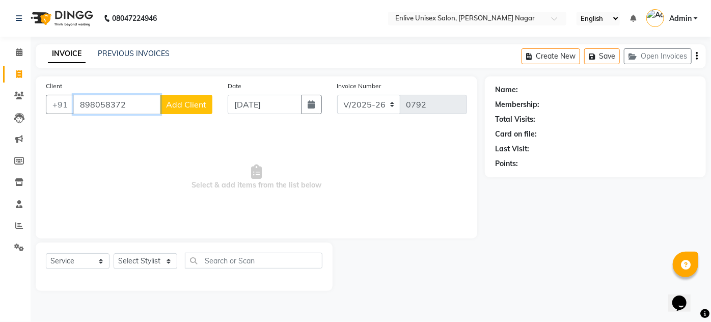
type input "898058372"
click at [169, 113] on button "Add Client" at bounding box center [186, 104] width 52 height 19
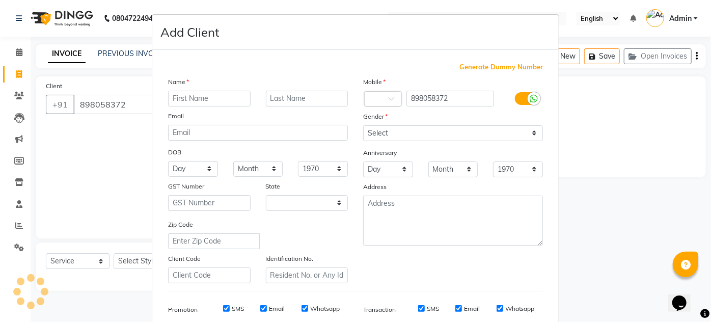
select select "22"
click at [184, 103] on input "text" at bounding box center [209, 99] width 83 height 16
type input "[PERSON_NAME]"
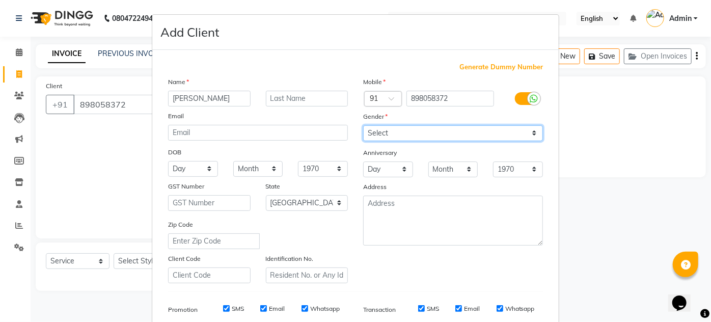
click at [478, 131] on select "Select [DEMOGRAPHIC_DATA] [DEMOGRAPHIC_DATA] Other Prefer Not To Say" at bounding box center [453, 133] width 180 height 16
select select "[DEMOGRAPHIC_DATA]"
click at [363, 125] on select "Select [DEMOGRAPHIC_DATA] [DEMOGRAPHIC_DATA] Other Prefer Not To Say" at bounding box center [453, 133] width 180 height 16
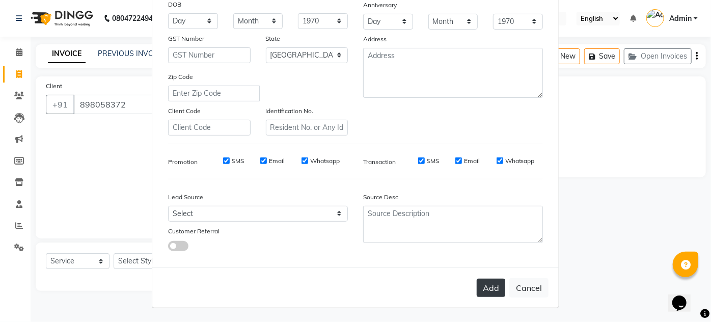
click at [491, 282] on button "Add" at bounding box center [491, 288] width 29 height 18
drag, startPoint x: 165, startPoint y: 195, endPoint x: 175, endPoint y: 197, distance: 10.3
click at [175, 197] on label "Lead Source" at bounding box center [185, 197] width 35 height 9
click at [259, 284] on div "Add Cancel" at bounding box center [355, 287] width 407 height 40
drag, startPoint x: 167, startPoint y: 159, endPoint x: 188, endPoint y: 162, distance: 21.6
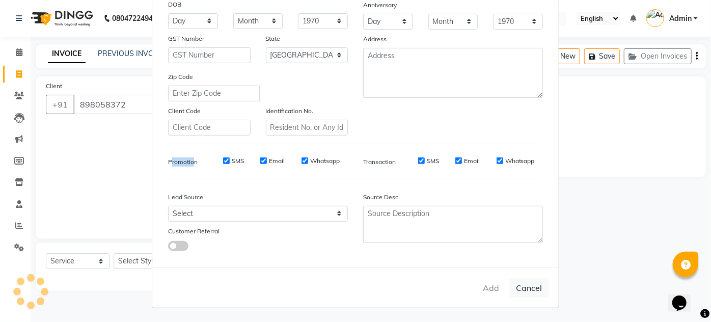
click at [188, 162] on label "Promotion" at bounding box center [183, 161] width 30 height 9
click at [234, 284] on div "Add Cancel" at bounding box center [355, 287] width 407 height 40
click at [490, 285] on div "Add Cancel" at bounding box center [355, 287] width 407 height 40
click at [480, 290] on button "Add" at bounding box center [491, 288] width 29 height 18
click at [482, 288] on button "Add" at bounding box center [491, 288] width 29 height 18
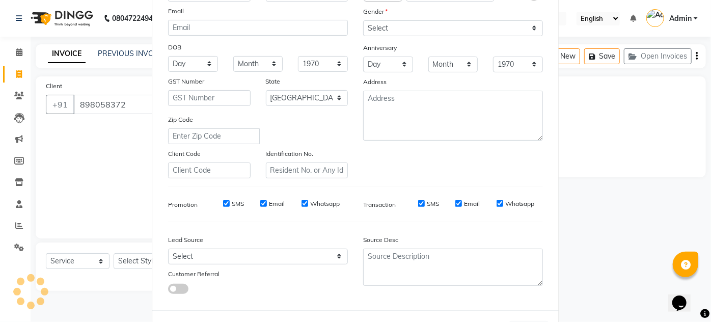
scroll to position [55, 0]
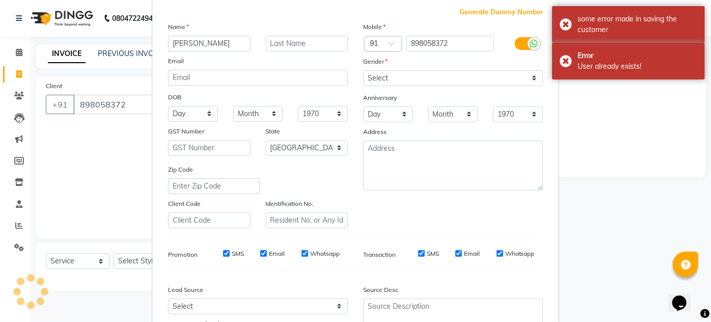
click at [86, 149] on ngb-modal-window "Add Client Generate Dummy Number Name asheel nair Email DOB Day 01 02 03 04 05 …" at bounding box center [355, 161] width 711 height 322
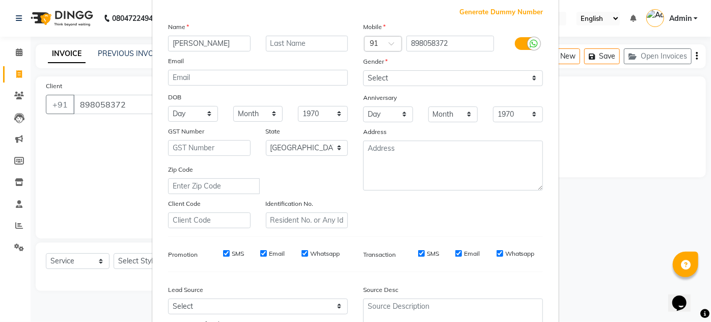
click at [440, 217] on div "Mobile Country Code × 91 898058372 Gender Select Male Female Other Prefer Not T…" at bounding box center [453, 124] width 195 height 207
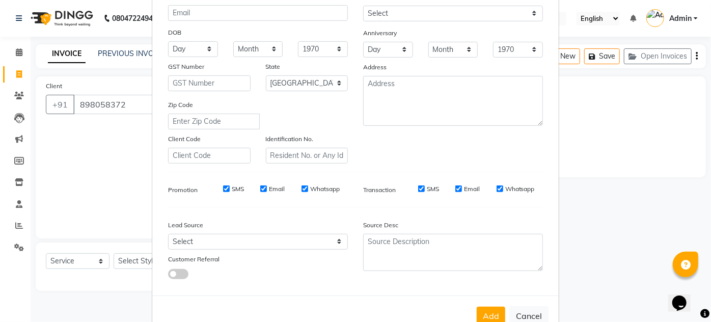
scroll to position [148, 0]
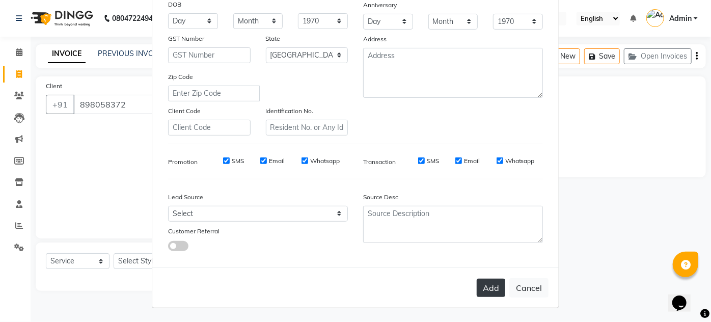
click at [492, 283] on button "Add" at bounding box center [491, 288] width 29 height 18
click at [484, 284] on button "Add" at bounding box center [491, 288] width 29 height 18
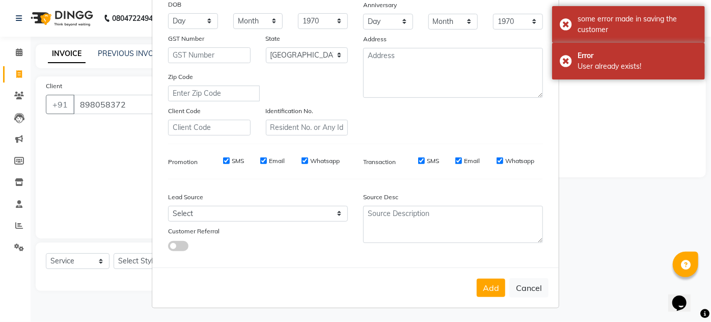
click at [660, 238] on ngb-modal-window "Add Client Generate Dummy Number Name asheel nair Email DOB Day 01 02 03 04 05 …" at bounding box center [355, 161] width 711 height 322
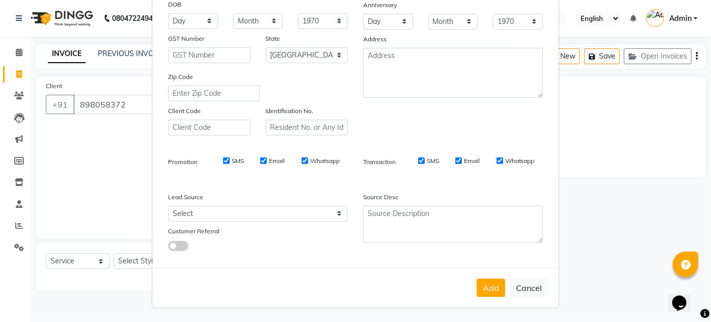
click at [600, 108] on ngb-modal-window "Add Client Generate Dummy Number Name asheel nair Email DOB Day 01 02 03 04 05 …" at bounding box center [355, 161] width 711 height 322
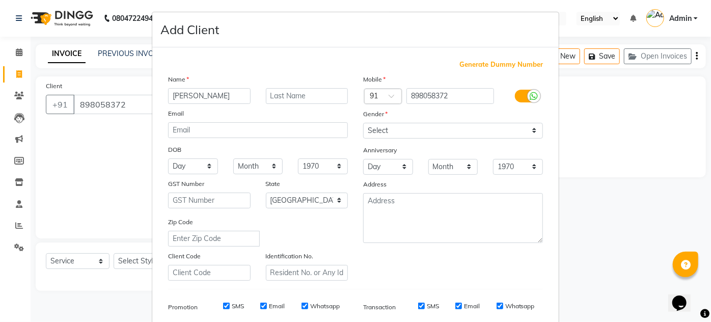
scroll to position [0, 0]
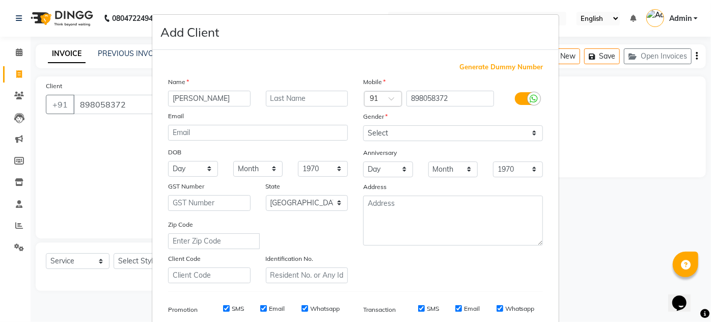
click at [125, 159] on ngb-modal-window "Add Client Generate Dummy Number Name asheel nair Email DOB Day 01 02 03 04 05 …" at bounding box center [355, 161] width 711 height 322
click at [186, 65] on div "Generate Dummy Number" at bounding box center [355, 67] width 375 height 10
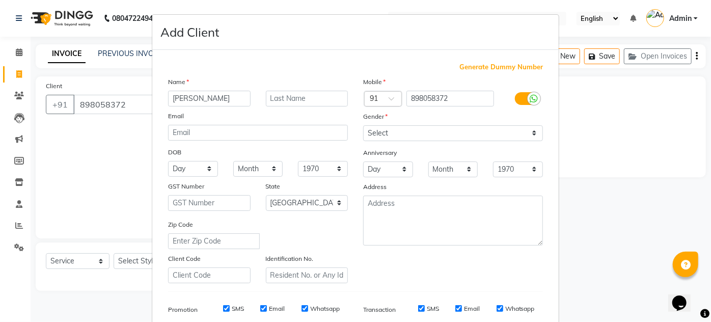
click at [103, 154] on ngb-modal-window "Add Client Generate Dummy Number Name asheel nair Email DOB Day 01 02 03 04 05 …" at bounding box center [355, 161] width 711 height 322
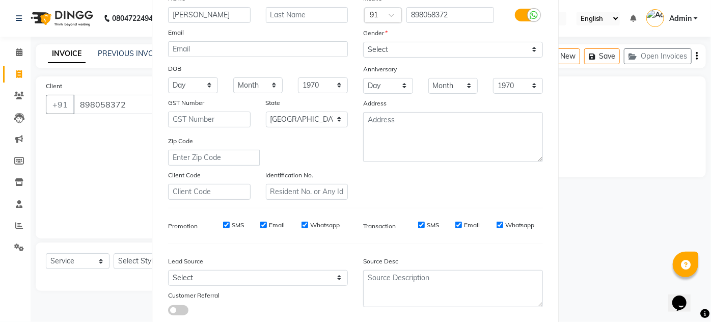
scroll to position [148, 0]
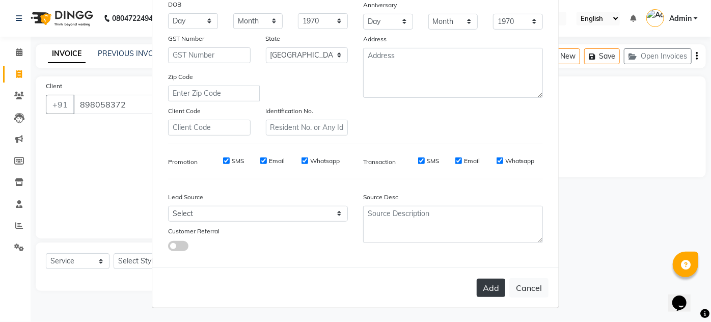
click at [488, 280] on button "Add" at bounding box center [491, 288] width 29 height 18
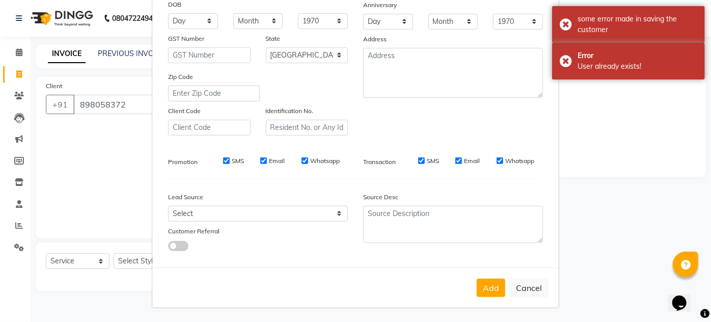
scroll to position [0, 0]
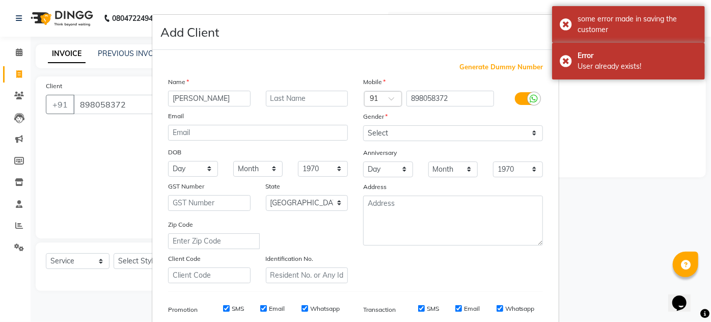
click at [17, 70] on ngb-modal-window "Add Client Generate Dummy Number Name asheel nair Email DOB Day 01 02 03 04 05 …" at bounding box center [355, 161] width 711 height 322
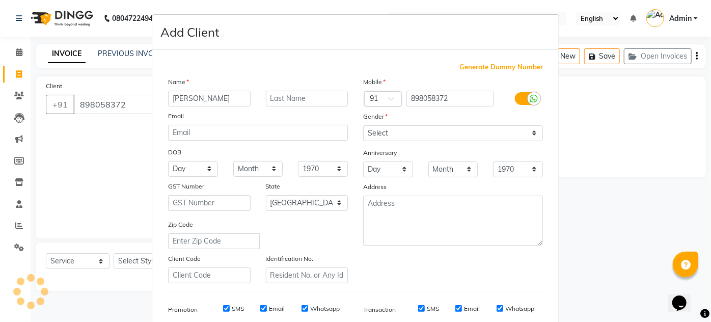
click at [92, 145] on ngb-modal-window "Add Client Generate Dummy Number Name asheel nair Email DOB Day 01 02 03 04 05 …" at bounding box center [355, 161] width 711 height 322
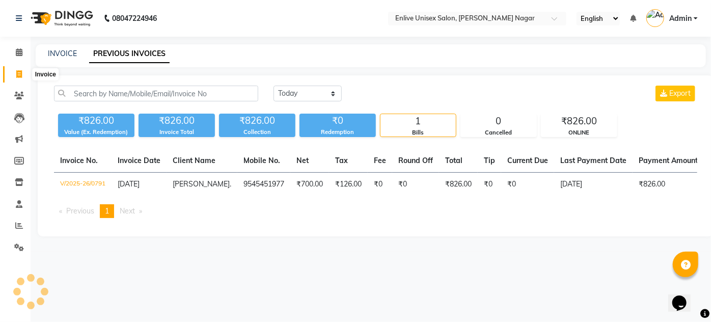
drag, startPoint x: 0, startPoint y: 0, endPoint x: 17, endPoint y: 75, distance: 77.4
click at [17, 75] on icon at bounding box center [19, 74] width 6 height 8
select select "service"
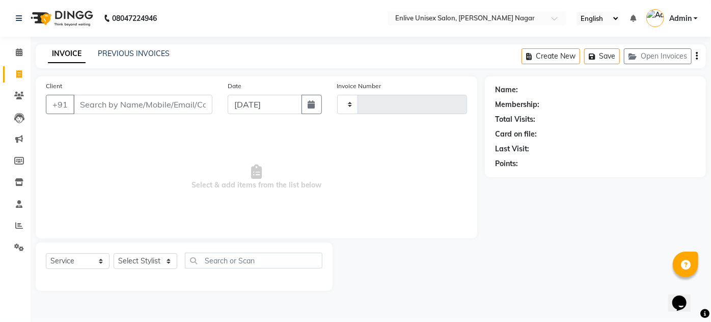
type input "0792"
select select "145"
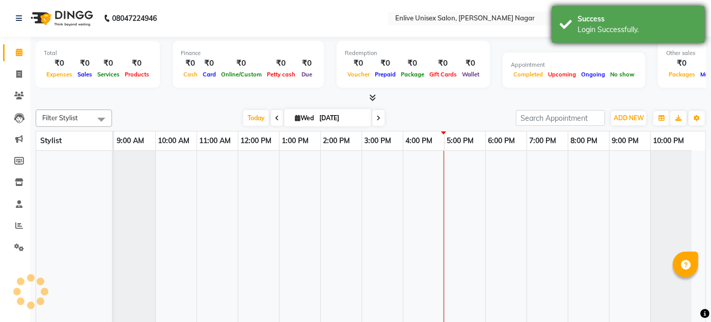
select select "en"
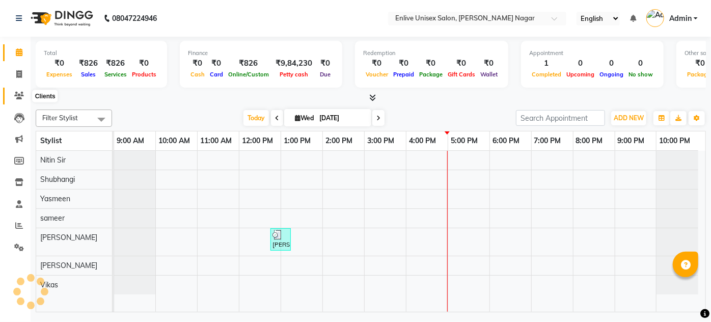
click at [25, 96] on span at bounding box center [19, 96] width 18 height 12
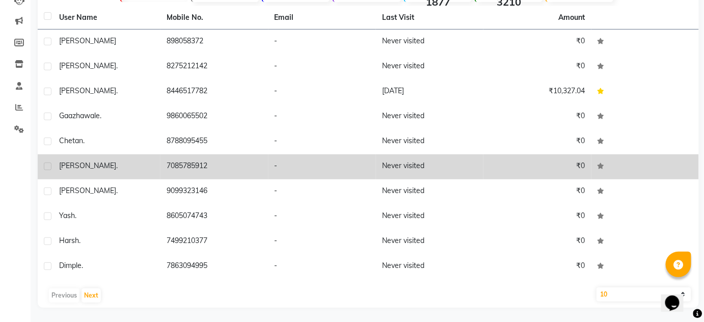
scroll to position [119, 0]
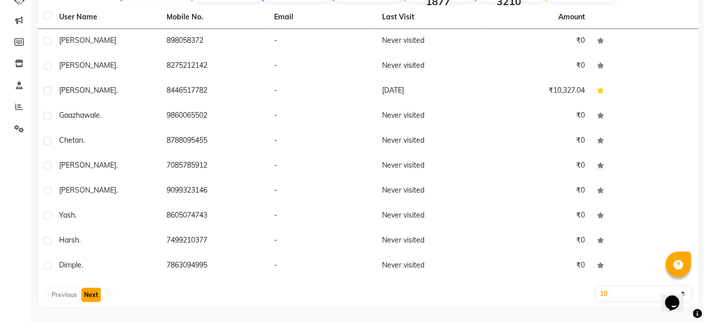
click at [86, 300] on button "Next" at bounding box center [91, 295] width 19 height 14
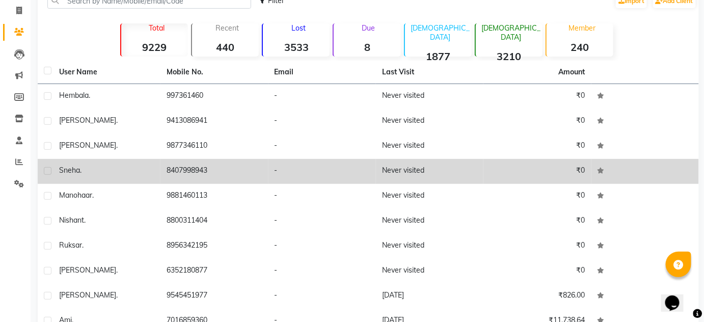
scroll to position [0, 0]
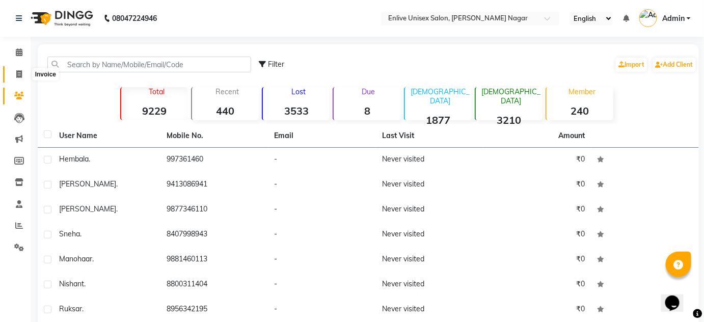
click at [16, 77] on icon at bounding box center [19, 74] width 6 height 8
select select "service"
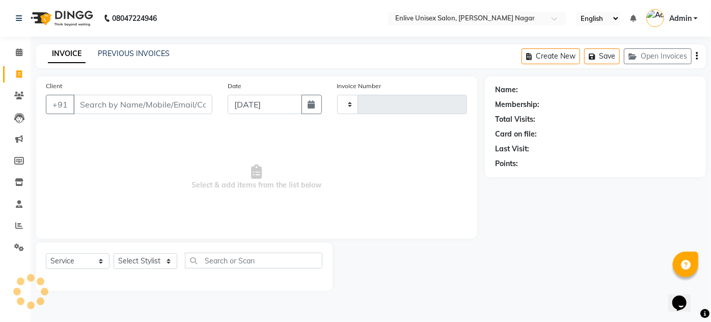
type input "0792"
select select "145"
click at [143, 256] on select "Select Stylist" at bounding box center [146, 261] width 64 height 16
click at [143, 256] on select "Select Stylist [PERSON_NAME] [PERSON_NAME] Nitin Sir sameer [PERSON_NAME] [PERS…" at bounding box center [146, 261] width 64 height 16
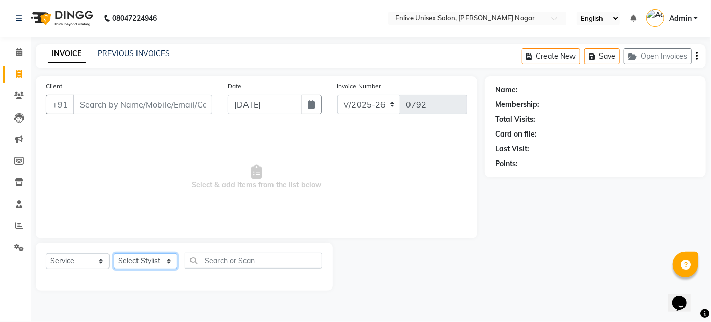
select select "84222"
click at [114, 253] on select "Select Stylist [PERSON_NAME] [PERSON_NAME] Nitin Sir sameer [PERSON_NAME] [PERS…" at bounding box center [146, 261] width 64 height 16
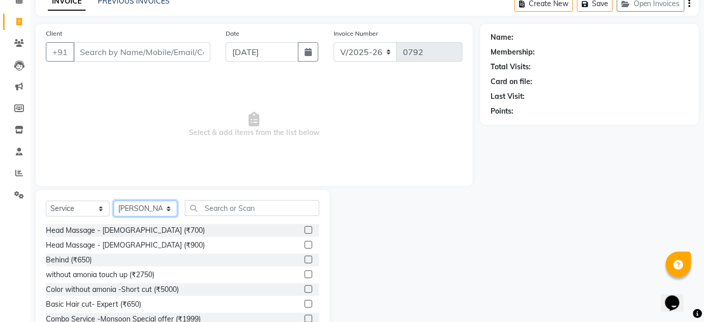
scroll to position [86, 0]
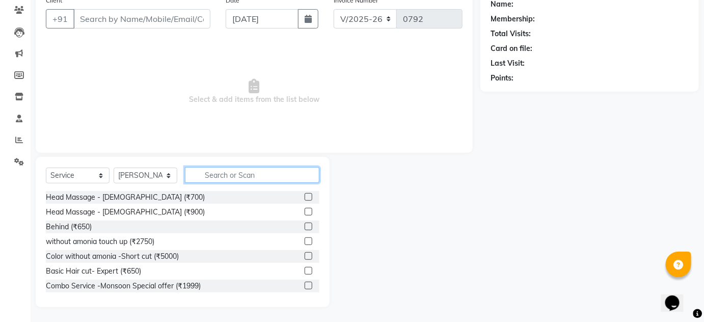
click at [222, 177] on input "text" at bounding box center [252, 175] width 134 height 16
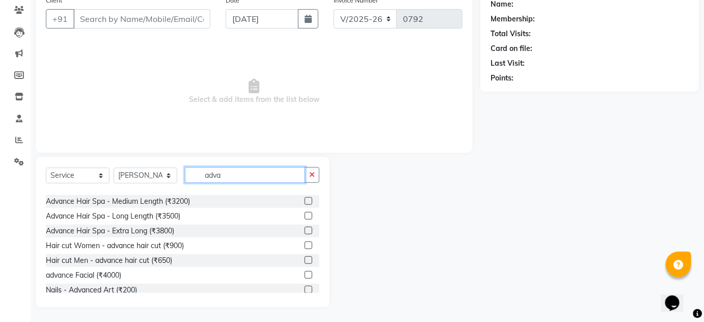
scroll to position [46, 0]
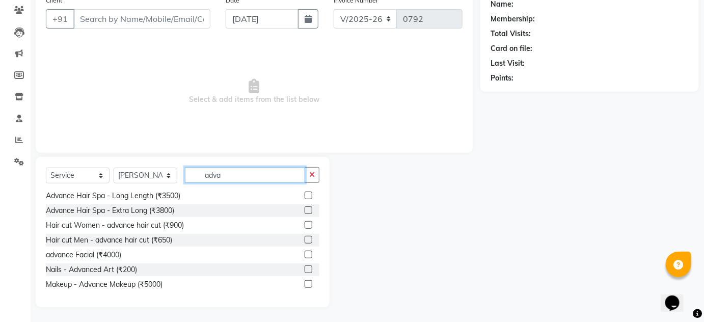
type input "adva"
click at [305, 223] on label at bounding box center [309, 225] width 8 height 8
click at [305, 223] on input "checkbox" at bounding box center [308, 225] width 7 height 7
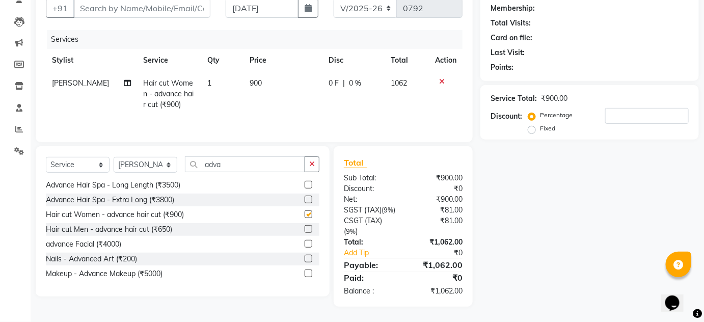
checkbox input "false"
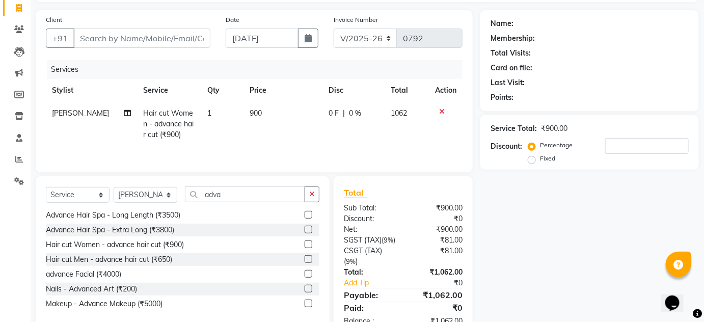
scroll to position [0, 0]
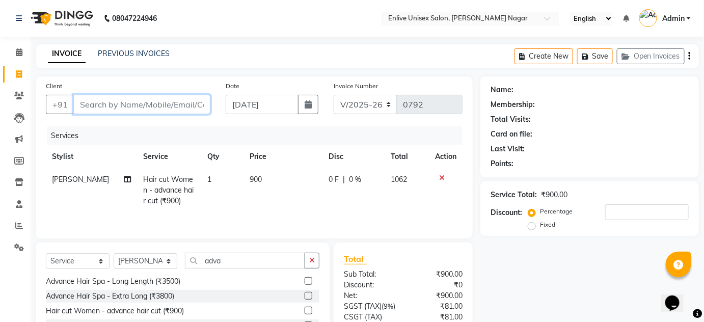
click at [168, 96] on input "Client" at bounding box center [141, 104] width 137 height 19
click at [205, 108] on input "Client" at bounding box center [141, 104] width 137 height 19
type input "9"
type input "0"
type input "9730367477"
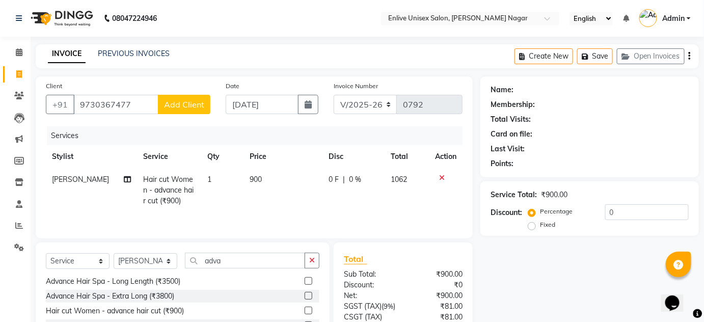
click at [203, 105] on span "Add Client" at bounding box center [184, 104] width 40 height 10
select select
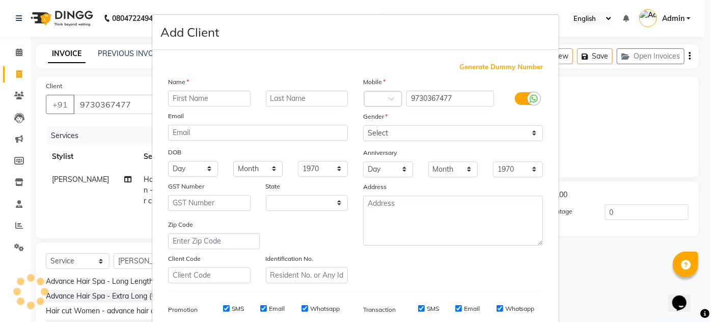
click at [206, 93] on input "text" at bounding box center [209, 99] width 83 height 16
type input "s"
select select "22"
type input "supriya"
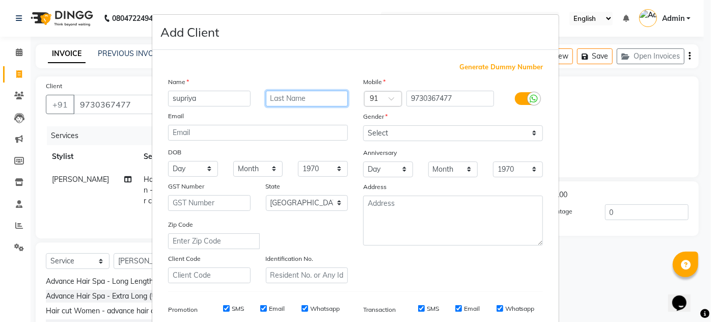
click at [288, 98] on input "text" at bounding box center [307, 99] width 83 height 16
type input "."
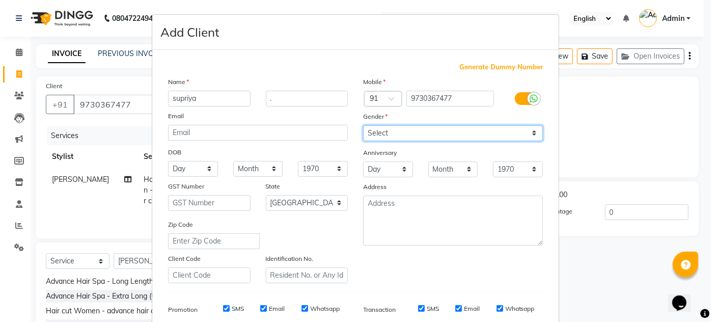
click at [372, 126] on select "Select [DEMOGRAPHIC_DATA] [DEMOGRAPHIC_DATA] Other Prefer Not To Say" at bounding box center [453, 133] width 180 height 16
select select "[DEMOGRAPHIC_DATA]"
click at [363, 125] on select "Select [DEMOGRAPHIC_DATA] [DEMOGRAPHIC_DATA] Other Prefer Not To Say" at bounding box center [453, 133] width 180 height 16
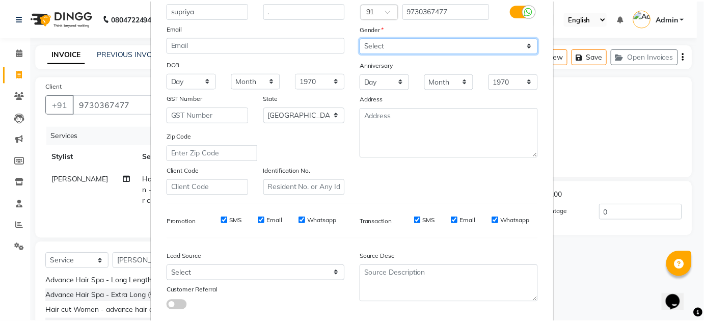
scroll to position [148, 0]
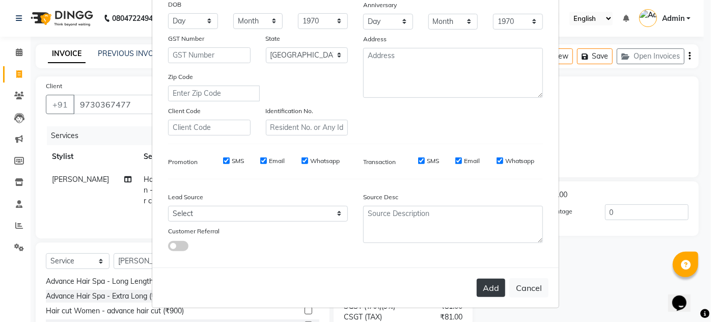
click at [487, 279] on button "Add" at bounding box center [491, 288] width 29 height 18
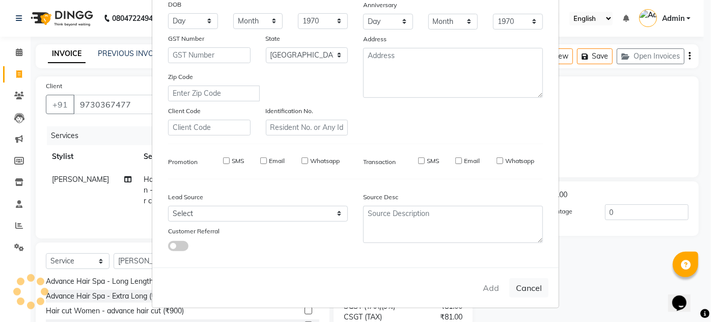
select select
select select "null"
select select
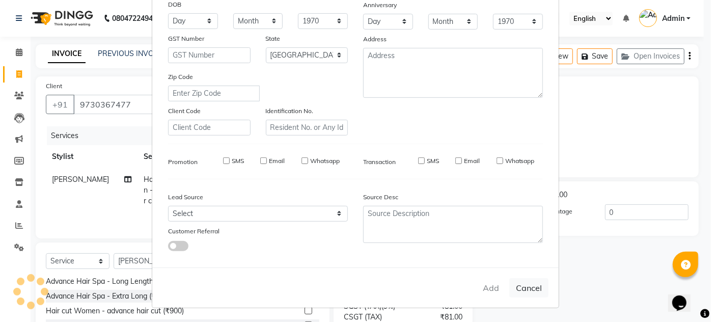
select select
checkbox input "false"
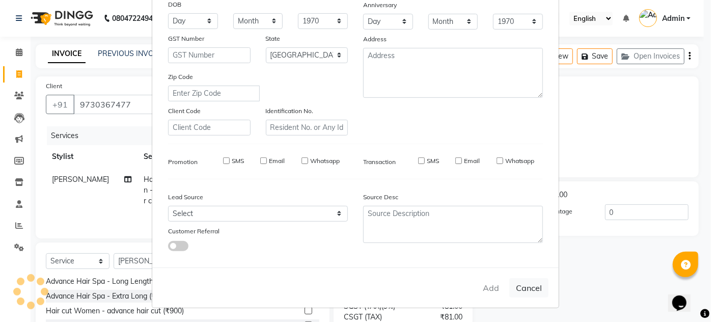
checkbox input "false"
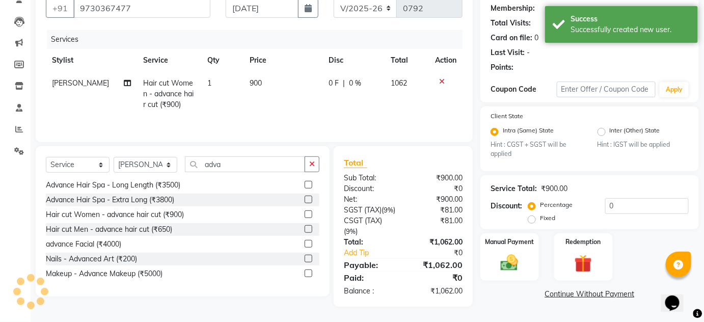
scroll to position [106, 0]
click at [515, 253] on img at bounding box center [510, 263] width 30 height 21
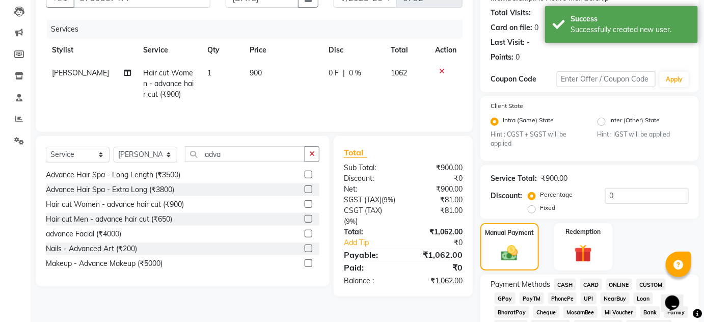
click at [614, 285] on span "ONLINE" at bounding box center [619, 285] width 26 height 12
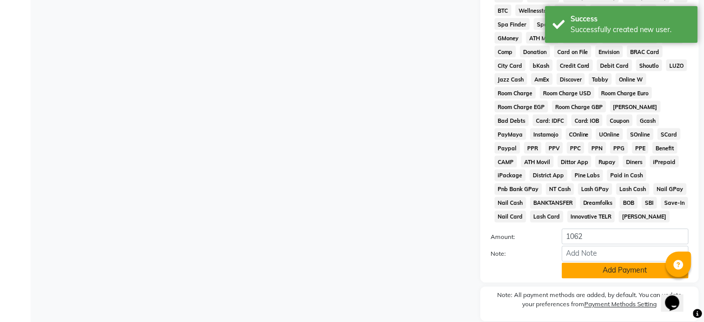
click at [584, 273] on button "Add Payment" at bounding box center [625, 271] width 127 height 16
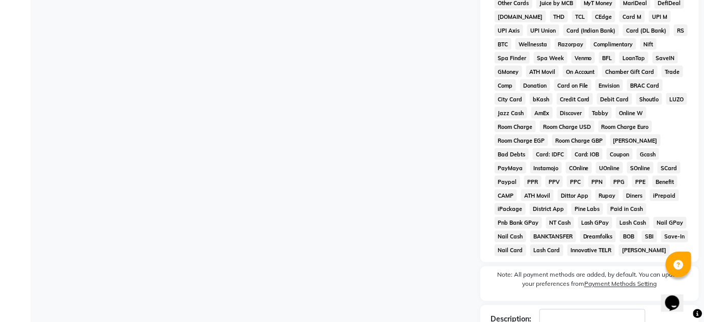
scroll to position [517, 0]
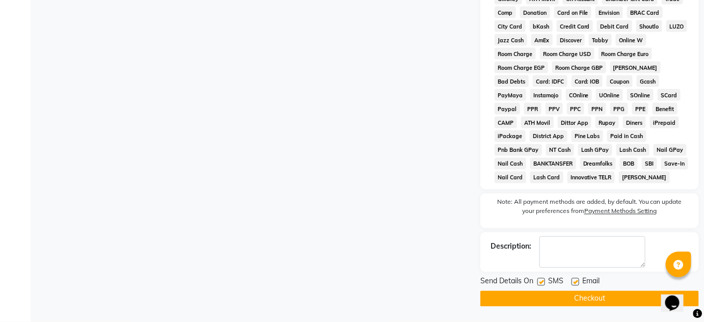
click at [566, 302] on button "Checkout" at bounding box center [589, 299] width 219 height 16
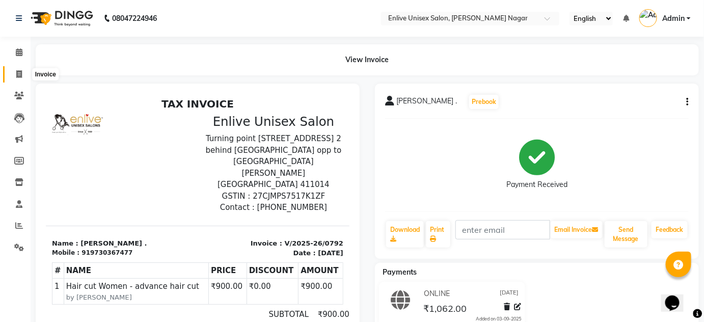
click at [12, 77] on span at bounding box center [19, 75] width 18 height 12
select select "service"
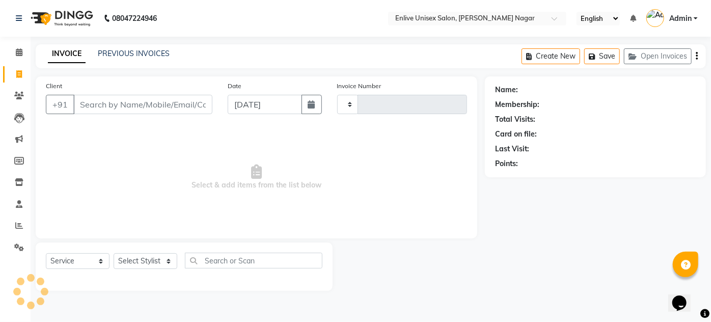
type input "0793"
select select "145"
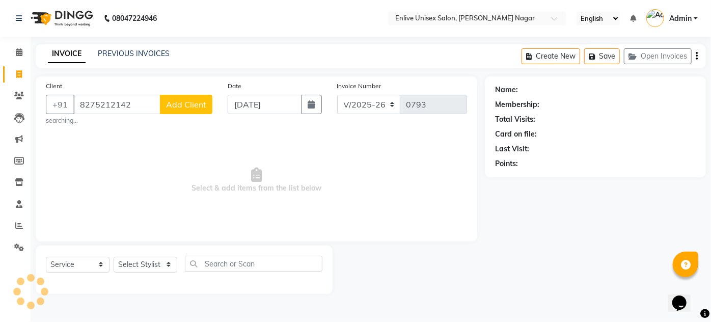
type input "8275212142"
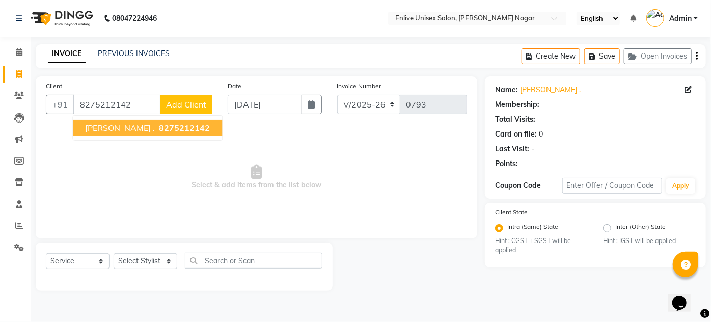
click at [128, 148] on span "Select & add items from the list below" at bounding box center [256, 177] width 421 height 102
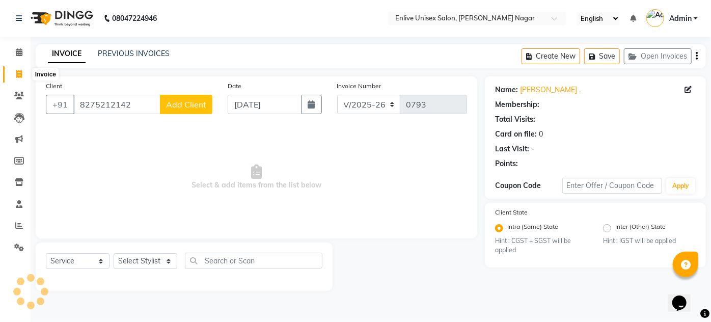
click at [17, 75] on icon at bounding box center [19, 74] width 6 height 8
select select "service"
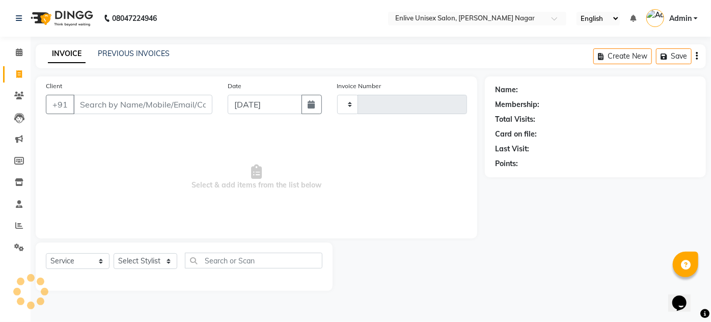
type input "0793"
select select "145"
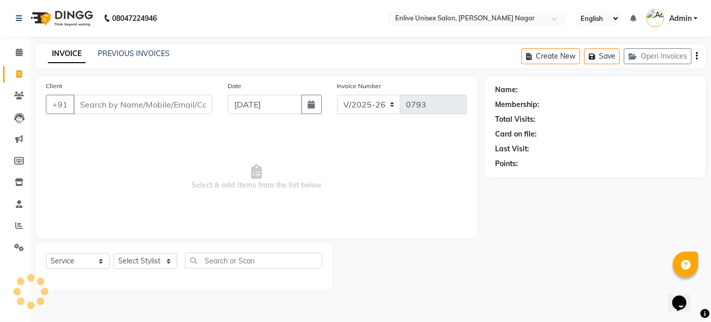
click at [125, 106] on input "Client" at bounding box center [142, 104] width 139 height 19
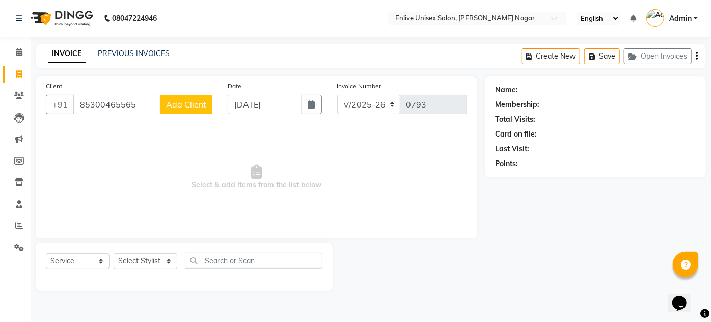
type input "85300465565"
click at [166, 109] on button "Add Client" at bounding box center [186, 104] width 52 height 19
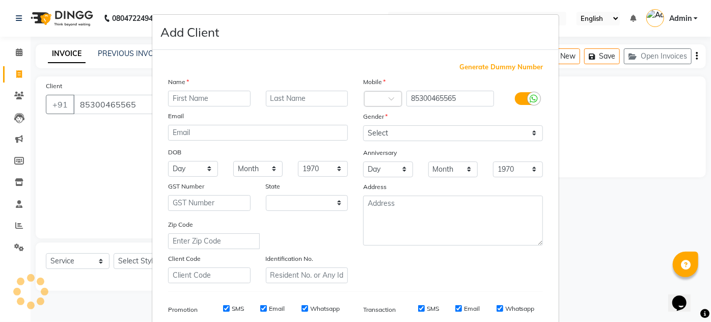
select select "22"
click at [193, 104] on input "text" at bounding box center [209, 99] width 83 height 16
type input "ananya"
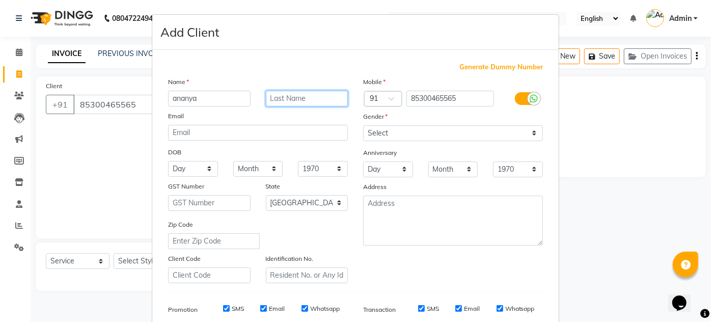
click at [266, 101] on input "text" at bounding box center [307, 99] width 83 height 16
type input "."
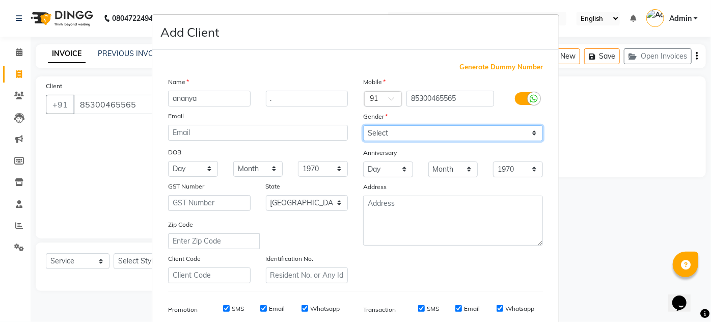
click at [380, 128] on select "Select [DEMOGRAPHIC_DATA] [DEMOGRAPHIC_DATA] Other Prefer Not To Say" at bounding box center [453, 133] width 180 height 16
select select "[DEMOGRAPHIC_DATA]"
click at [363, 125] on select "Select [DEMOGRAPHIC_DATA] [DEMOGRAPHIC_DATA] Other Prefer Not To Say" at bounding box center [453, 133] width 180 height 16
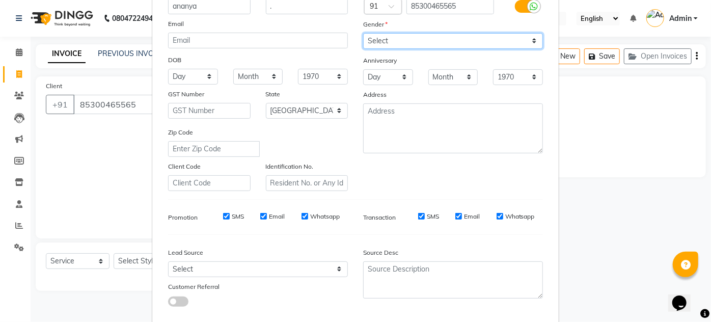
scroll to position [148, 0]
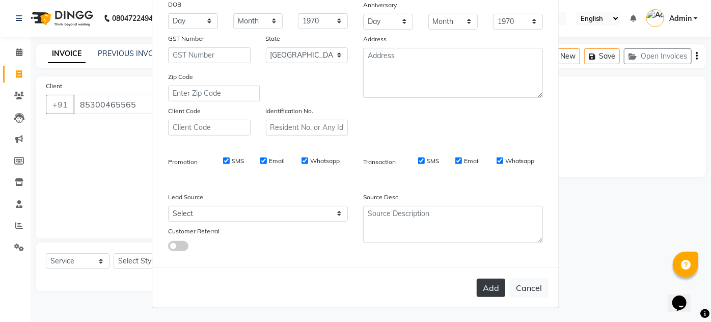
click at [493, 279] on button "Add" at bounding box center [491, 288] width 29 height 18
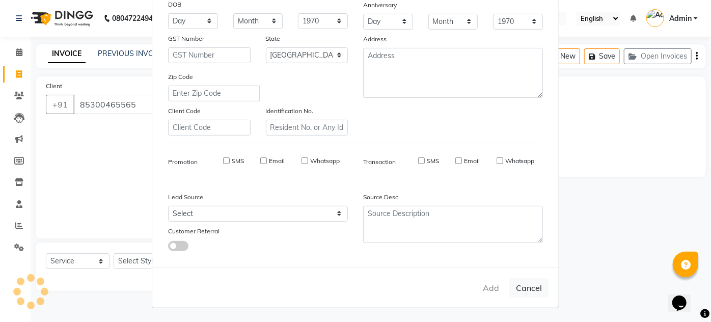
select select
select select "null"
select select
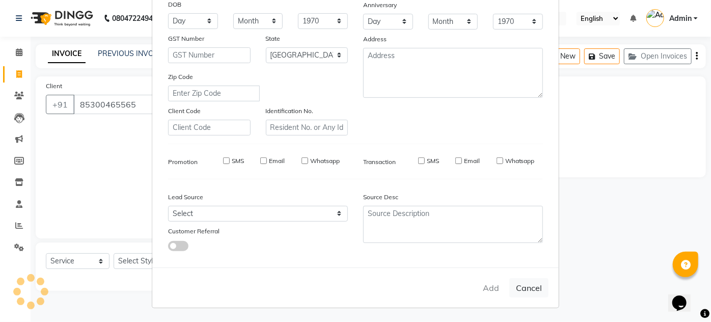
select select
checkbox input "false"
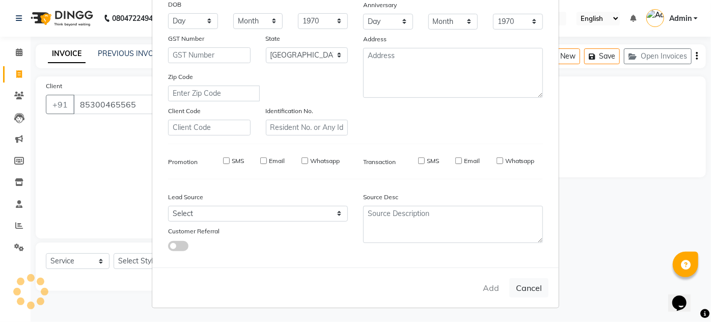
checkbox input "false"
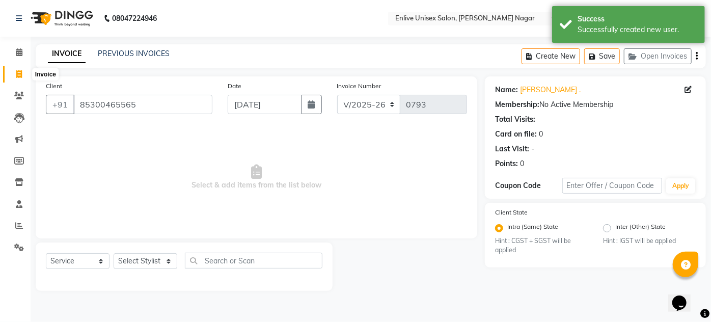
click at [17, 72] on icon at bounding box center [19, 74] width 6 height 8
select select "service"
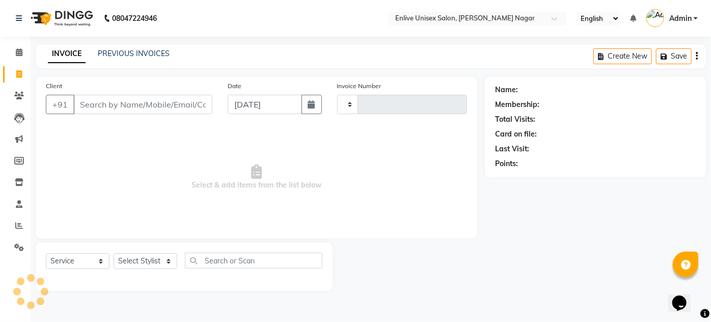
type input "0793"
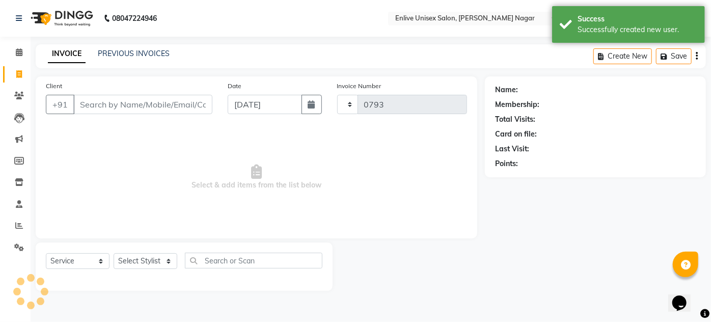
select select "145"
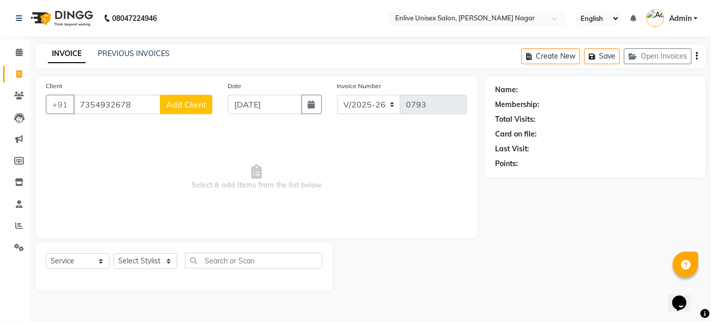
type input "7354932678"
click at [190, 95] on button "Add Client" at bounding box center [186, 104] width 52 height 19
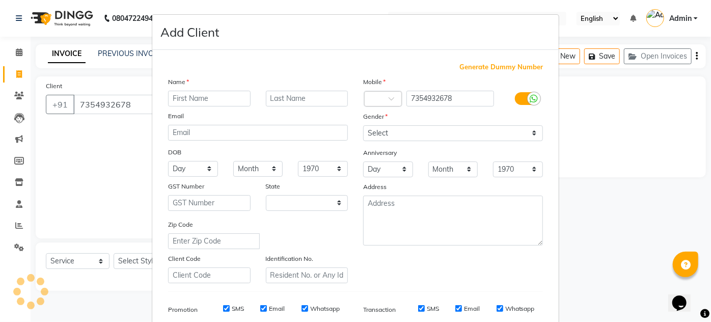
select select "22"
type input "[PERSON_NAME]"
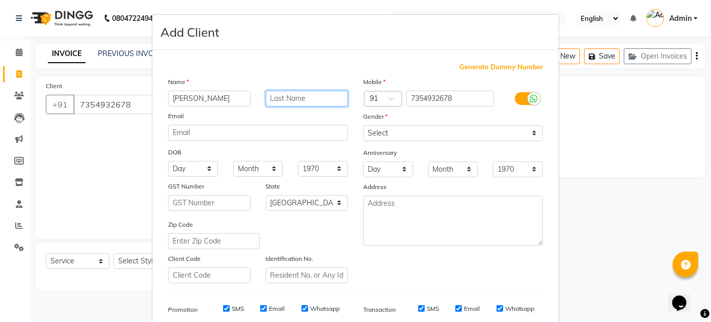
click at [286, 99] on input "text" at bounding box center [307, 99] width 83 height 16
type input "."
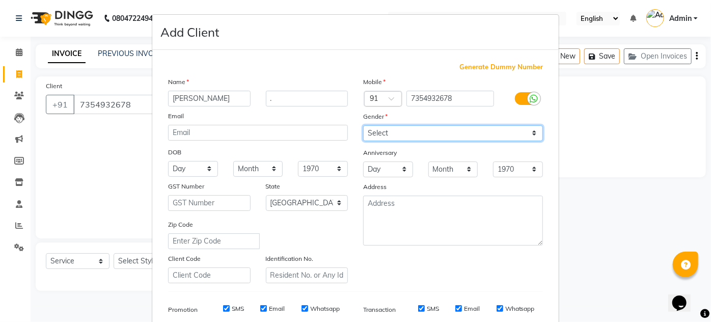
click at [371, 125] on select "Select [DEMOGRAPHIC_DATA] [DEMOGRAPHIC_DATA] Other Prefer Not To Say" at bounding box center [453, 133] width 180 height 16
select select "[DEMOGRAPHIC_DATA]"
click at [363, 125] on select "Select [DEMOGRAPHIC_DATA] [DEMOGRAPHIC_DATA] Other Prefer Not To Say" at bounding box center [453, 133] width 180 height 16
click at [415, 248] on div "Mobile Country Code × 91 7354932678 Gender Select [DEMOGRAPHIC_DATA] [DEMOGRAPH…" at bounding box center [453, 179] width 195 height 207
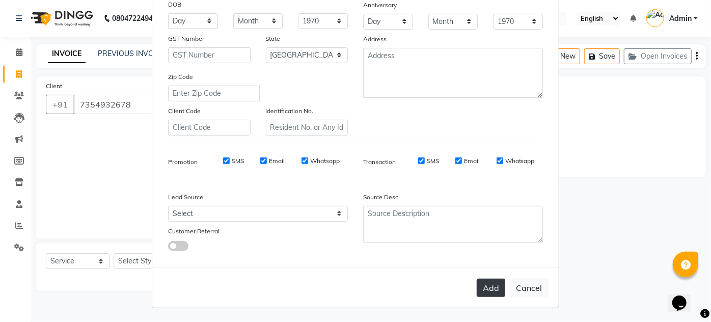
click at [479, 288] on button "Add" at bounding box center [491, 288] width 29 height 18
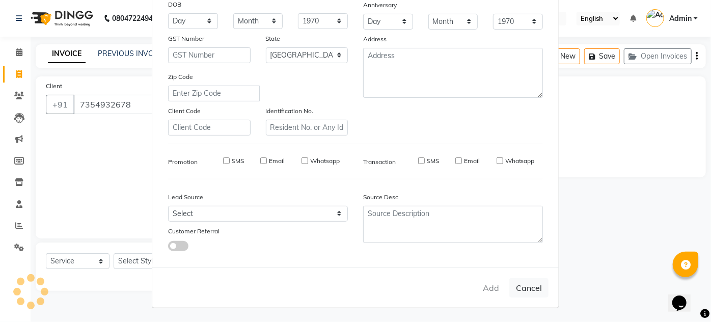
select select
select select "null"
select select
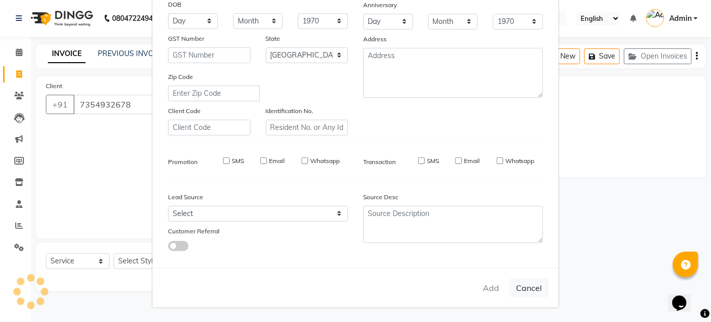
select select
checkbox input "false"
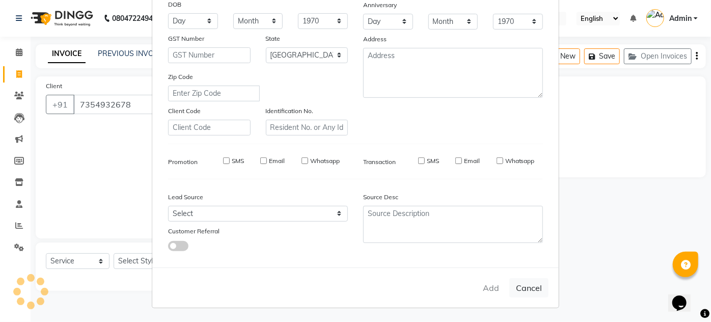
checkbox input "false"
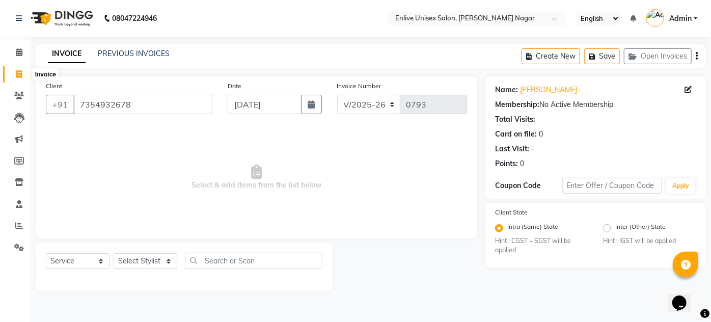
click at [14, 72] on span at bounding box center [19, 75] width 18 height 12
select select "service"
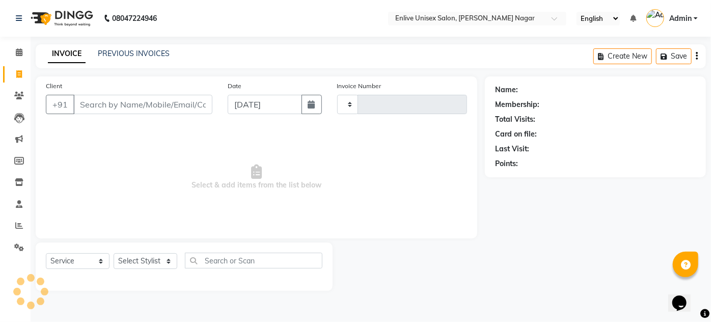
type input "0793"
select select "145"
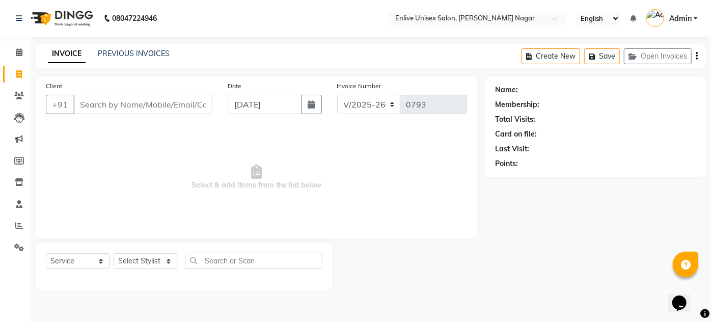
click at [178, 105] on input "Client" at bounding box center [142, 104] width 139 height 19
type input "9011020279"
click at [178, 105] on span "Add Client" at bounding box center [186, 104] width 40 height 10
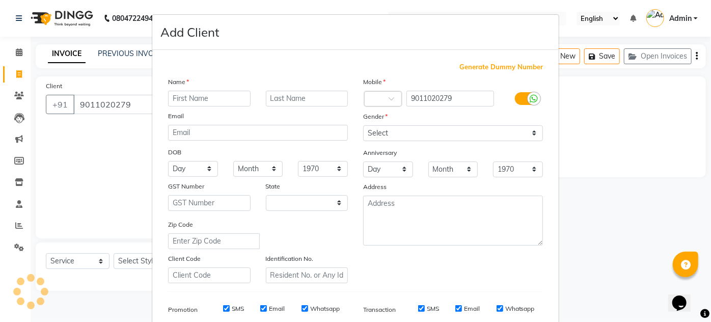
click at [178, 105] on div "Name Email DOB Day 01 02 03 04 05 06 07 08 09 10 11 12 13 14 15 16 17 18 19 20 …" at bounding box center [257, 179] width 195 height 207
select select "22"
click at [178, 105] on div "Name Email DOB Day 01 02 03 04 05 06 07 08 09 10 11 12 13 14 15 16 17 18 19 20 …" at bounding box center [257, 179] width 195 height 207
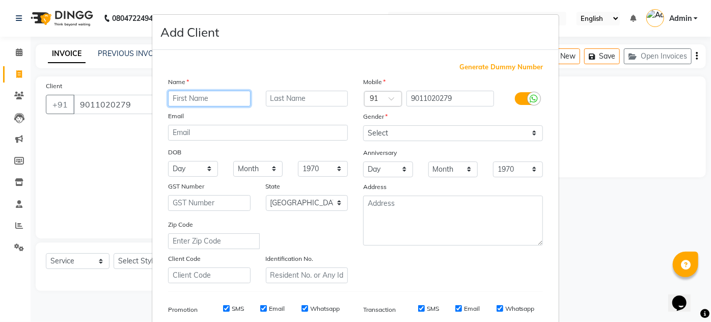
click at [184, 99] on input "text" at bounding box center [209, 99] width 83 height 16
type input "sky"
click at [314, 93] on input "text" at bounding box center [307, 99] width 83 height 16
type input "."
click at [433, 125] on div "Select [DEMOGRAPHIC_DATA] [DEMOGRAPHIC_DATA] Other Prefer Not To Say" at bounding box center [453, 133] width 195 height 16
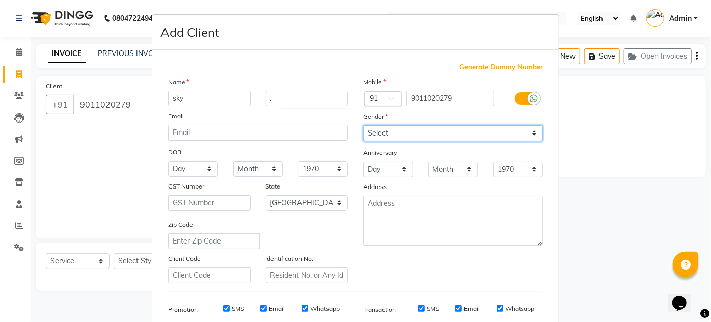
click at [433, 129] on select "Select [DEMOGRAPHIC_DATA] [DEMOGRAPHIC_DATA] Other Prefer Not To Say" at bounding box center [453, 133] width 180 height 16
select select "[DEMOGRAPHIC_DATA]"
click at [363, 125] on select "Select [DEMOGRAPHIC_DATA] [DEMOGRAPHIC_DATA] Other Prefer Not To Say" at bounding box center [453, 133] width 180 height 16
click at [451, 278] on div "Mobile Country Code × 91 9011020279 Gender Select [DEMOGRAPHIC_DATA] [DEMOGRAPH…" at bounding box center [453, 179] width 195 height 207
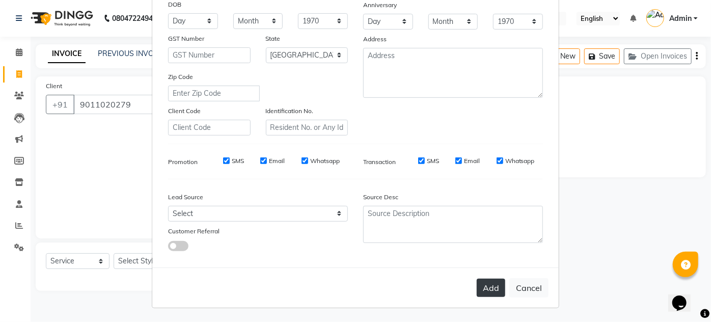
click at [500, 284] on button "Add" at bounding box center [491, 288] width 29 height 18
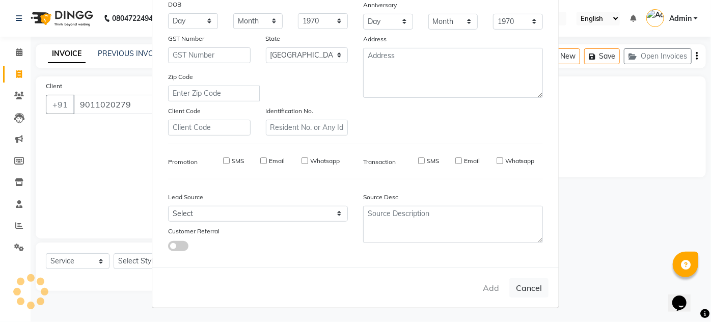
select select
select select "null"
select select
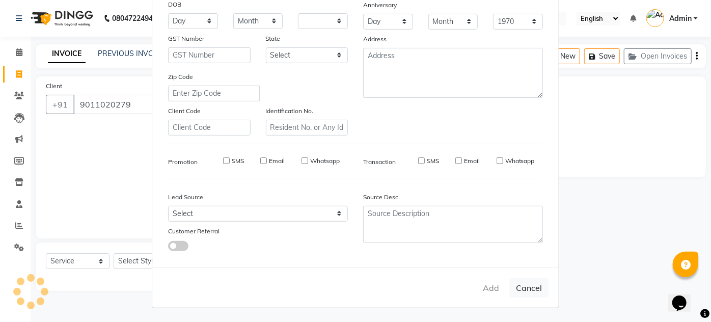
select select
checkbox input "false"
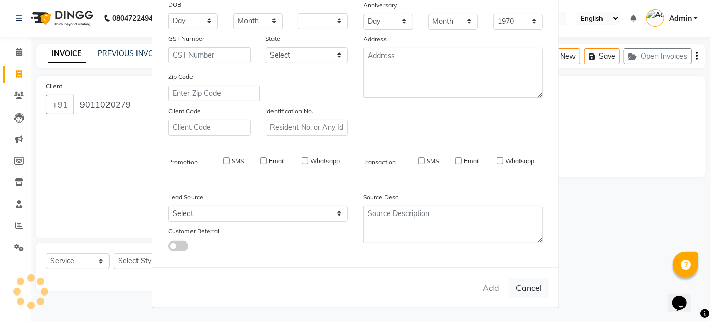
checkbox input "false"
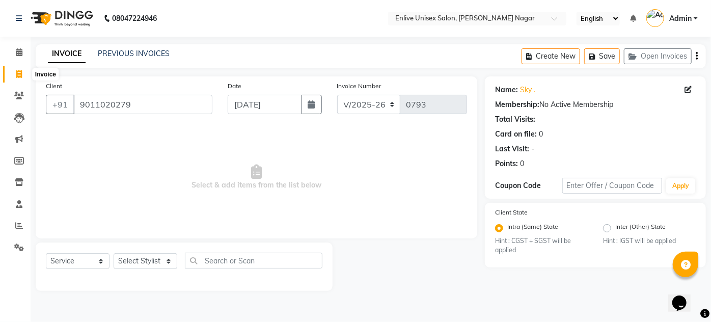
click at [14, 72] on span at bounding box center [19, 75] width 18 height 12
select select "service"
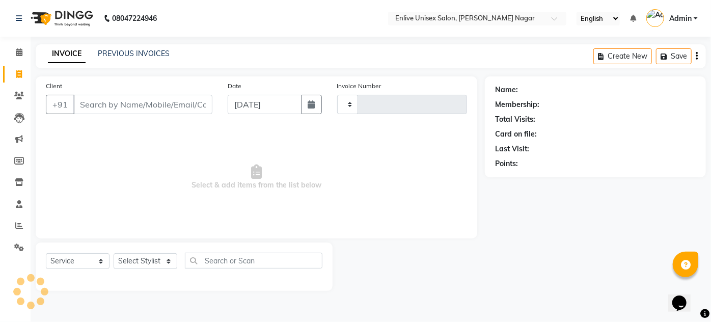
type input "0793"
select select "145"
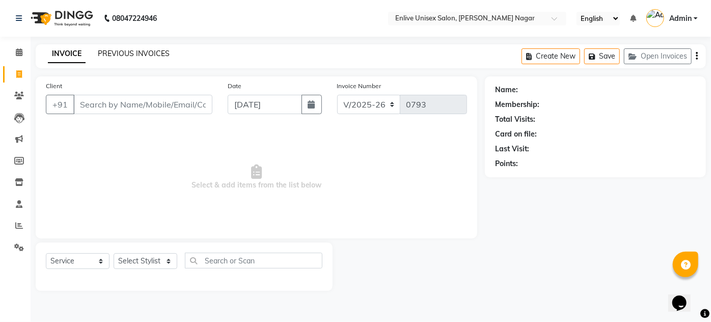
click at [134, 50] on link "PREVIOUS INVOICES" at bounding box center [134, 53] width 72 height 9
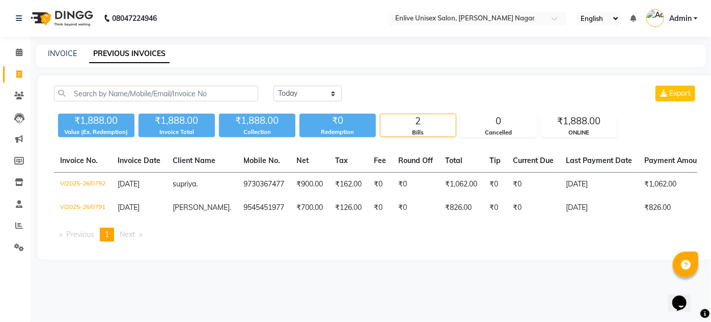
click at [147, 52] on link "PREVIOUS INVOICES" at bounding box center [129, 54] width 80 height 18
click at [49, 57] on link "INVOICE" at bounding box center [62, 53] width 29 height 9
select select "service"
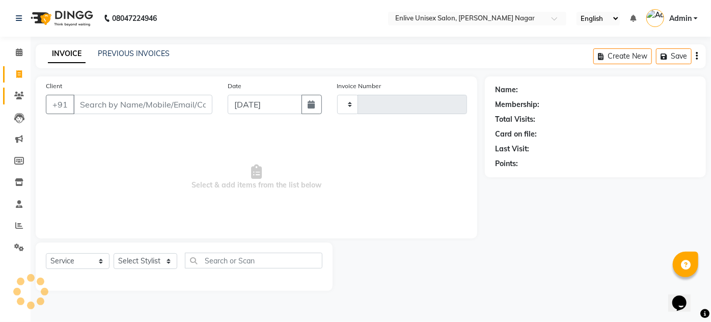
type input "0793"
select select "145"
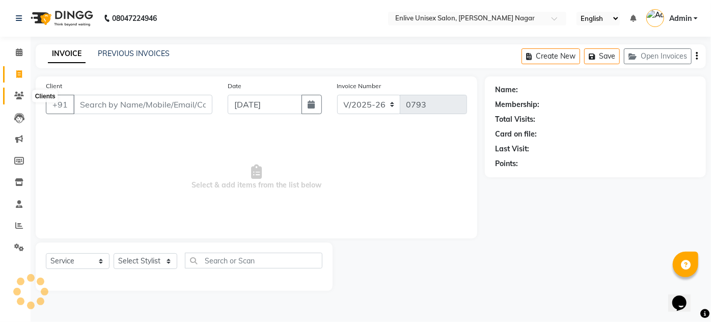
click at [16, 93] on icon at bounding box center [19, 96] width 10 height 8
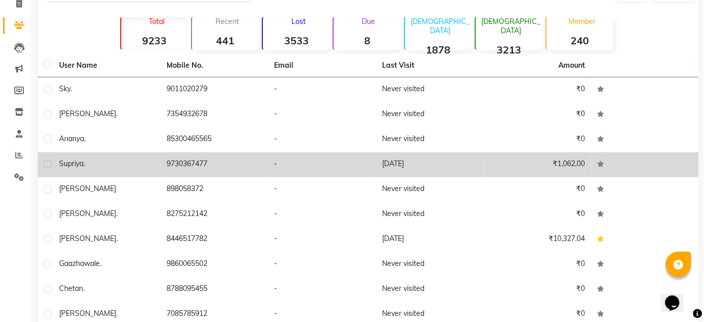
scroll to position [119, 0]
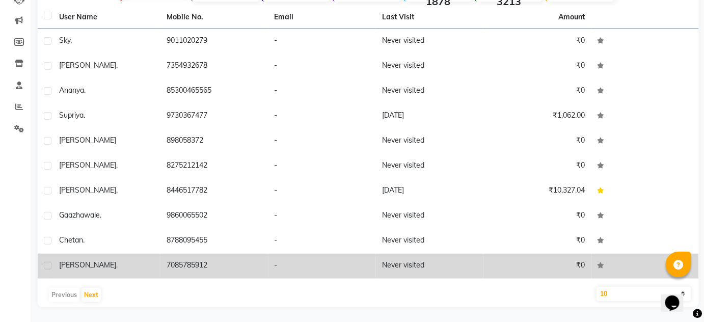
click at [44, 262] on label at bounding box center [48, 266] width 8 height 8
click at [44, 263] on input "checkbox" at bounding box center [47, 266] width 7 height 7
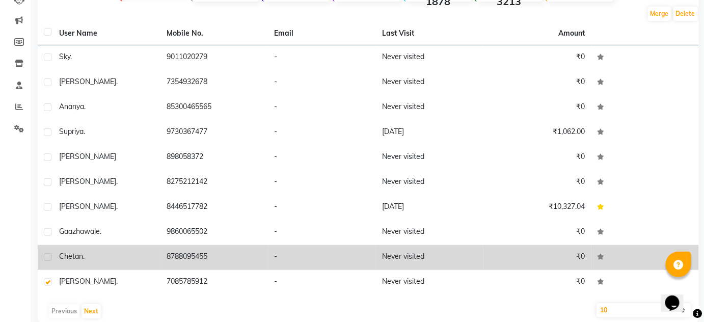
click at [45, 263] on div at bounding box center [47, 258] width 7 height 11
click at [114, 265] on td "chetan ." at bounding box center [106, 257] width 107 height 25
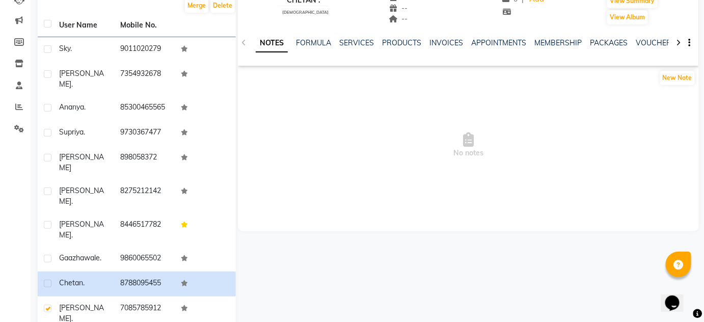
click at [0, 271] on div "Calendar Invoice Clients Leads Marketing Members Inventory Staff Reports Settin…" at bounding box center [69, 134] width 138 height 448
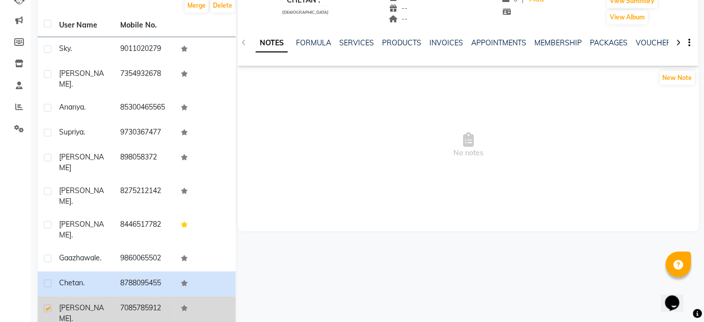
click at [46, 305] on label at bounding box center [48, 309] width 8 height 8
click at [46, 306] on input "checkbox" at bounding box center [47, 309] width 7 height 7
checkbox input "false"
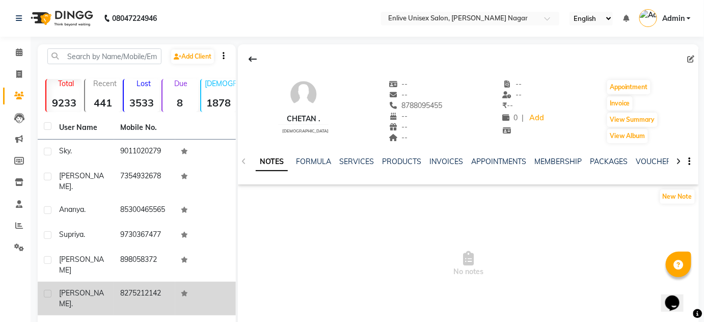
scroll to position [111, 0]
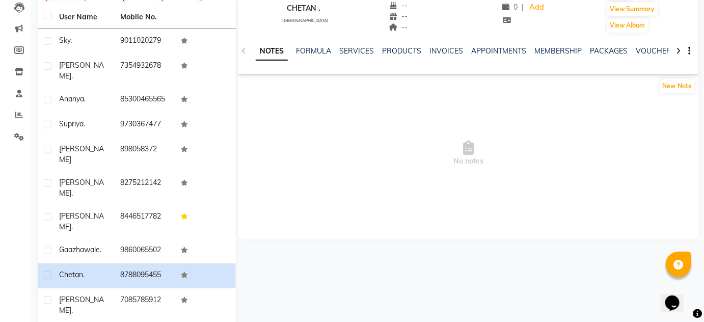
click at [394, 193] on span "No notes" at bounding box center [468, 153] width 461 height 102
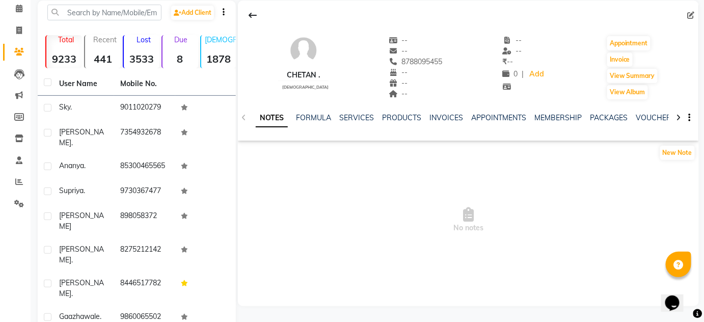
scroll to position [0, 0]
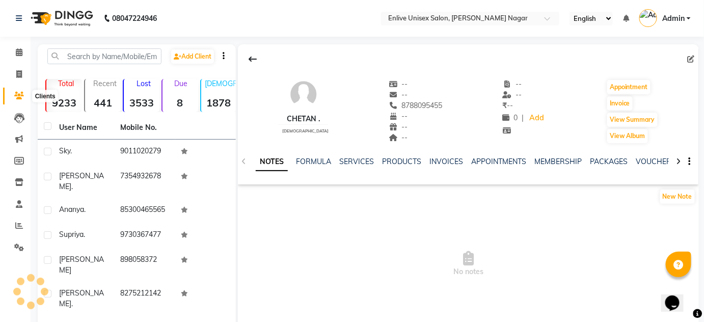
click at [22, 94] on icon at bounding box center [19, 96] width 10 height 8
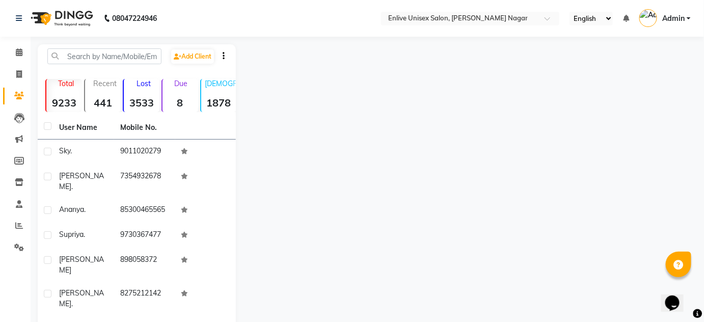
click at [19, 95] on icon at bounding box center [19, 96] width 10 height 8
click at [18, 75] on icon at bounding box center [19, 74] width 6 height 8
select select "service"
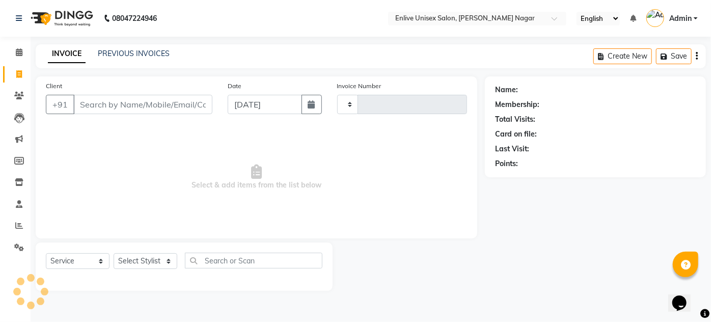
type input "0793"
select select "145"
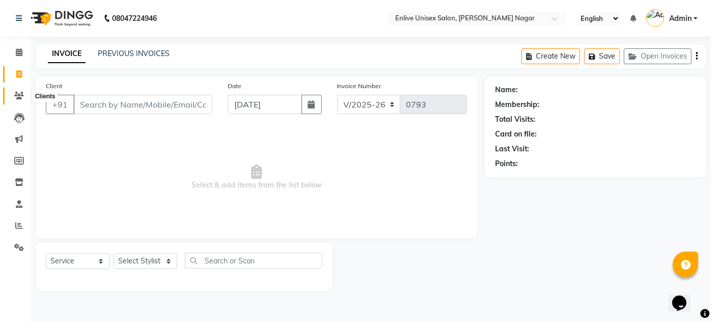
click at [18, 96] on icon at bounding box center [19, 96] width 10 height 8
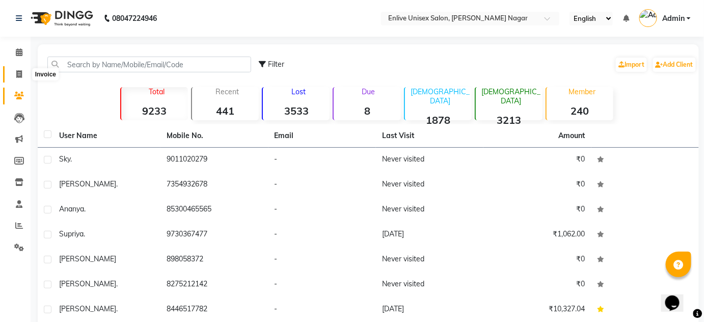
click at [20, 74] on icon at bounding box center [19, 74] width 6 height 8
select select "145"
select select "service"
